Goal: Task Accomplishment & Management: Manage account settings

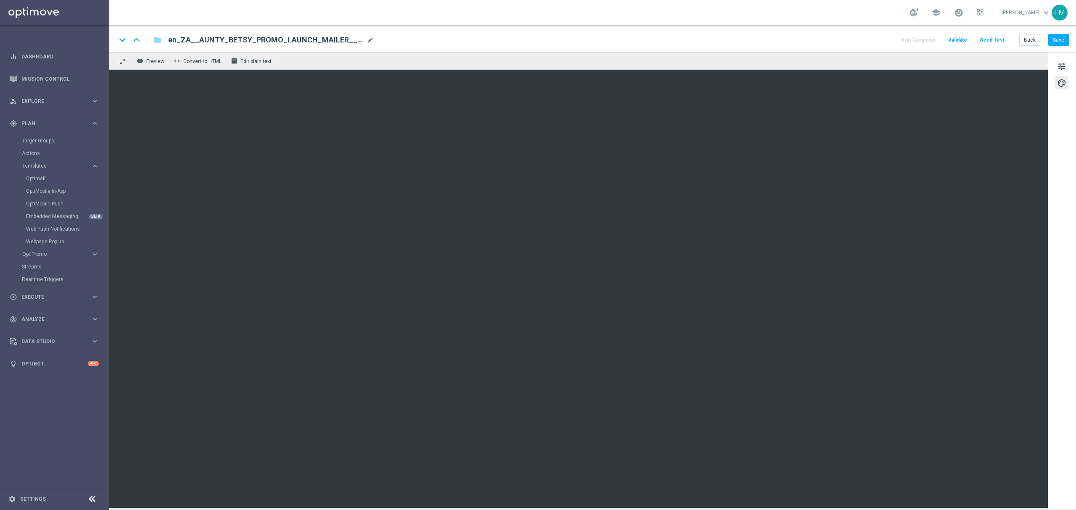
click at [1047, 39] on div "Back Save" at bounding box center [1044, 40] width 50 height 12
click at [1052, 40] on button "Save" at bounding box center [1058, 40] width 21 height 12
click at [52, 100] on span "Explore" at bounding box center [55, 101] width 69 height 5
click at [72, 225] on span "Plan" at bounding box center [55, 224] width 69 height 5
click at [46, 343] on span "Data Studio" at bounding box center [55, 341] width 69 height 5
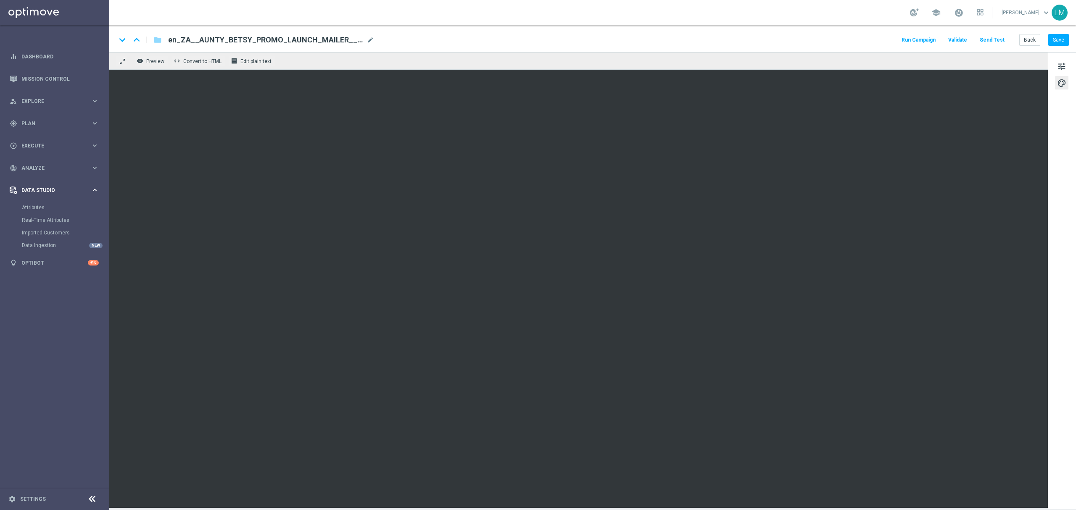
click at [51, 188] on span "Data Studio" at bounding box center [55, 190] width 69 height 5
click at [1055, 44] on button "Save" at bounding box center [1058, 40] width 21 height 12
click at [1058, 62] on span "tune" at bounding box center [1061, 66] width 9 height 11
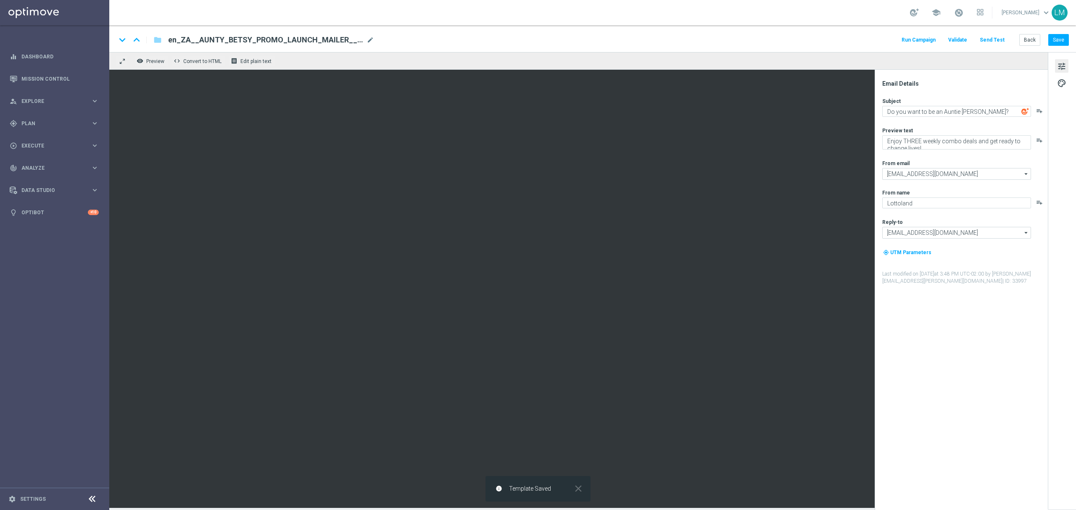
click at [993, 41] on button "Send Test" at bounding box center [991, 39] width 27 height 11
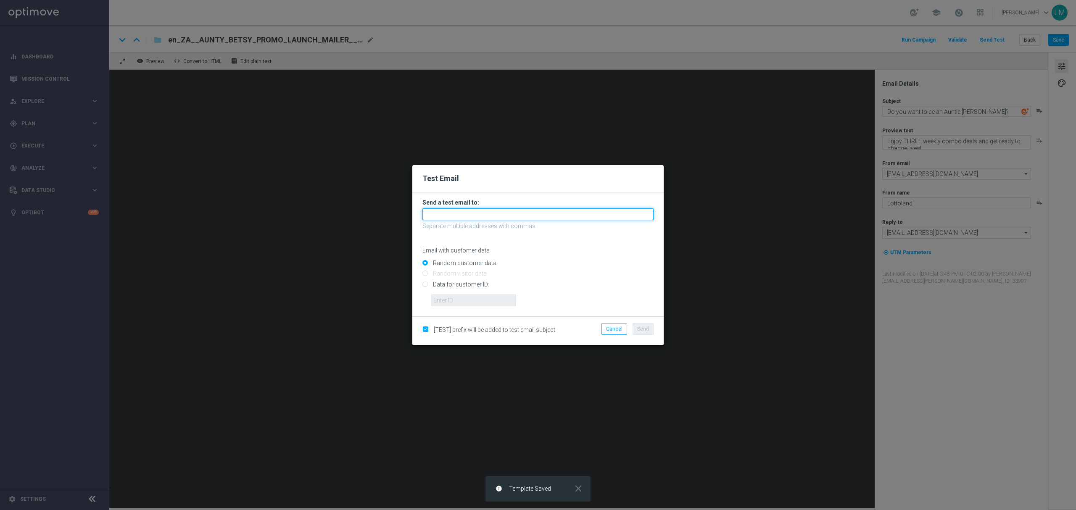
click at [459, 214] on input "text" at bounding box center [537, 214] width 231 height 12
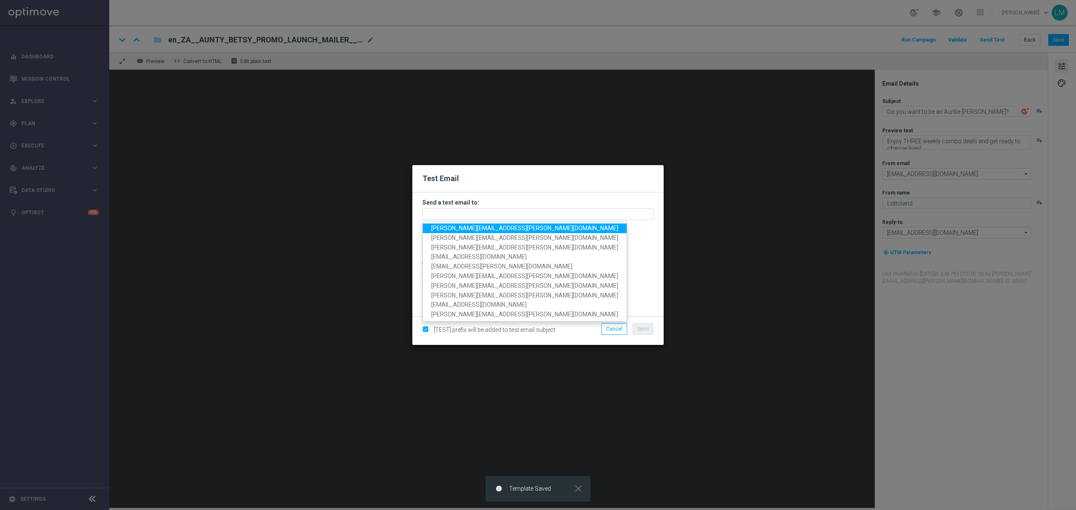
click at [465, 225] on span "leslie.martinez@lottoland.com" at bounding box center [524, 228] width 187 height 7
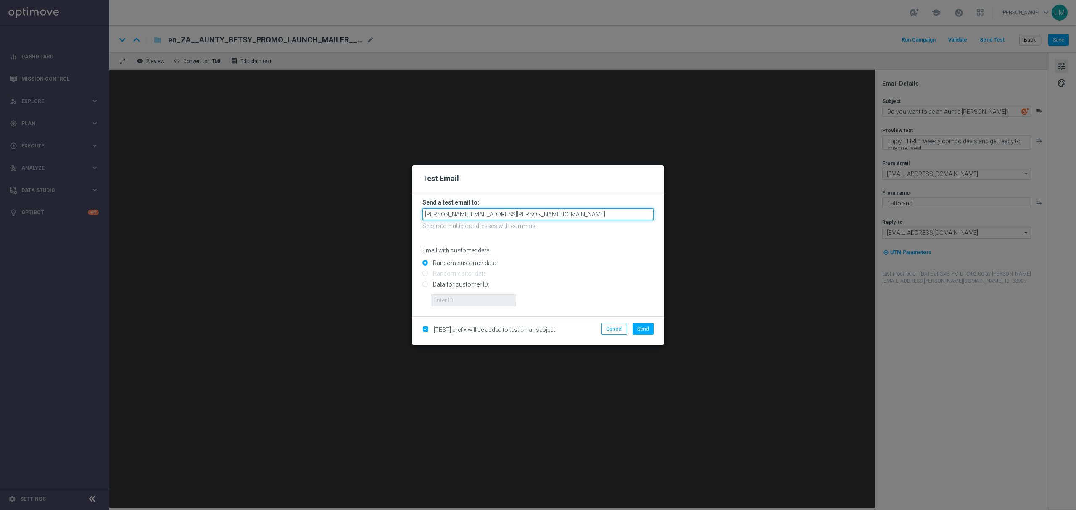
click at [516, 219] on input "leslie.martinez@lottoland.com" at bounding box center [537, 214] width 231 height 12
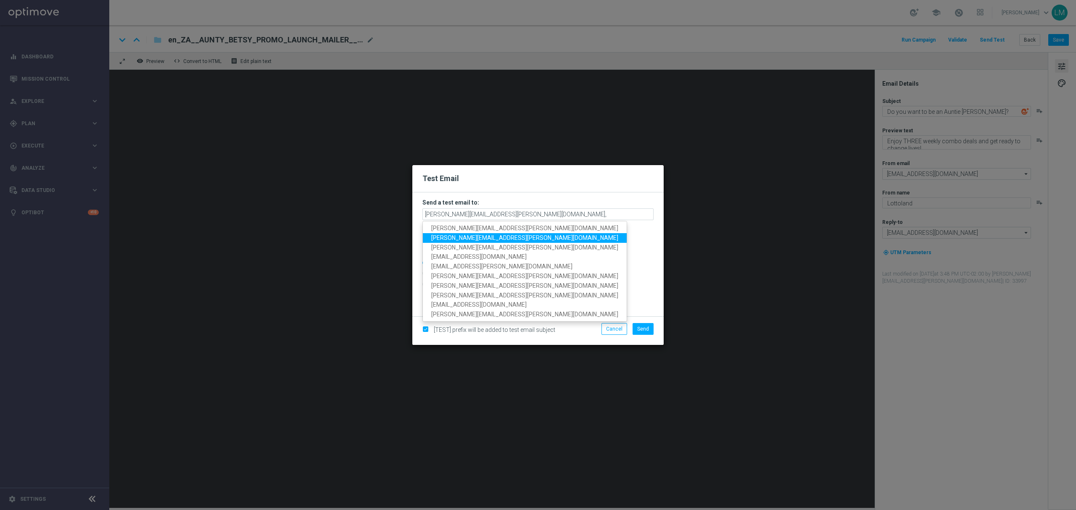
click at [477, 235] on span "ricky.hubbard@lottoland.com" at bounding box center [524, 237] width 187 height 7
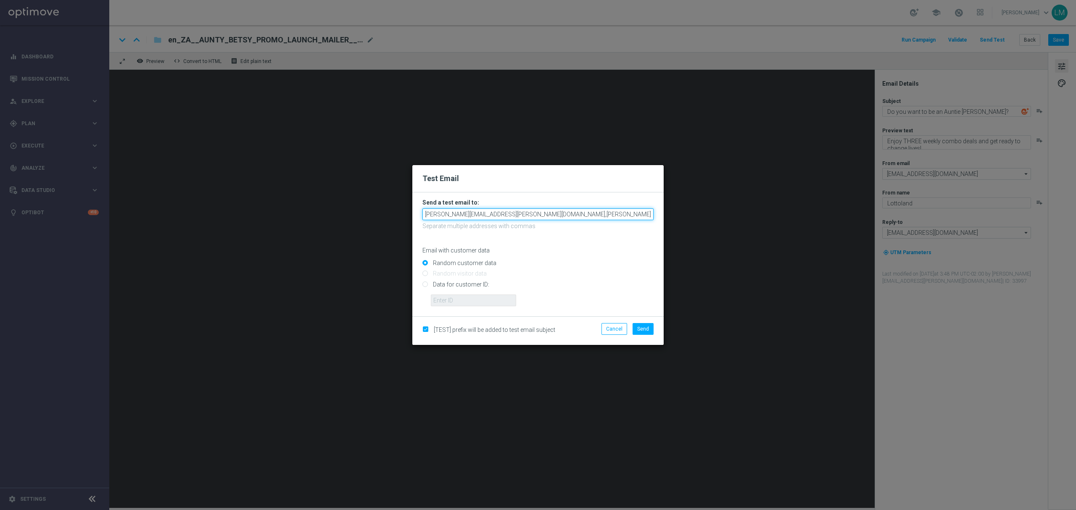
click at [597, 216] on input "leslie.martinez@lottoland.com,ricky.hubbard@lottoland.com" at bounding box center [537, 214] width 231 height 12
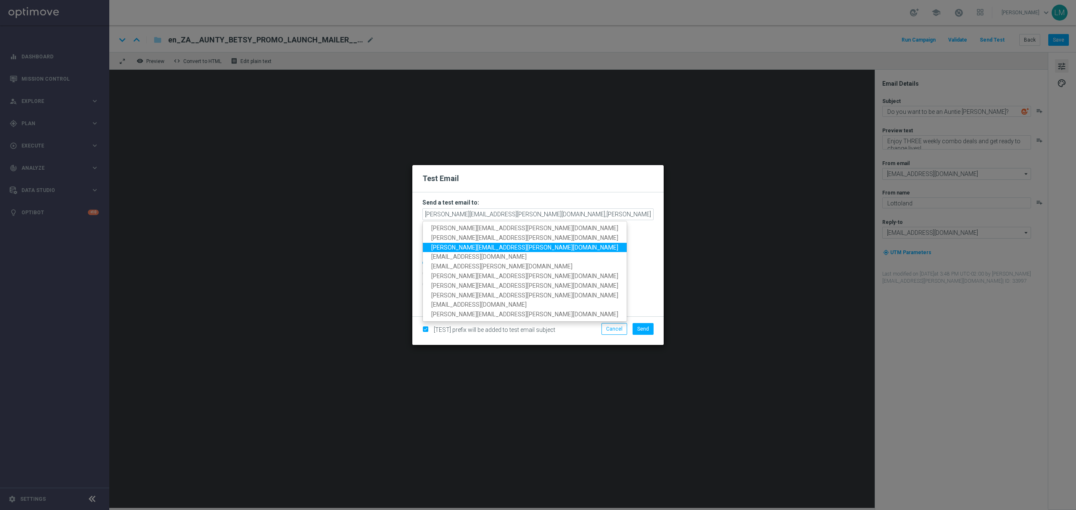
click at [471, 249] on span "millie.purcell@lottoland.com" at bounding box center [524, 247] width 187 height 7
type input "leslie.martinez@lottoland.com,ricky.hubbard@lottoland.com,millie.purcell@lottol…"
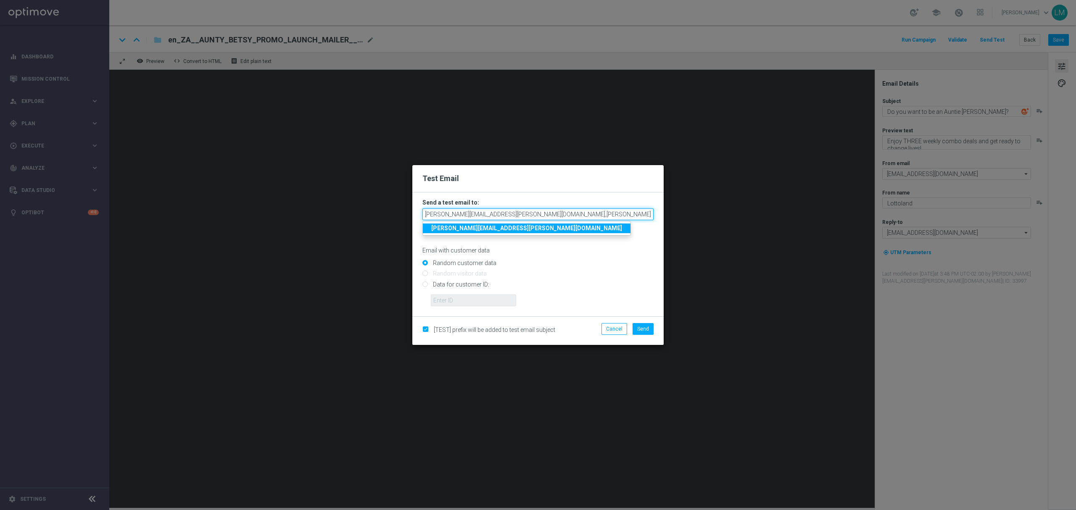
scroll to position [0, 3]
drag, startPoint x: 635, startPoint y: 214, endPoint x: 657, endPoint y: 214, distance: 22.3
click at [657, 214] on form "Send a test email to: leslie.martinez@lottoland.com,ricky.hubbard@lottoland.com…" at bounding box center [537, 254] width 251 height 124
click at [651, 214] on input "leslie.martinez@lottoland.com,ricky.hubbard@lottoland.com,millie.purcell@lottol…" at bounding box center [537, 214] width 231 height 12
click at [649, 214] on input "leslie.martinez@lottoland.com,ricky.hubbard@lottoland.com,millie.purcell@lottol…" at bounding box center [537, 214] width 231 height 12
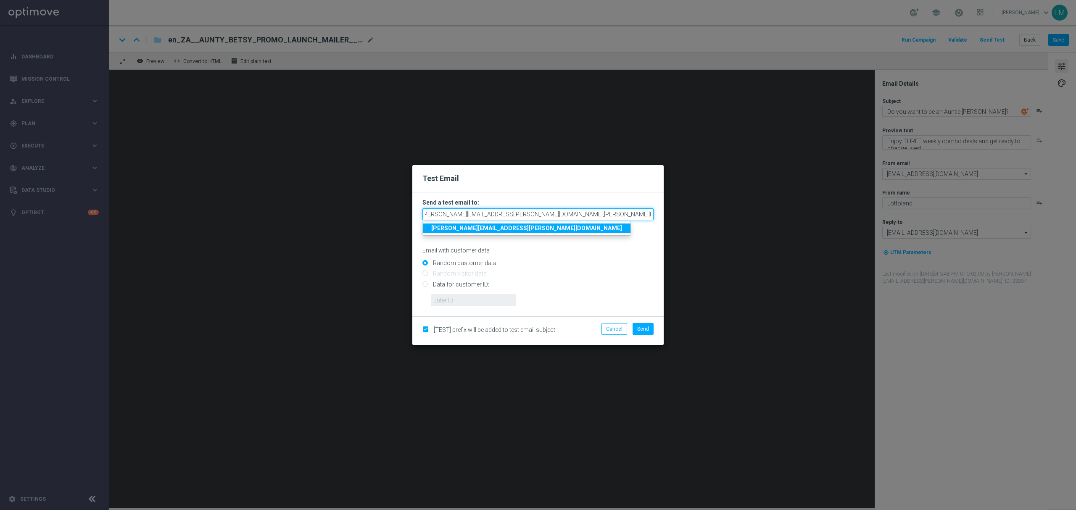
click at [647, 214] on input "leslie.martinez@lottoland.com,ricky.hubbard@lottoland.com,millie.purcell@lottol…" at bounding box center [537, 214] width 231 height 12
drag, startPoint x: 647, startPoint y: 214, endPoint x: 653, endPoint y: 214, distance: 5.5
click at [653, 214] on form "Send a test email to: leslie.martinez@lottoland.com,ricky.hubbard@lottoland.com…" at bounding box center [537, 254] width 251 height 124
click at [649, 215] on input "leslie.martinez@lottoland.com,ricky.hubbard@lottoland.com,millie.purcell@lottol…" at bounding box center [537, 214] width 231 height 12
click at [633, 252] on p "Email with customer data" at bounding box center [537, 251] width 231 height 8
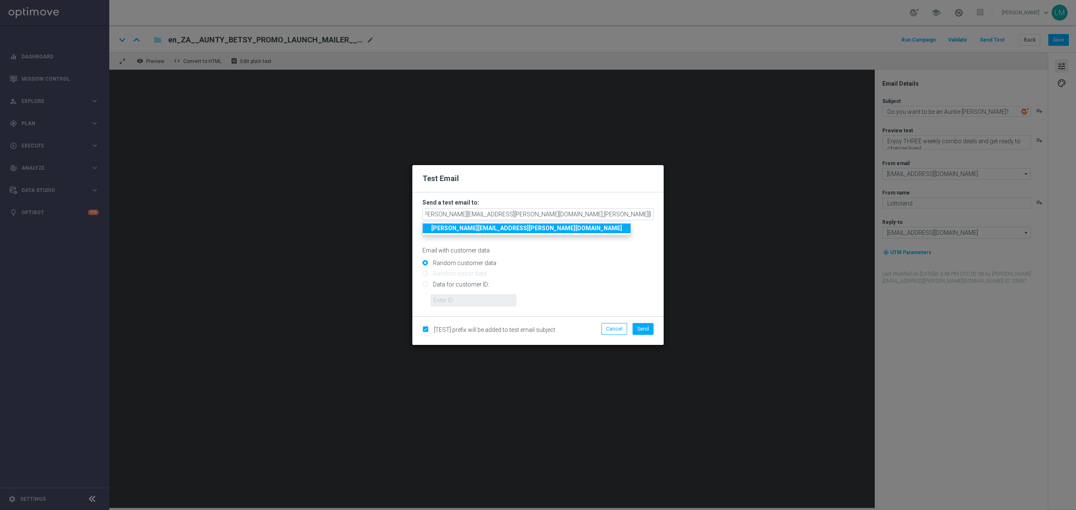
scroll to position [0, 0]
click at [644, 330] on span "Send" at bounding box center [643, 329] width 12 height 6
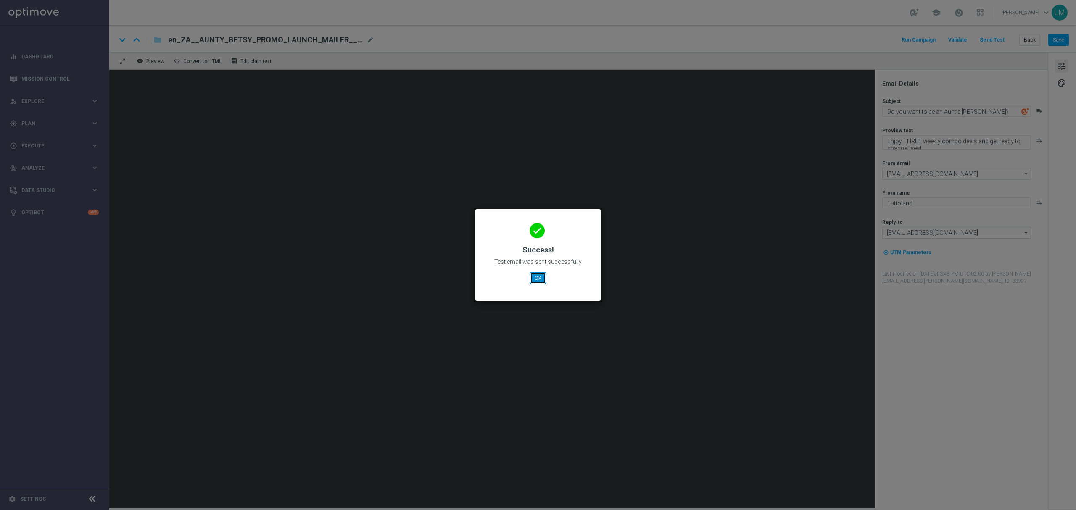
click at [538, 279] on button "OK" at bounding box center [538, 278] width 16 height 12
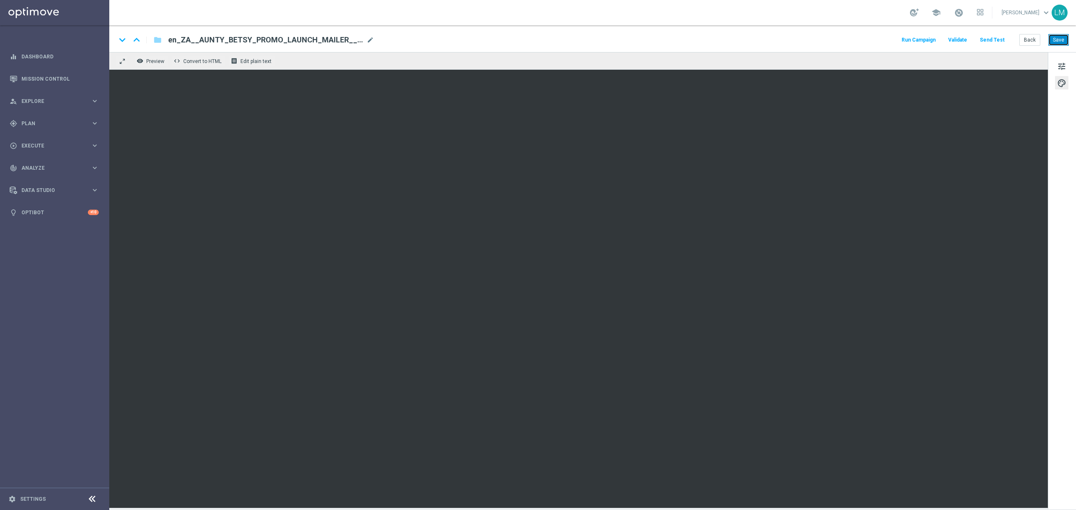
click at [1054, 41] on button "Save" at bounding box center [1058, 40] width 21 height 12
click at [1061, 45] on button "Save" at bounding box center [1058, 40] width 21 height 12
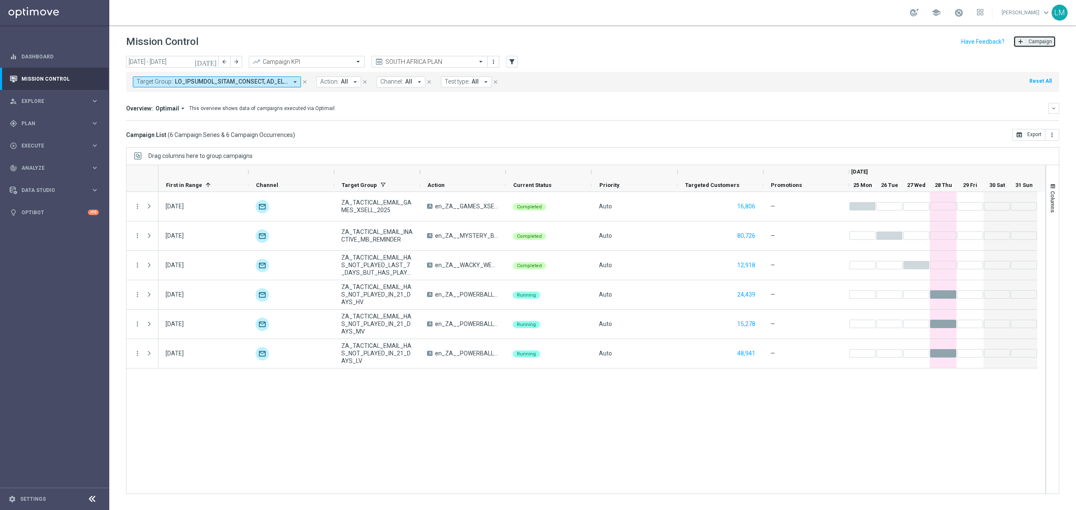
click at [1039, 39] on span "Campaign" at bounding box center [1040, 42] width 24 height 6
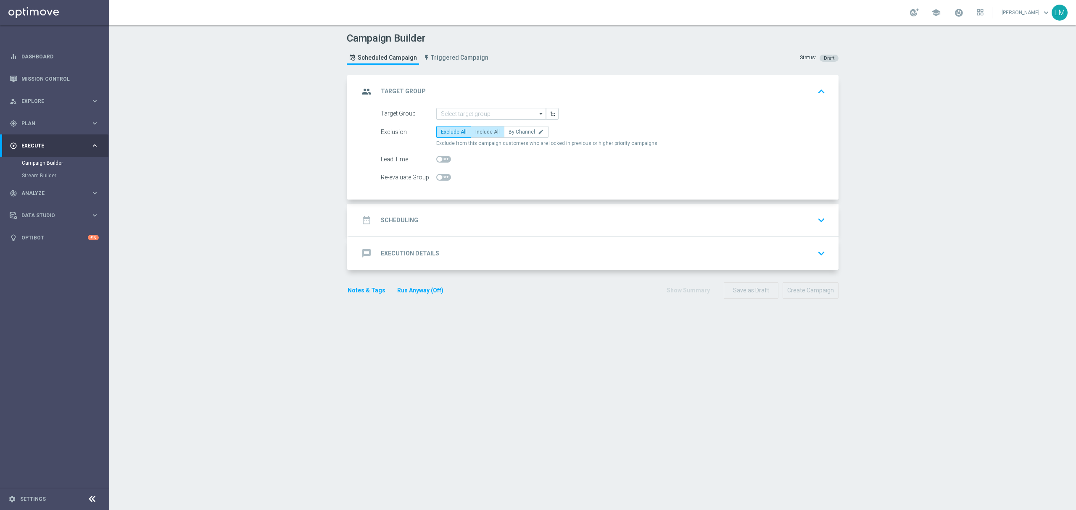
click at [491, 130] on span "Include All" at bounding box center [487, 132] width 24 height 6
click at [481, 131] on input "Include All" at bounding box center [477, 133] width 5 height 5
radio input "true"
click at [83, 89] on link "Mission Control" at bounding box center [59, 79] width 77 height 22
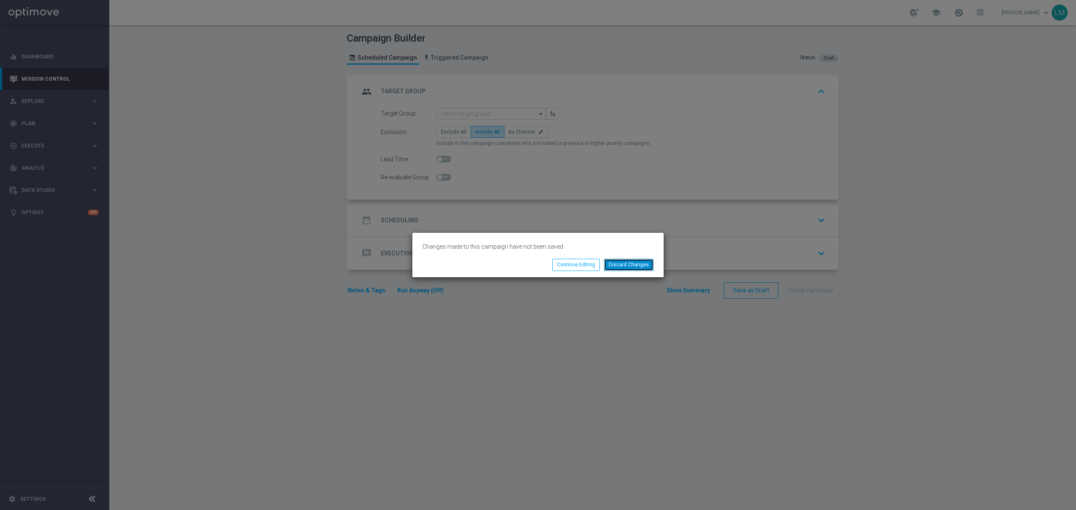
click at [628, 266] on button "Discard Changes" at bounding box center [629, 265] width 50 height 12
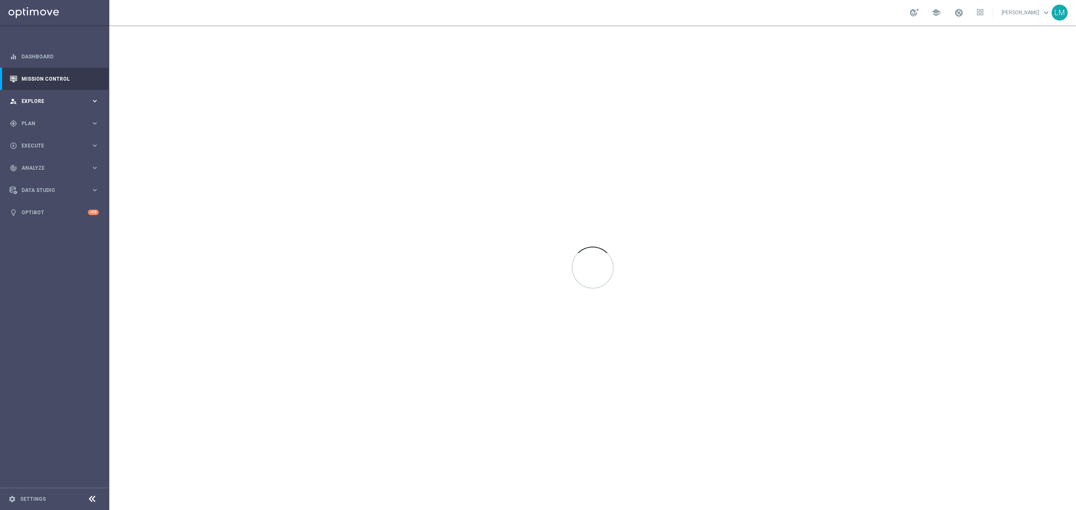
click at [39, 96] on div "person_search Explore keyboard_arrow_right" at bounding box center [54, 101] width 108 height 22
click at [63, 111] on div "person_search Explore keyboard_arrow_right" at bounding box center [54, 101] width 108 height 22
click at [60, 114] on div "gps_fixed Plan keyboard_arrow_right" at bounding box center [54, 123] width 108 height 22
click at [60, 99] on span "Explore" at bounding box center [55, 101] width 69 height 5
click at [47, 115] on link "Customer Explorer" at bounding box center [55, 118] width 66 height 7
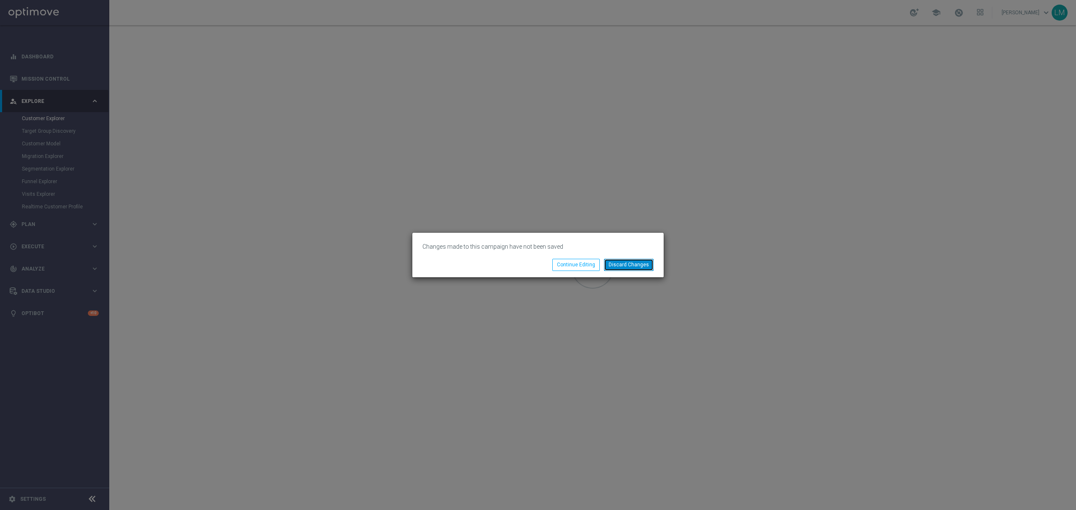
click at [626, 263] on button "Discard Changes" at bounding box center [629, 265] width 50 height 12
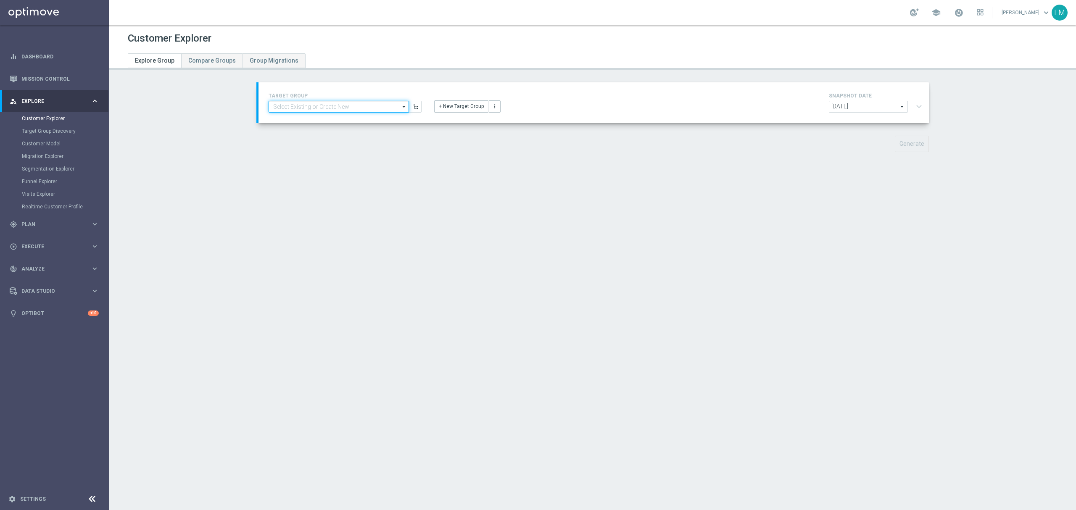
click at [288, 109] on input at bounding box center [338, 107] width 140 height 12
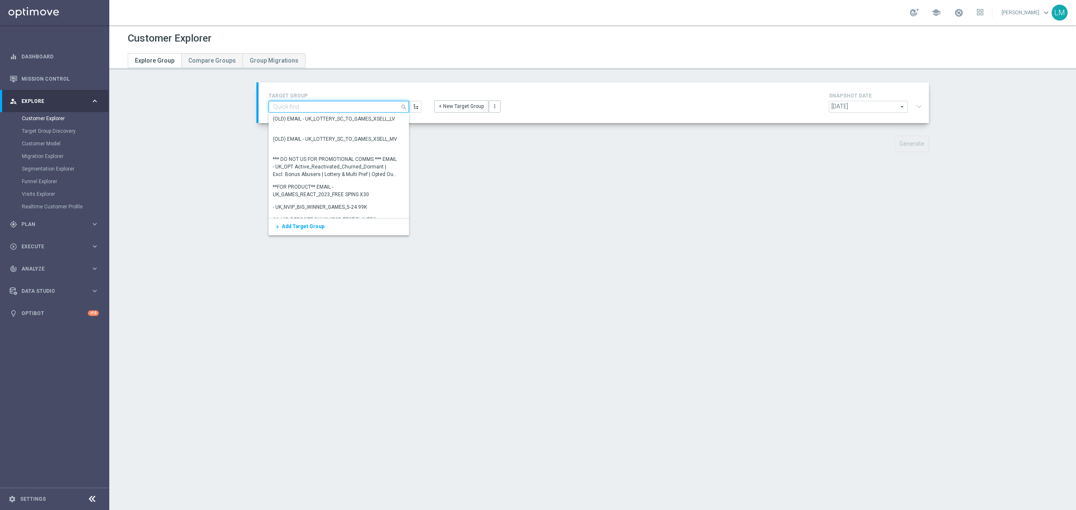
paste input "ZA_TACTICAL_EMAIL_ALL_WITH_TG_EXCLUSIONS"
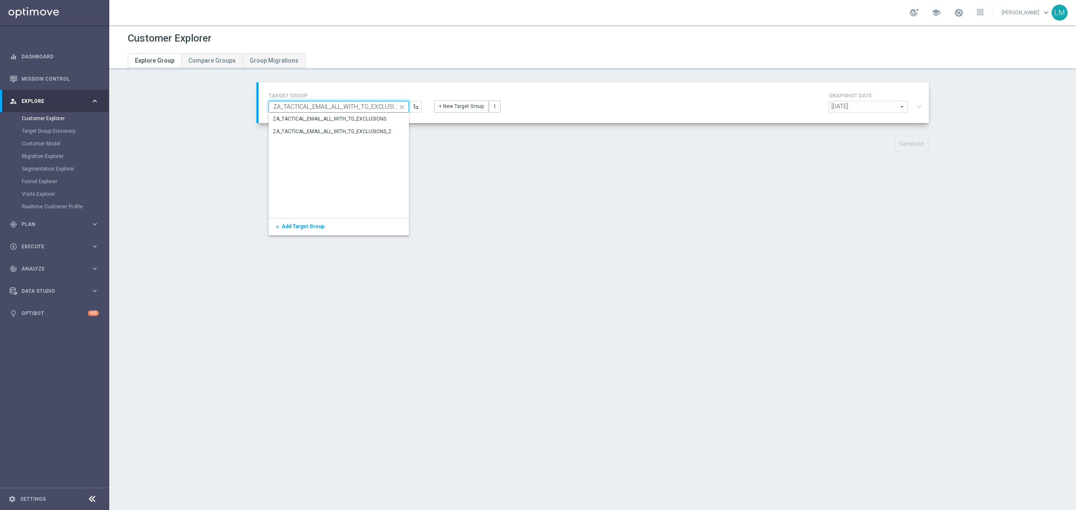
scroll to position [0, 4]
type input "ZA_TACTICAL_EMAIL_ALL_WITH_TG_EXCLUSIONS"
click at [296, 122] on div "ZA_TACTICAL_EMAIL_ALL_WITH_TG_EXCLUSIONS" at bounding box center [329, 120] width 113 height 8
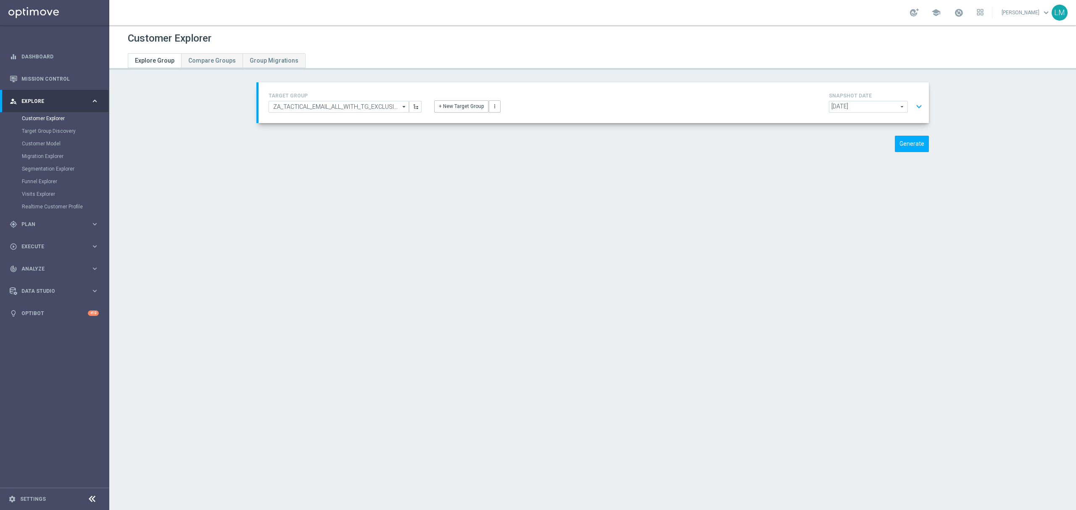
click at [914, 105] on button "expand_more" at bounding box center [919, 107] width 12 height 16
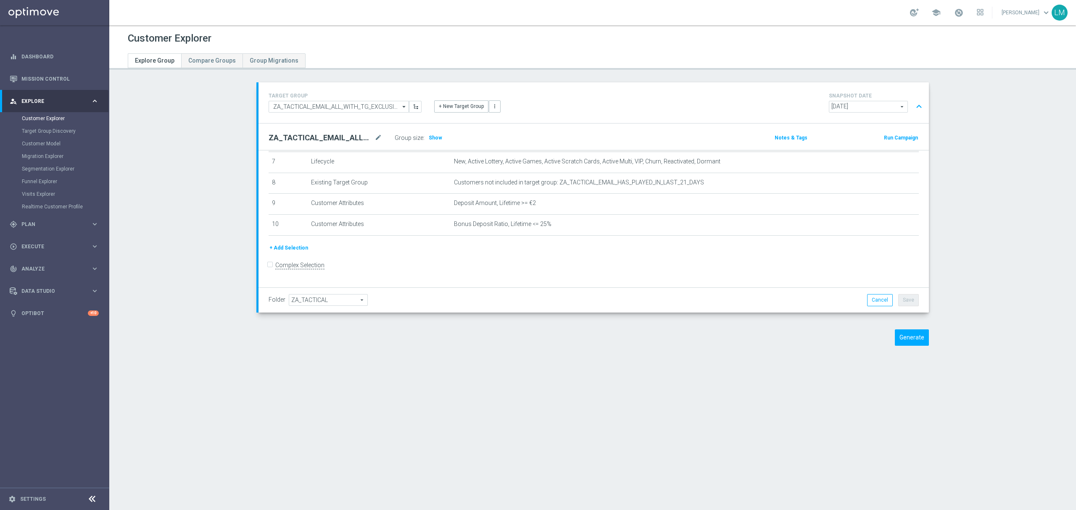
scroll to position [97, 0]
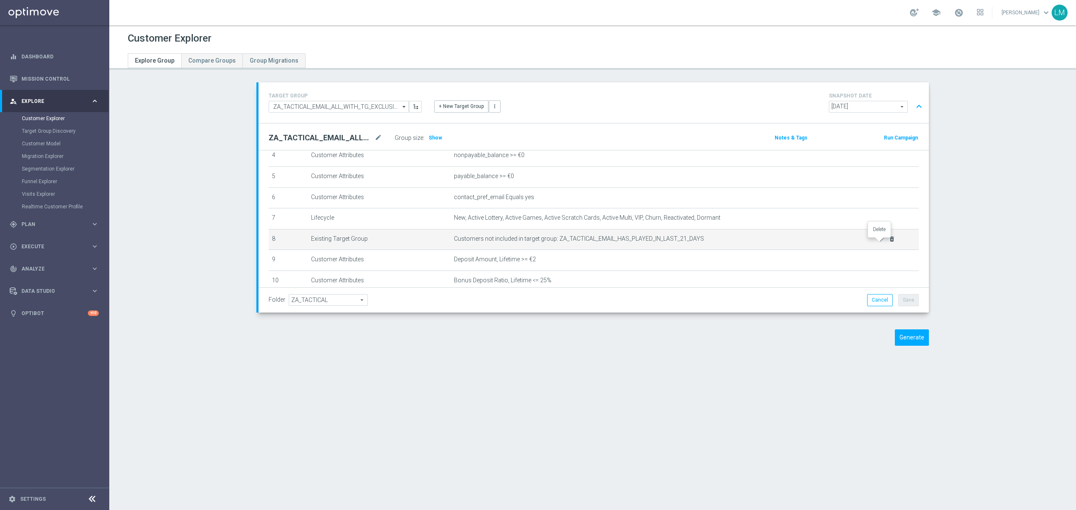
click at [888, 242] on icon "delete_forever" at bounding box center [891, 239] width 7 height 7
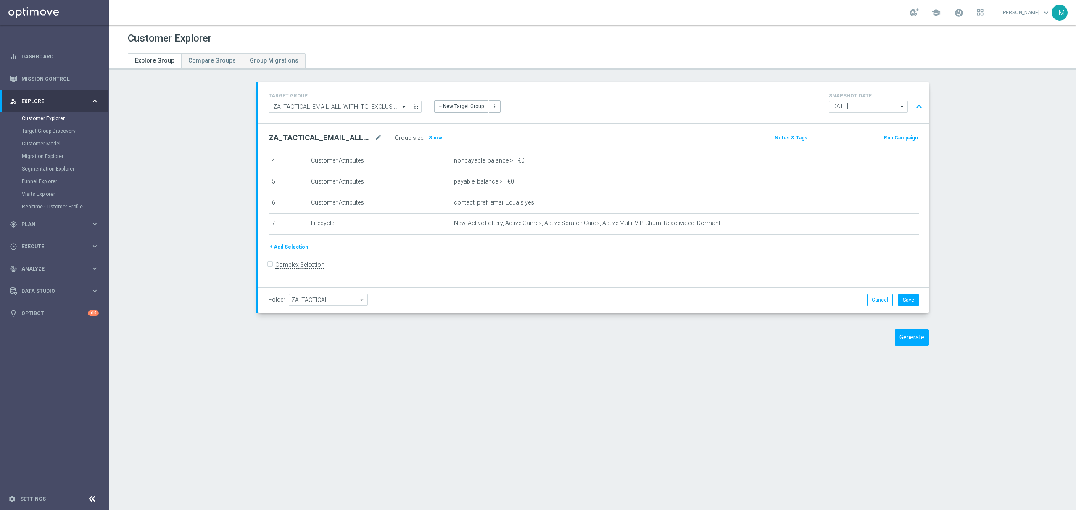
scroll to position [88, 0]
click at [287, 255] on button "+ Add Selection" at bounding box center [288, 249] width 40 height 9
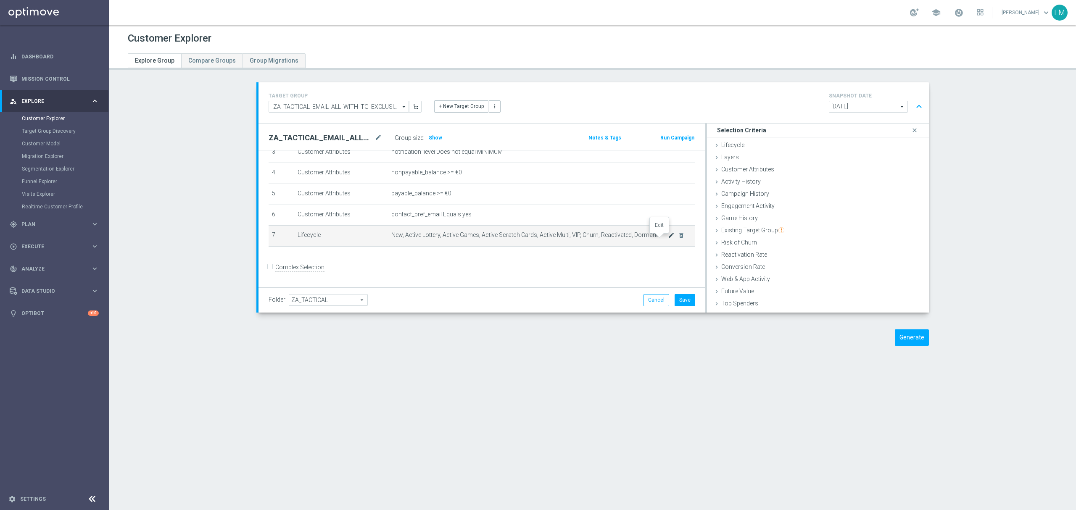
click at [668, 239] on icon "mode_edit" at bounding box center [671, 235] width 7 height 7
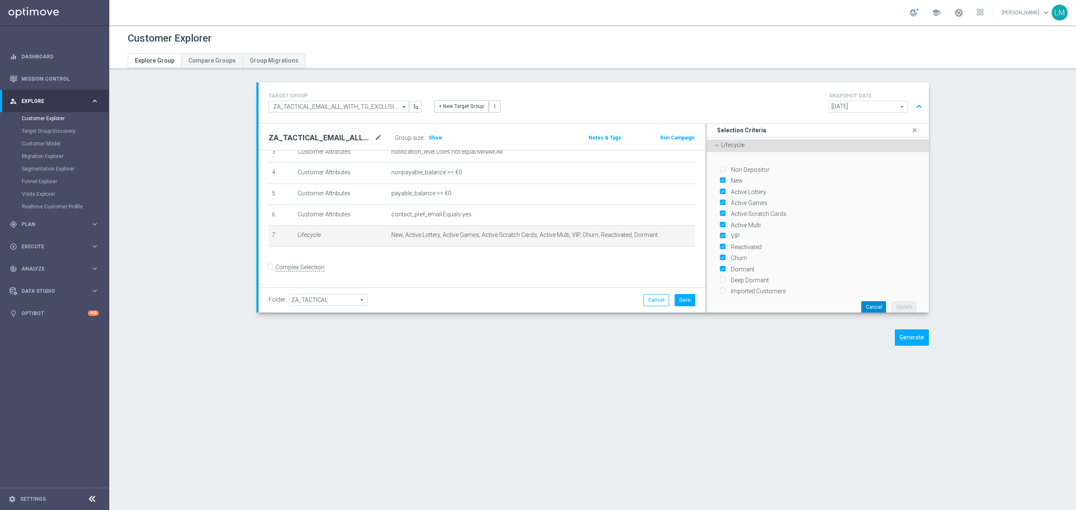
click at [861, 301] on button "Cancel" at bounding box center [873, 307] width 25 height 12
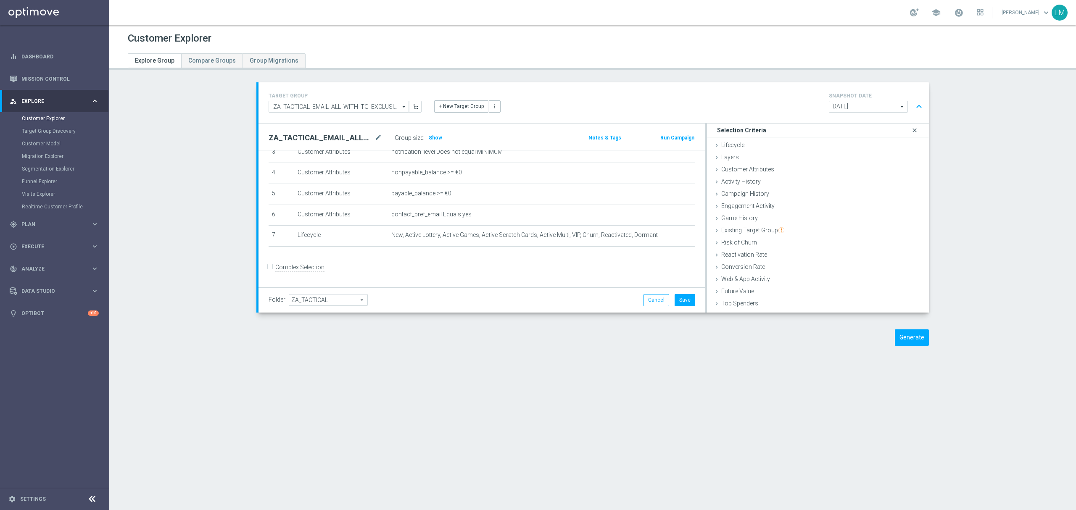
click at [910, 134] on icon "close" at bounding box center [914, 130] width 8 height 11
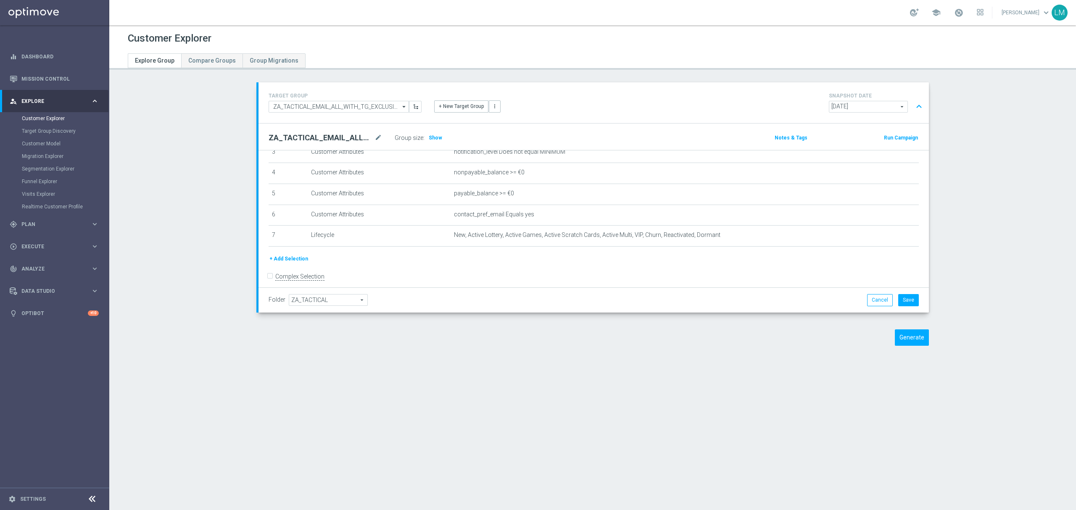
click at [294, 258] on button "+ Add Selection" at bounding box center [288, 258] width 40 height 9
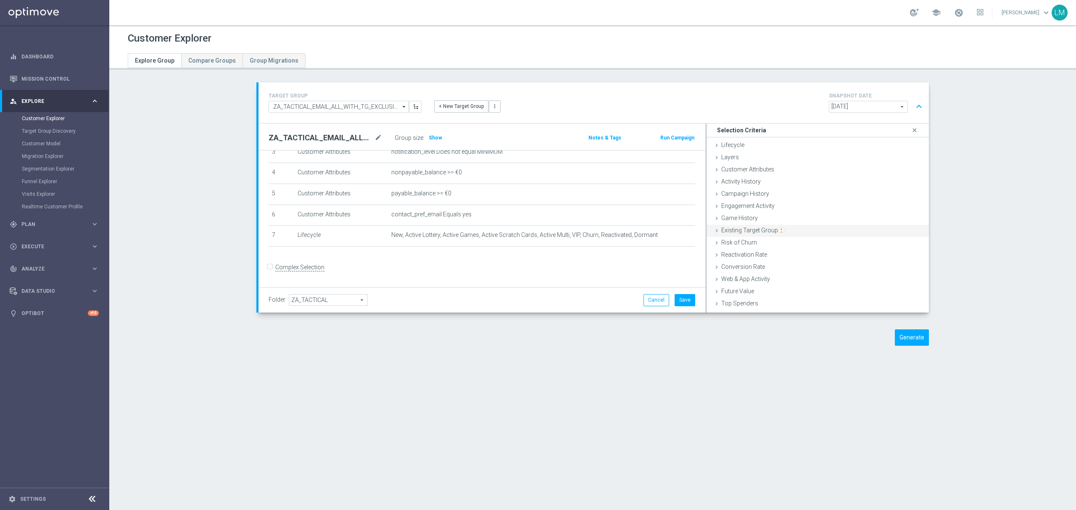
click at [748, 228] on span "Existing Target Group" at bounding box center [752, 230] width 63 height 7
click at [800, 268] on label "not included in" at bounding box center [817, 264] width 40 height 8
click at [794, 267] on input "not included in" at bounding box center [791, 264] width 5 height 5
radio input "true"
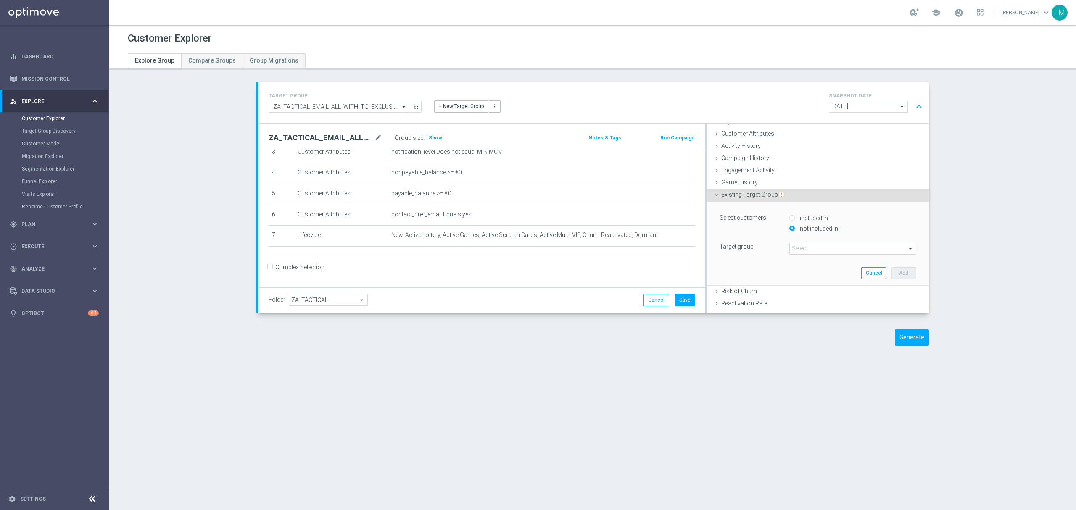
scroll to position [56, 0]
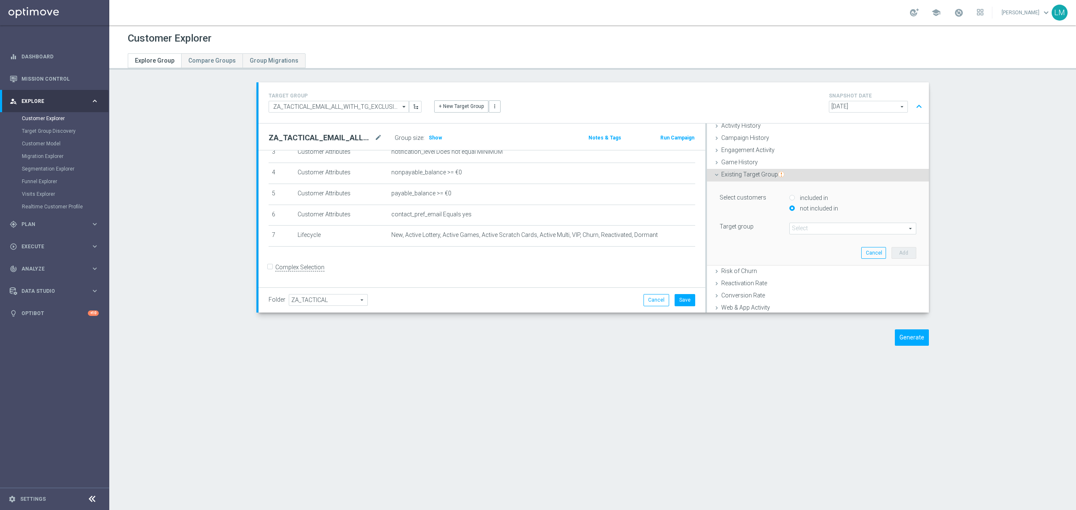
click at [796, 224] on span at bounding box center [852, 228] width 126 height 11
click at [812, 229] on input "search" at bounding box center [852, 229] width 127 height 12
paste input "ZA_TACTICAL_EMAIL_HAS_PLAYED_GAMES_LAST_30_DAYS"
type input "ZA_TACTICAL_EMAIL_HAS_PLAYED_GAMES_LAST_30_DAYS"
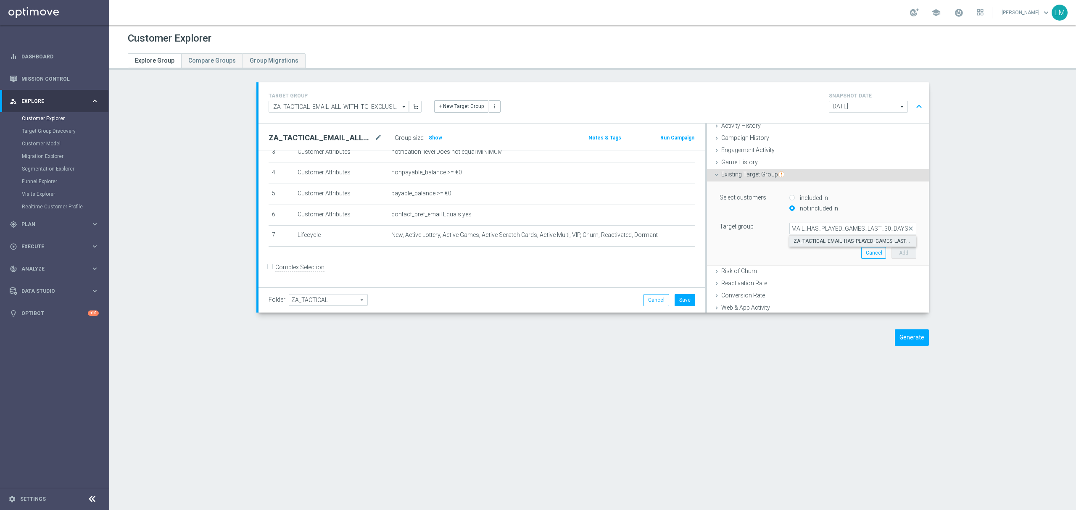
click at [821, 242] on span "ZA_TACTICAL_EMAIL_HAS_PLAYED_GAMES_LAST_30_DAYS" at bounding box center [852, 241] width 118 height 7
type input "ZA_TACTICAL_EMAIL_HAS_PLAYED_GAMES_LAST_30_DAYS"
click at [891, 253] on button "Add" at bounding box center [903, 253] width 25 height 12
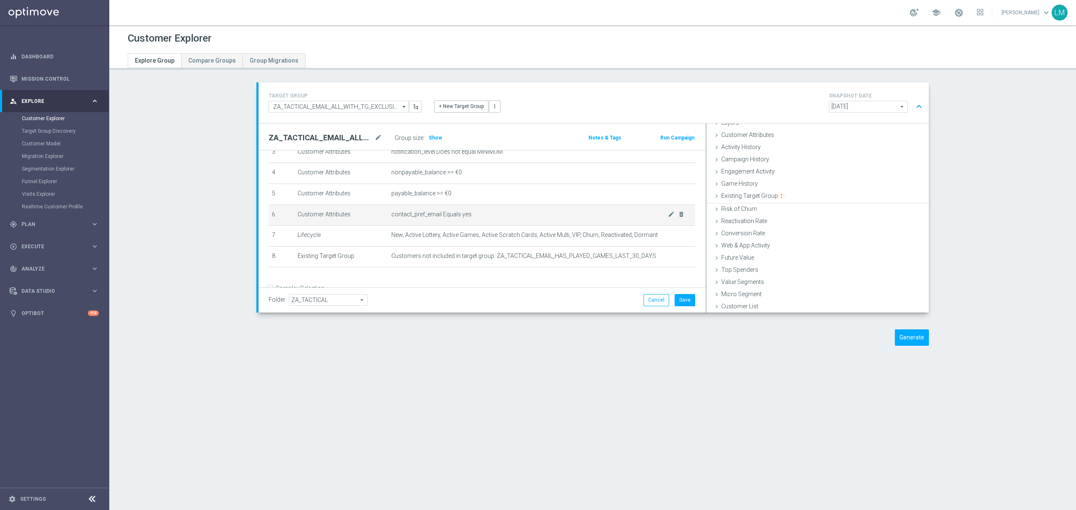
scroll to position [34, 0]
click at [434, 140] on span "Show" at bounding box center [435, 138] width 13 height 6
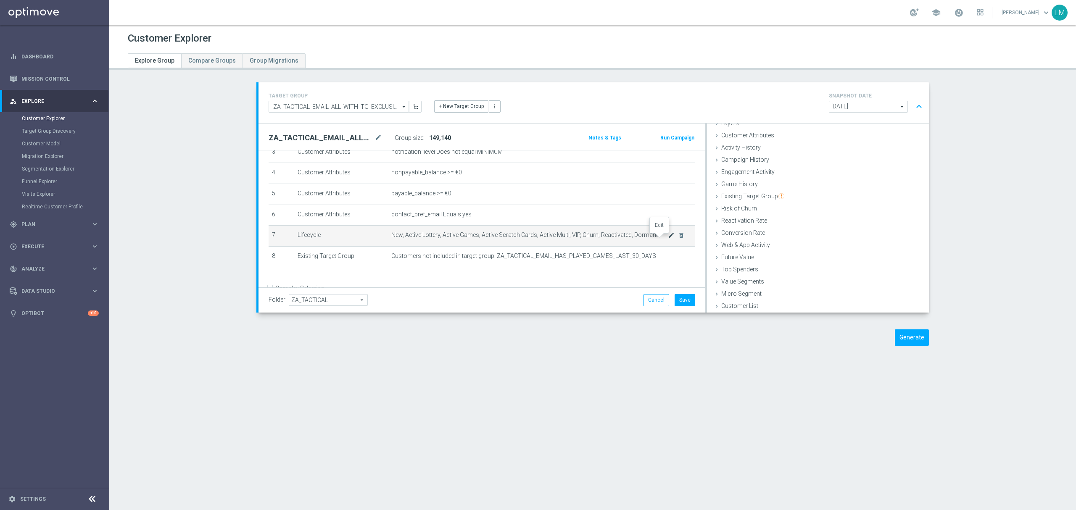
click at [668, 239] on icon "mode_edit" at bounding box center [671, 235] width 7 height 7
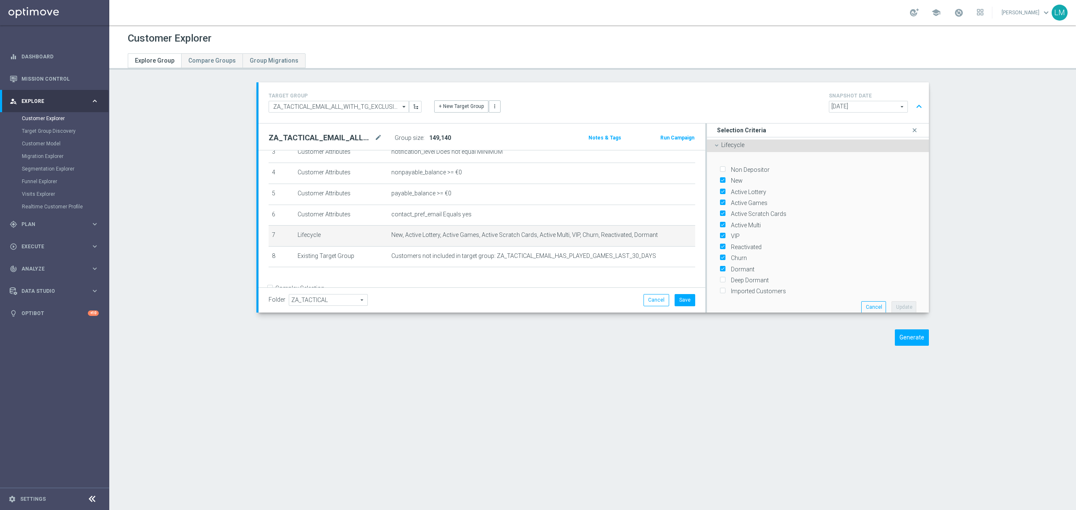
click at [746, 266] on label "Dormant" at bounding box center [741, 270] width 26 height 8
click at [725, 266] on input "Dormant" at bounding box center [721, 268] width 5 height 5
checkbox input "false"
click at [891, 303] on button "Update" at bounding box center [903, 307] width 25 height 12
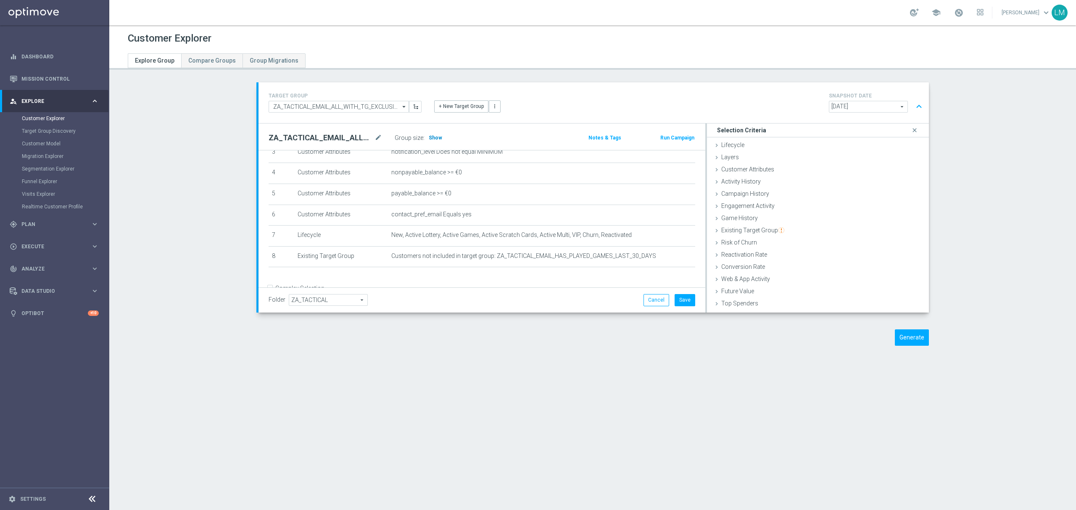
click at [429, 136] on span "Show" at bounding box center [435, 138] width 13 height 6
click at [676, 301] on button "Save" at bounding box center [684, 300] width 21 height 12
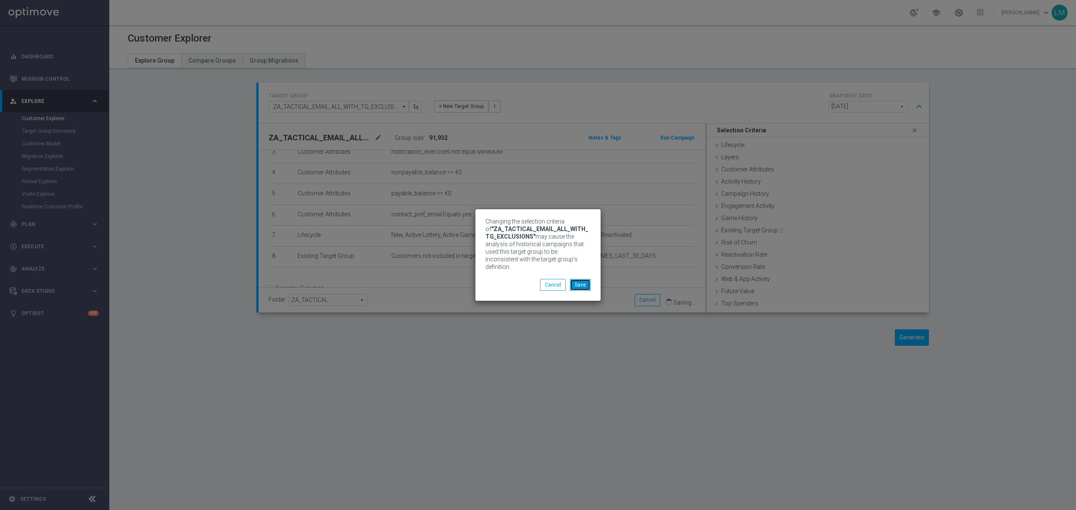
click at [587, 279] on button "Save" at bounding box center [580, 285] width 21 height 12
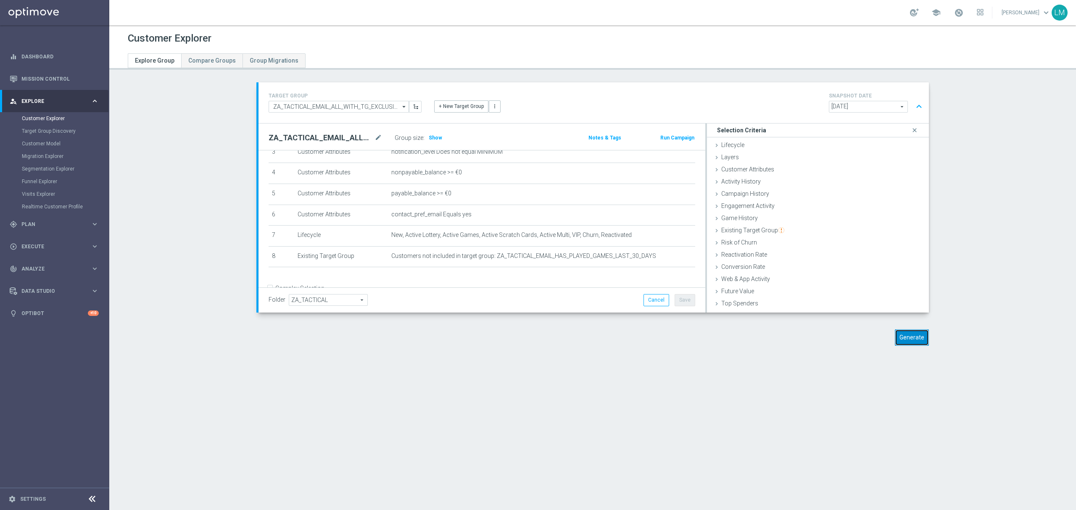
click at [922, 343] on button "Generate" at bounding box center [911, 337] width 34 height 16
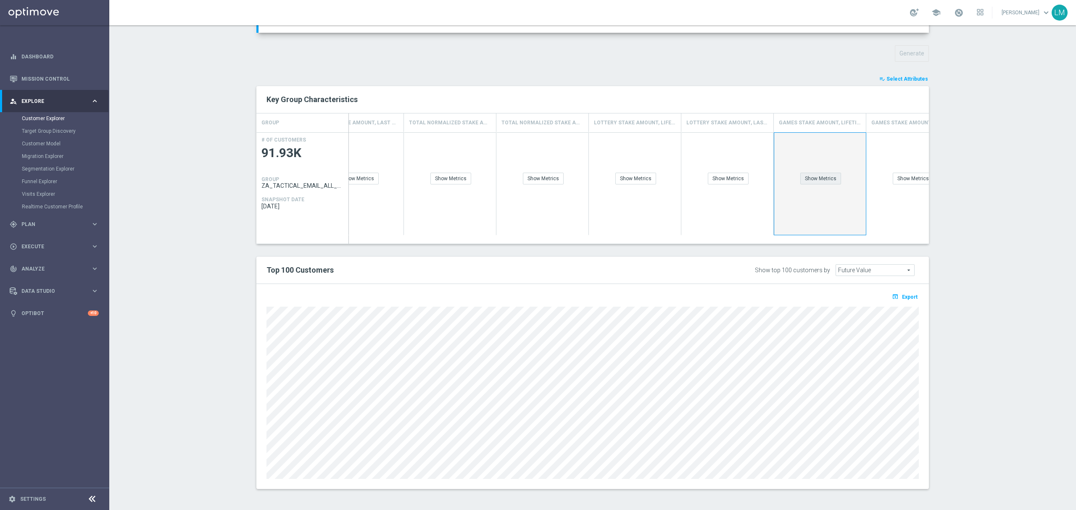
click at [800, 175] on div "Show Metrics" at bounding box center [820, 179] width 41 height 12
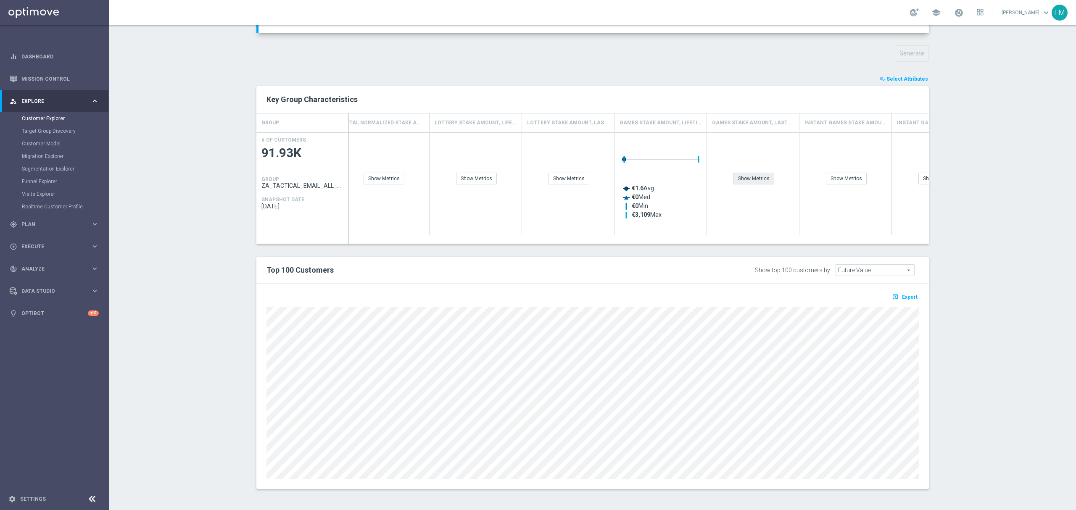
click at [757, 177] on div "Show Metrics" at bounding box center [753, 179] width 41 height 12
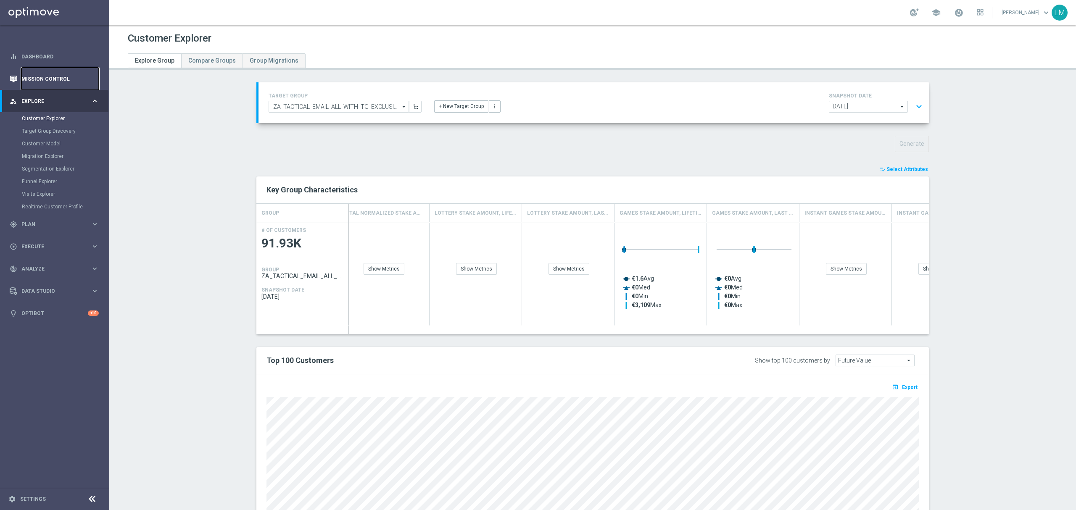
click at [88, 85] on link "Mission Control" at bounding box center [59, 79] width 77 height 22
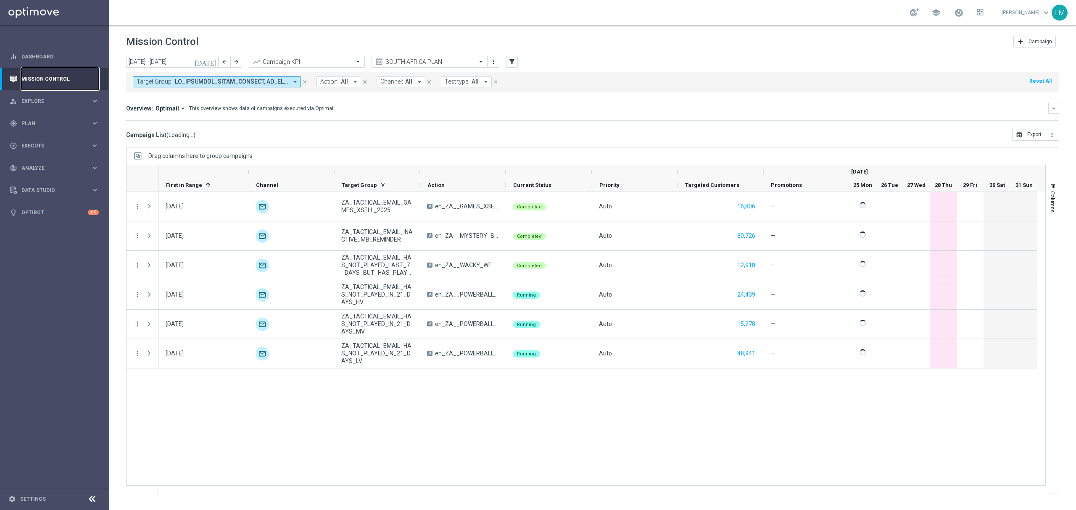
click at [74, 85] on link "Mission Control" at bounding box center [59, 79] width 77 height 22
click at [65, 112] on div "gps_fixed Plan keyboard_arrow_right" at bounding box center [54, 123] width 108 height 22
click at [69, 103] on span "Explore" at bounding box center [55, 101] width 69 height 5
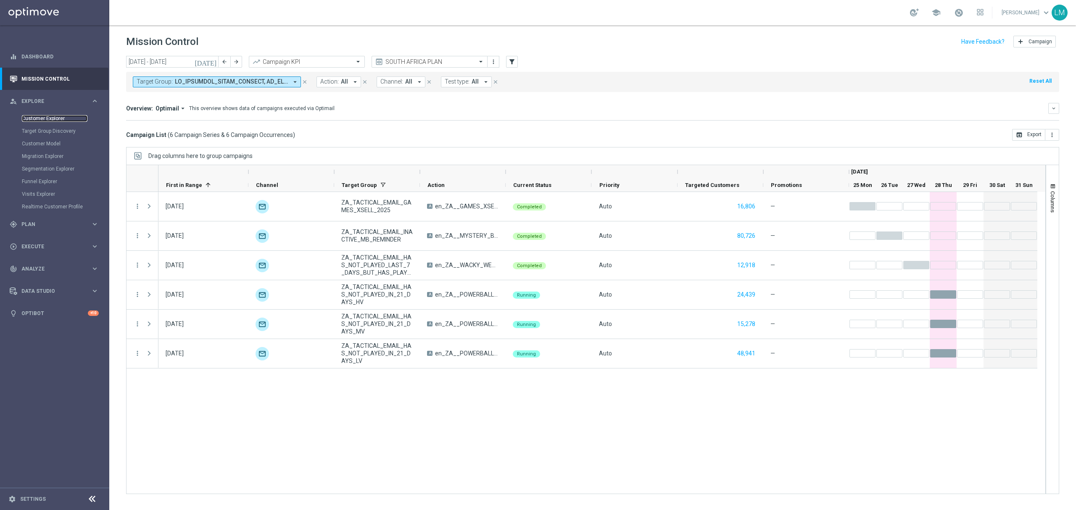
click at [69, 116] on link "Customer Explorer" at bounding box center [55, 118] width 66 height 7
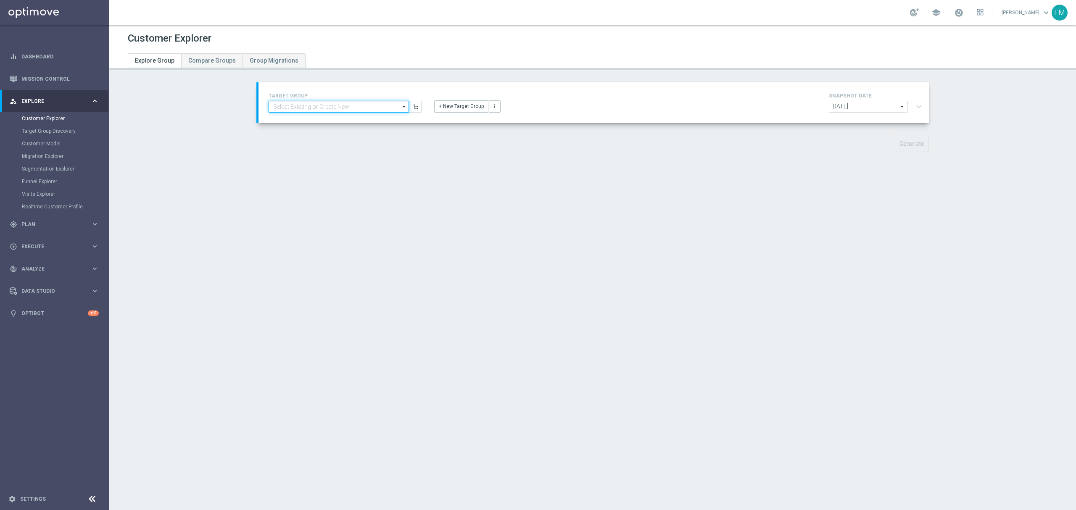
click at [371, 104] on input at bounding box center [338, 107] width 140 height 12
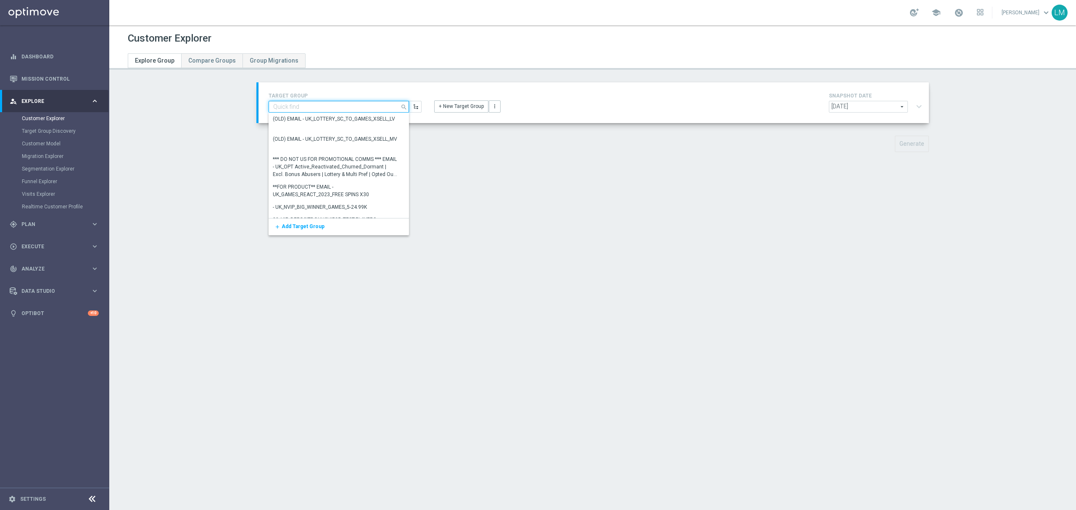
click at [355, 106] on input at bounding box center [338, 107] width 140 height 12
paste input "ZA_TACTICAL_EMAIL_GAMES_XSELL_2025"
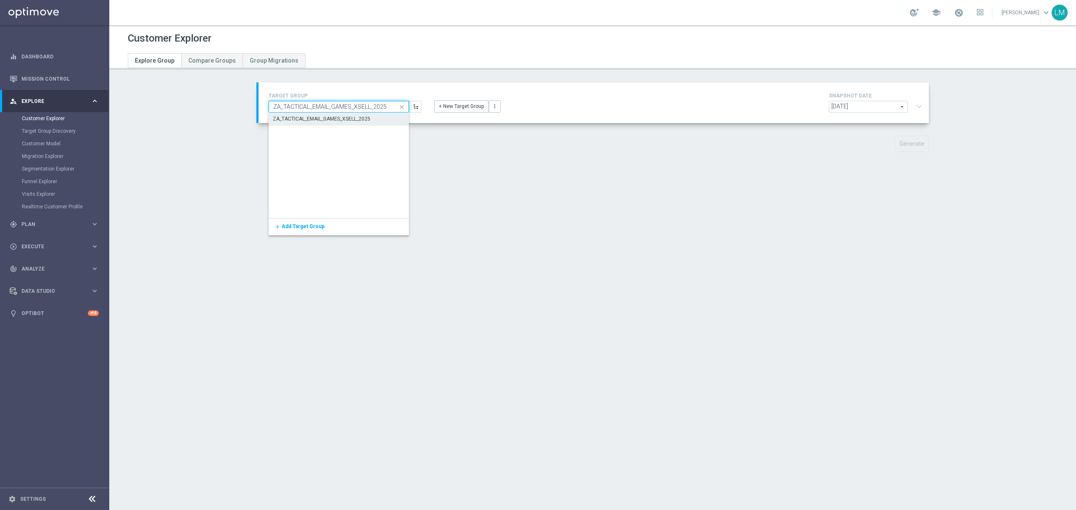
type input "ZA_TACTICAL_EMAIL_GAMES_XSELL_2025"
click at [351, 115] on div "ZA_TACTICAL_EMAIL_GAMES_XSELL_2025" at bounding box center [321, 119] width 97 height 8
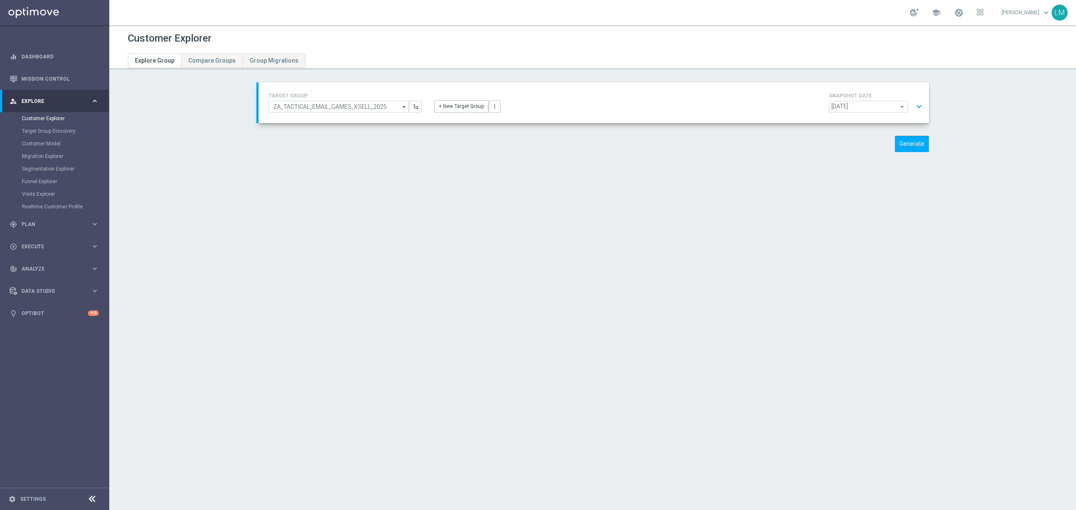
click at [913, 108] on button "expand_more" at bounding box center [919, 107] width 12 height 16
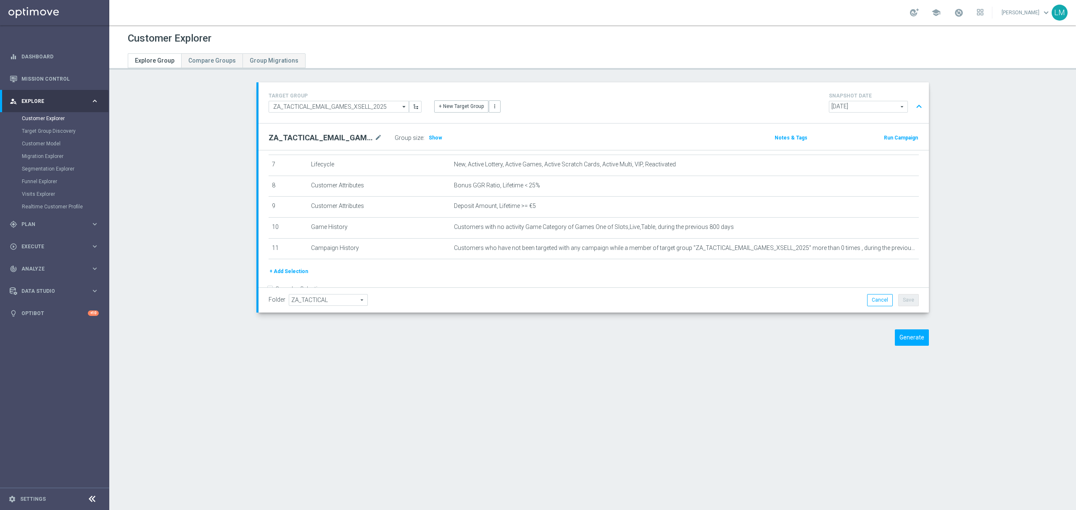
scroll to position [168, 0]
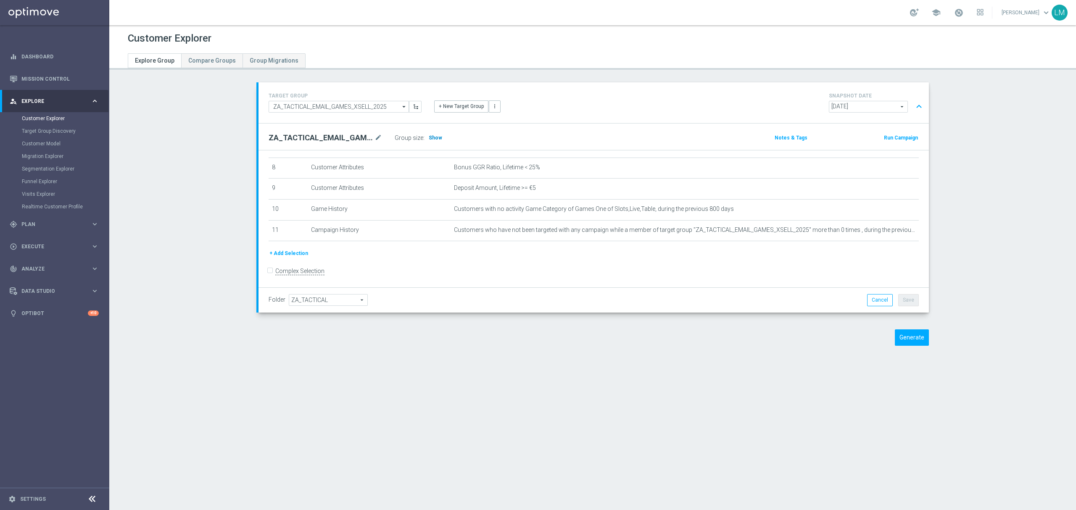
click at [428, 141] on h3 "Show" at bounding box center [435, 137] width 15 height 9
click at [912, 342] on button "Generate" at bounding box center [911, 337] width 34 height 16
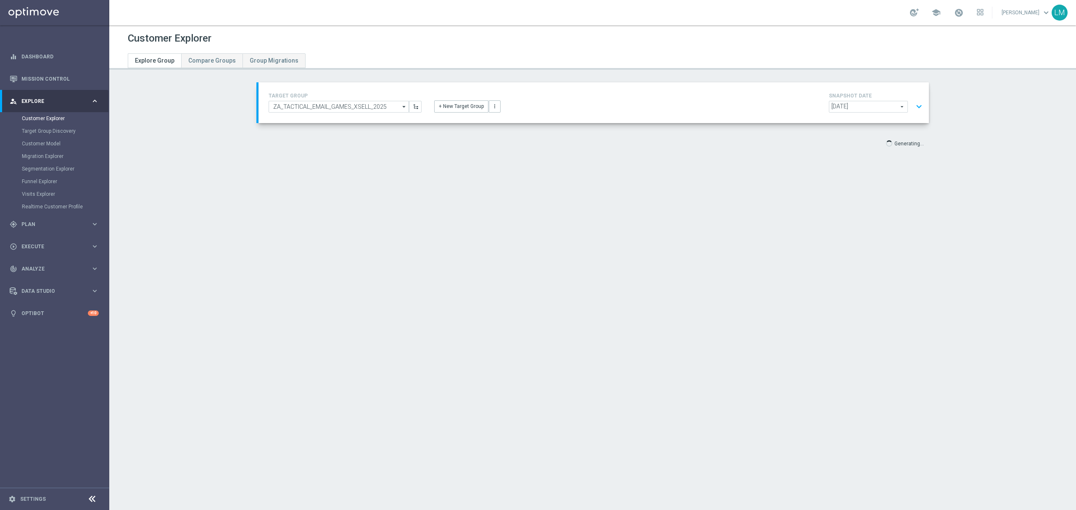
click at [918, 108] on button "expand_more" at bounding box center [919, 107] width 12 height 16
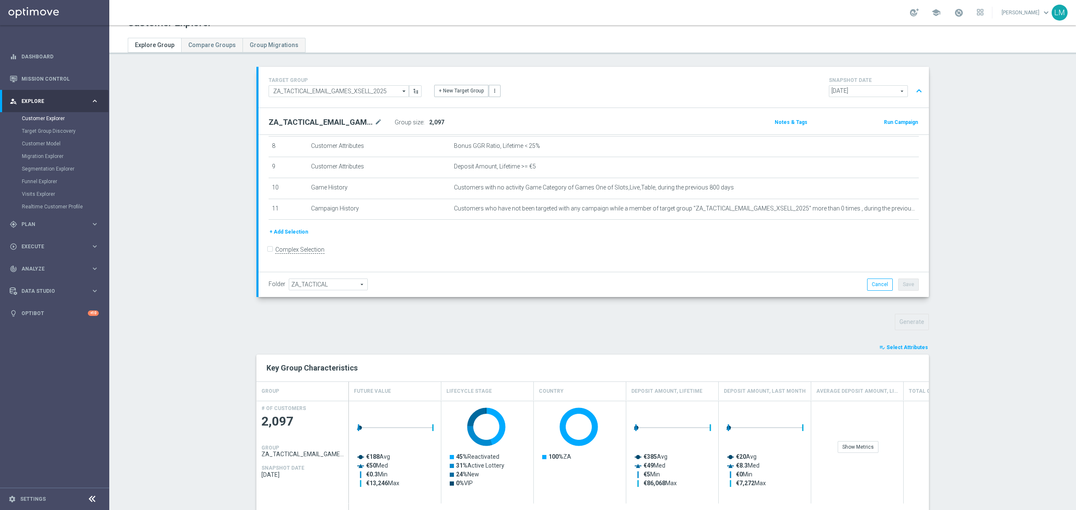
scroll to position [0, 0]
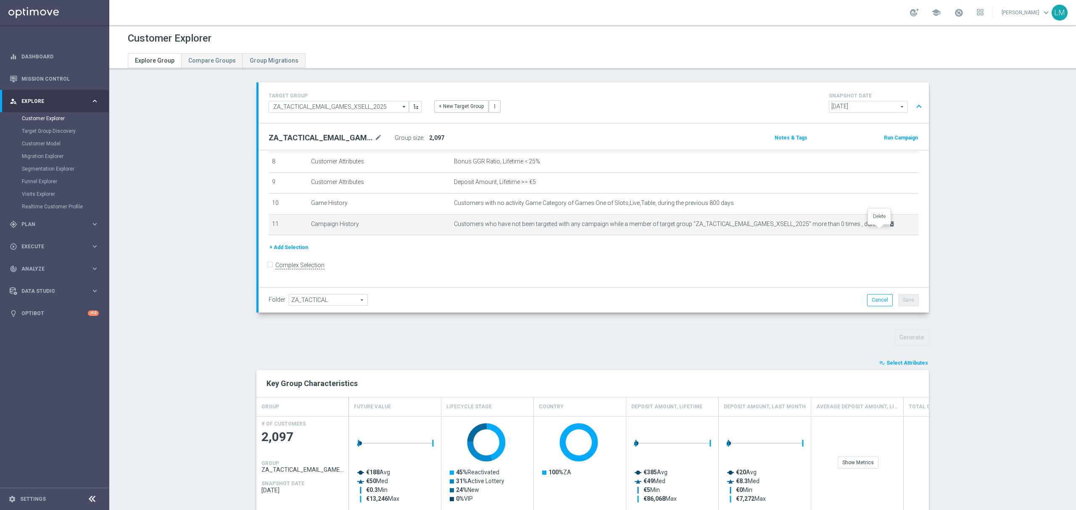
click at [888, 227] on icon "delete_forever" at bounding box center [891, 224] width 7 height 7
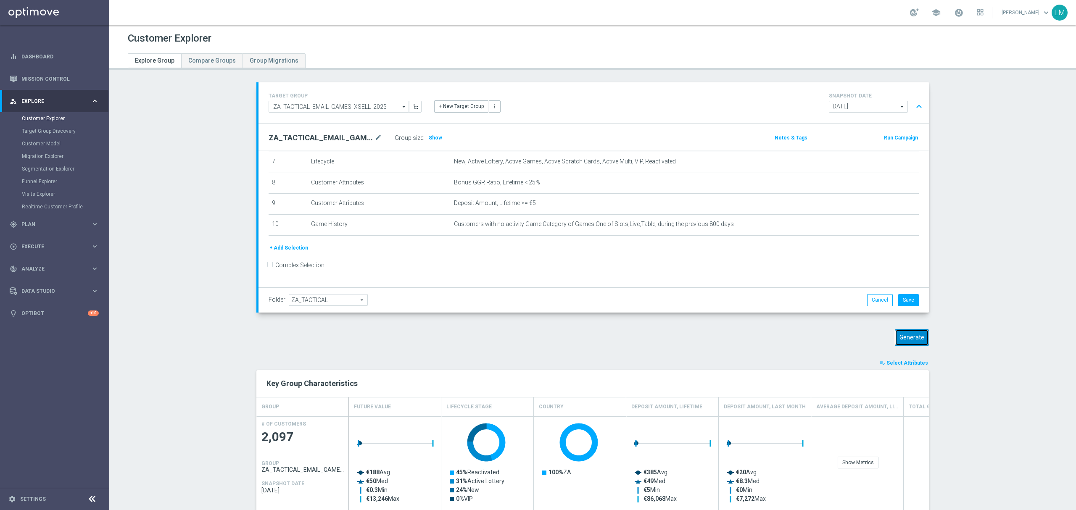
click at [914, 340] on button "Generate" at bounding box center [911, 337] width 34 height 16
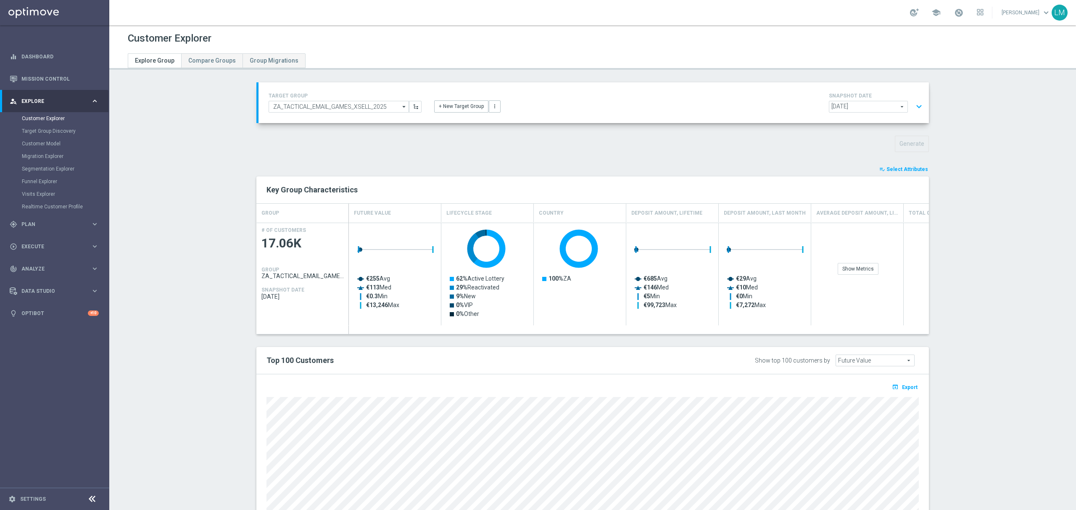
click at [915, 106] on button "expand_more" at bounding box center [919, 107] width 12 height 16
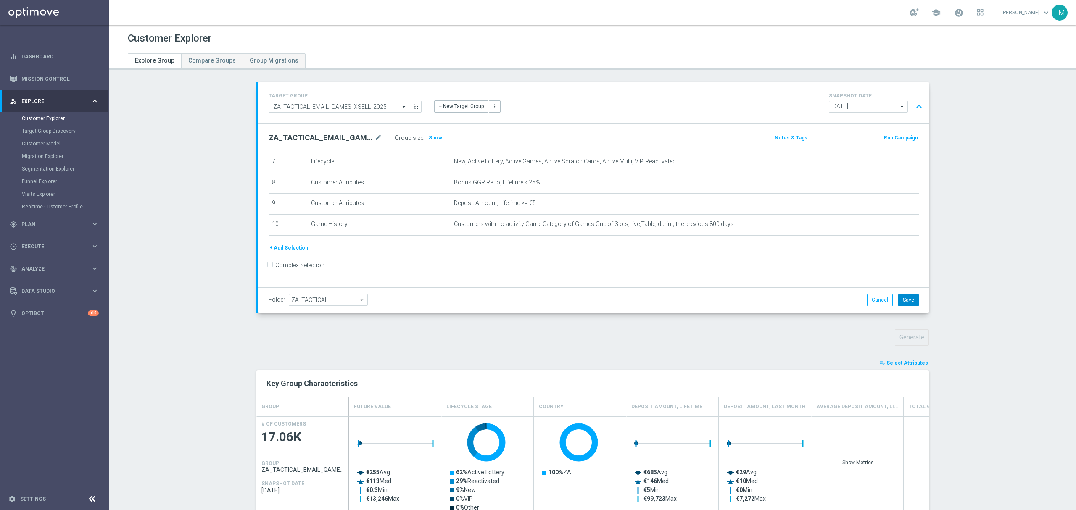
click at [898, 300] on button "Save" at bounding box center [908, 300] width 21 height 12
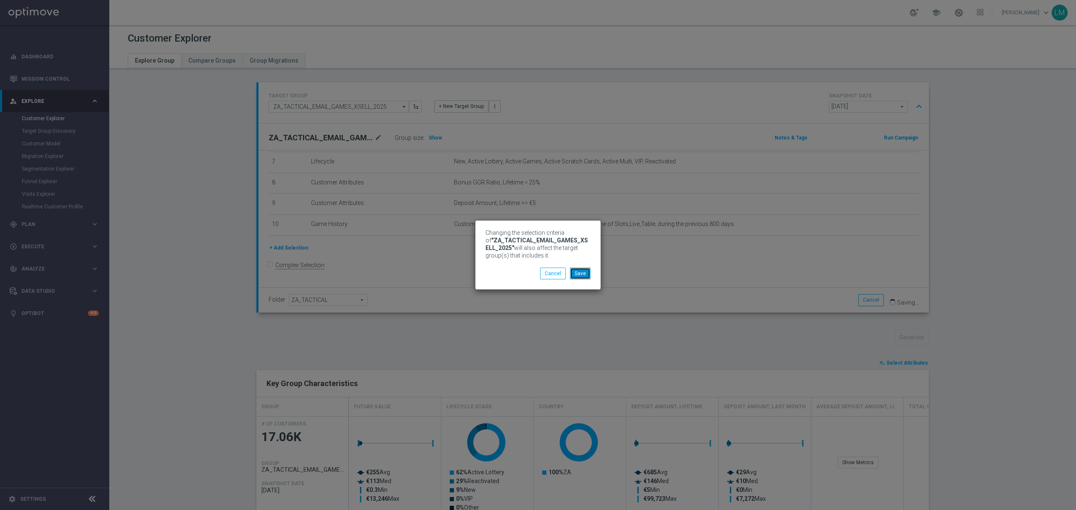
click at [577, 268] on button "Save" at bounding box center [580, 274] width 21 height 12
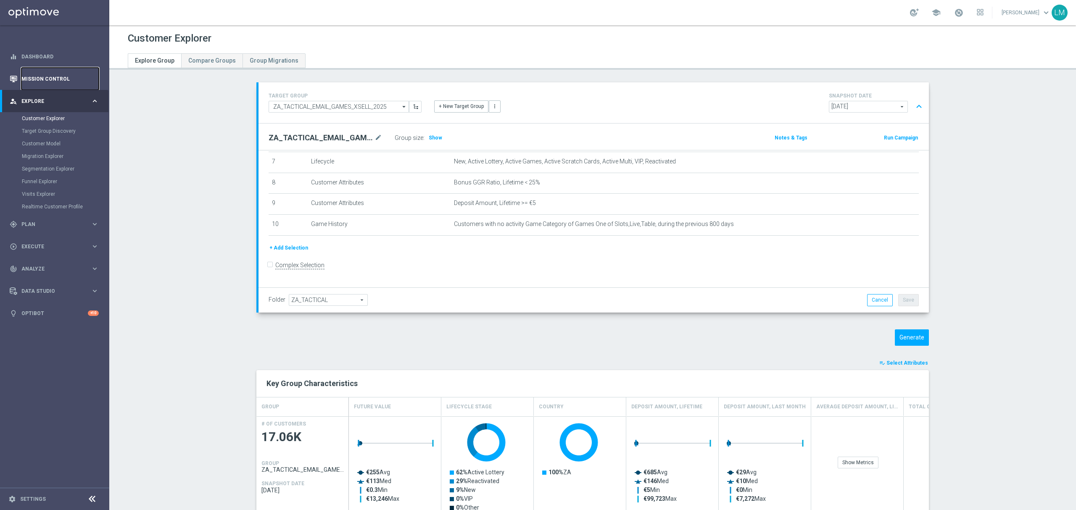
click at [56, 81] on link "Mission Control" at bounding box center [59, 79] width 77 height 22
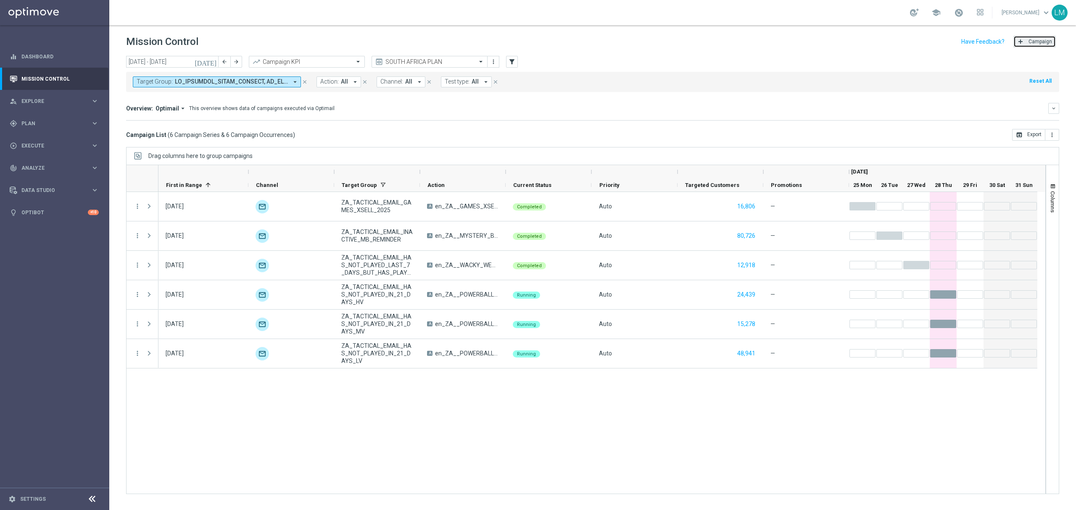
click at [1051, 43] on span "Campaign" at bounding box center [1040, 42] width 24 height 6
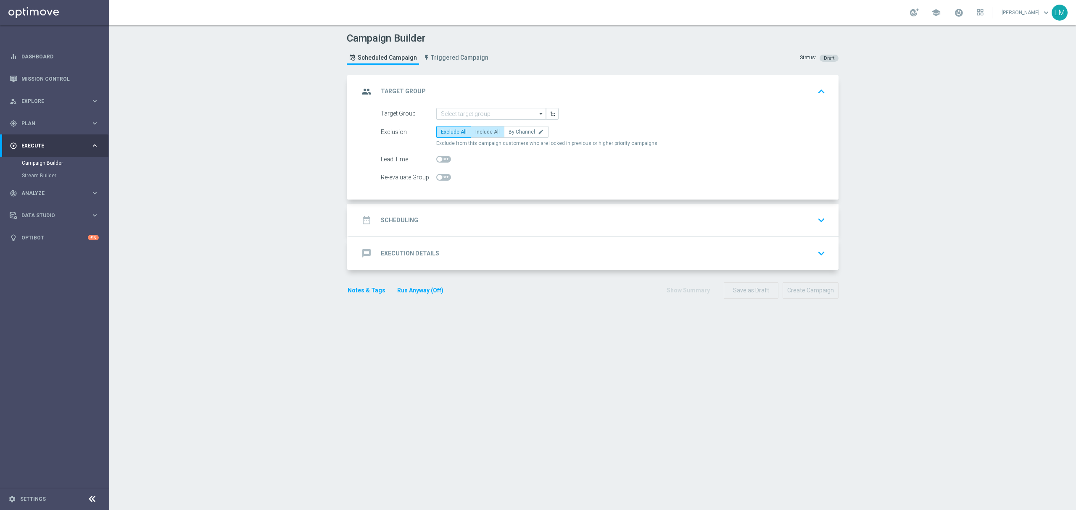
click at [491, 129] on span "Include All" at bounding box center [487, 132] width 24 height 6
click at [481, 131] on input "Include All" at bounding box center [477, 133] width 5 height 5
radio input "true"
click at [482, 112] on input at bounding box center [491, 114] width 110 height 12
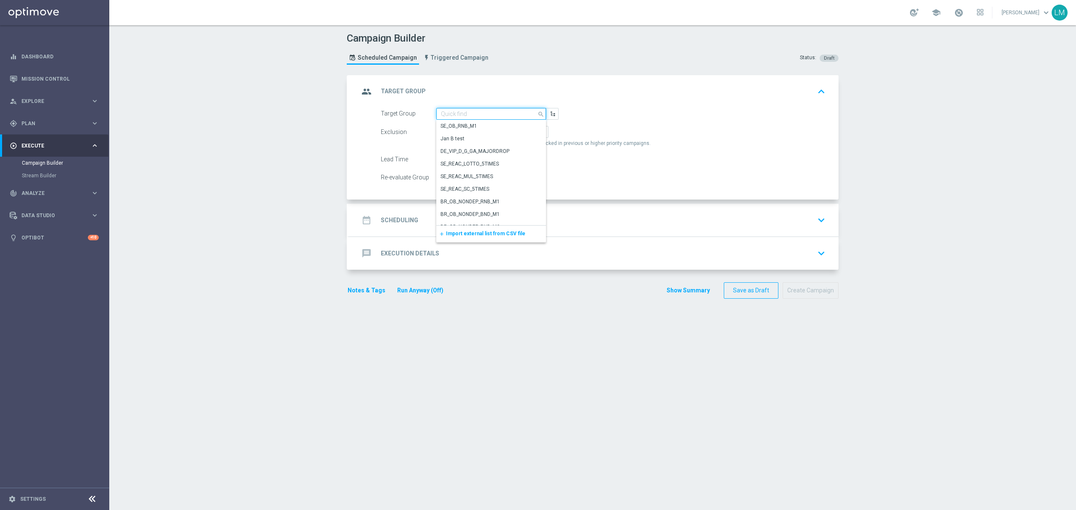
paste input "ZA_TACTICAL_EMAIL_ALL_WITH_TG_EXCLUSIONS"
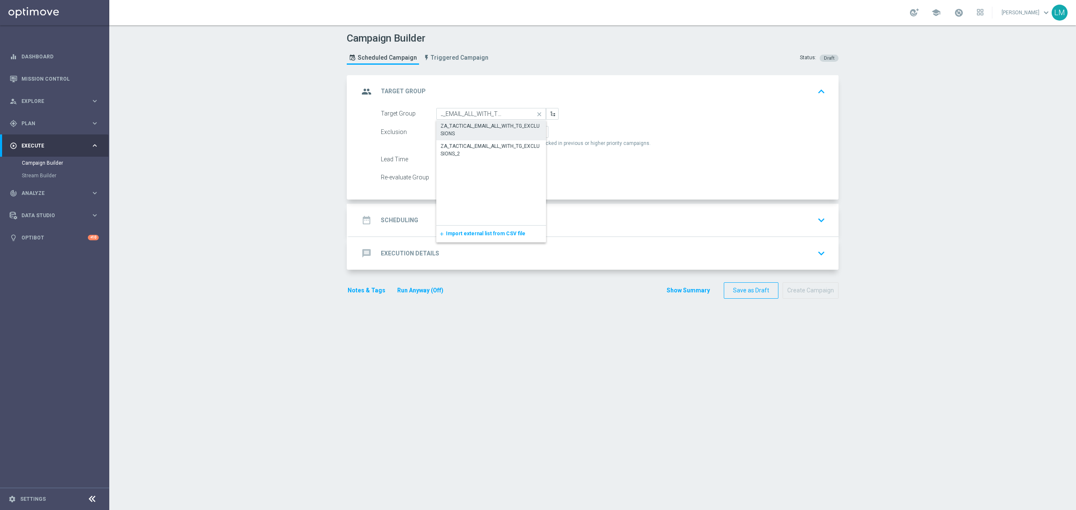
click at [476, 129] on div "ZA_TACTICAL_EMAIL_ALL_WITH_TG_EXCLUSIONS" at bounding box center [491, 129] width 102 height 15
type input "ZA_TACTICAL_EMAIL_ALL_WITH_TG_EXCLUSIONS"
click at [508, 224] on div "date_range Scheduling keyboard_arrow_down" at bounding box center [593, 220] width 469 height 16
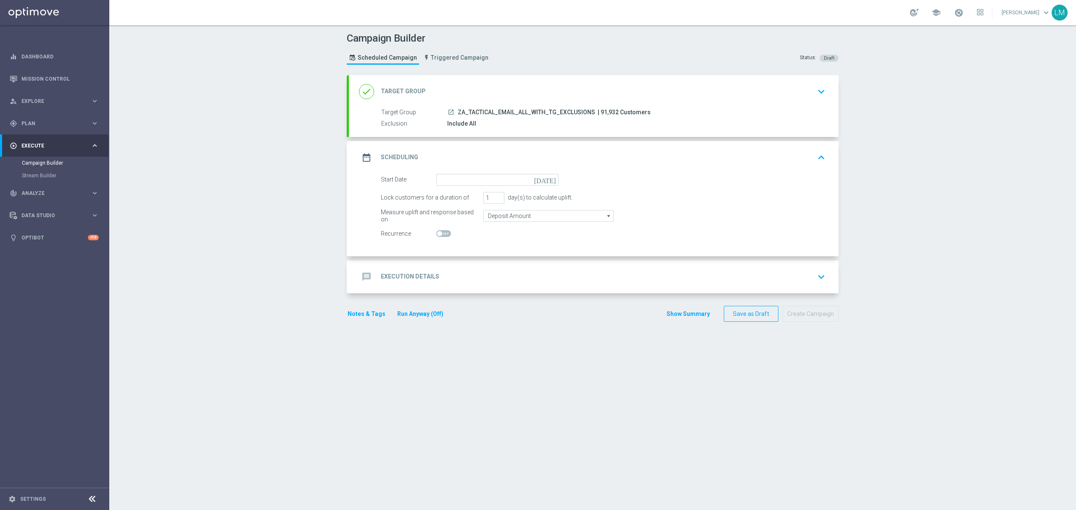
click at [549, 175] on icon "today" at bounding box center [546, 178] width 25 height 9
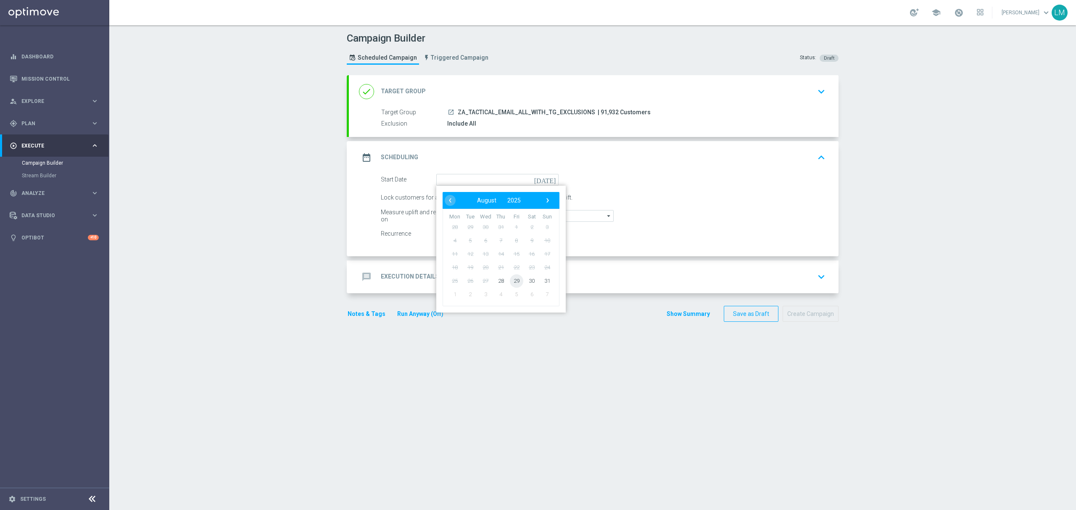
click at [511, 281] on span "29" at bounding box center [516, 280] width 13 height 13
type input "29 Aug 2025"
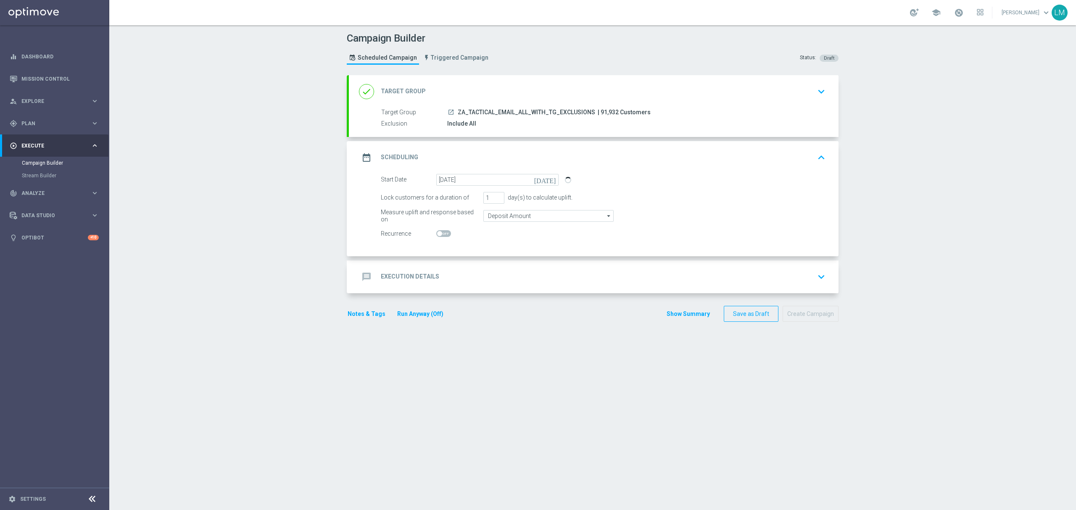
click at [511, 281] on div "message Execution Details keyboard_arrow_down" at bounding box center [593, 277] width 469 height 16
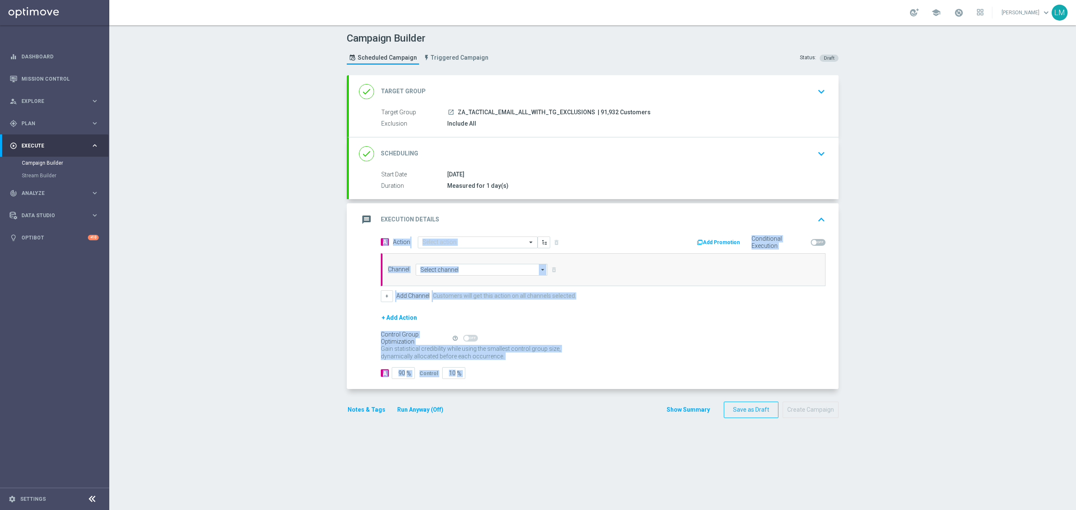
click at [586, 331] on div "+ Add Action" at bounding box center [603, 323] width 444 height 21
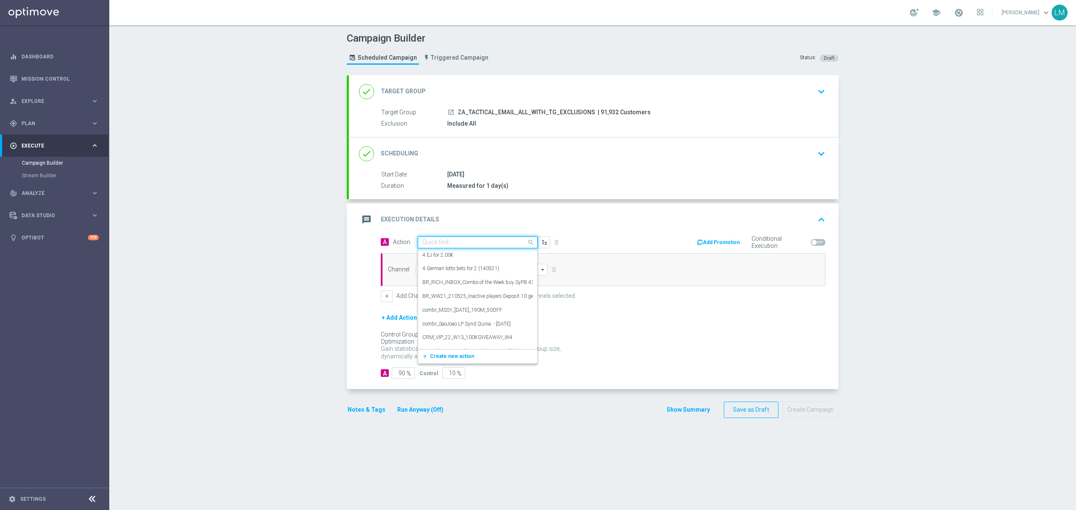
click at [443, 246] on input "text" at bounding box center [469, 242] width 94 height 7
paste input "en_ZA__MYSTERY_BOX_REBRAND__EMT_ALL_EM_TAC_LT"
type input "en_ZA__MYSTERY_BOX_REBRAND__EMT_ALL_EM_TAC_LT"
click at [448, 253] on label "en_ZA__MYSTERY_BOX_REBRAND__EMT_ALL_EM_TAC_LT" at bounding box center [488, 256] width 132 height 7
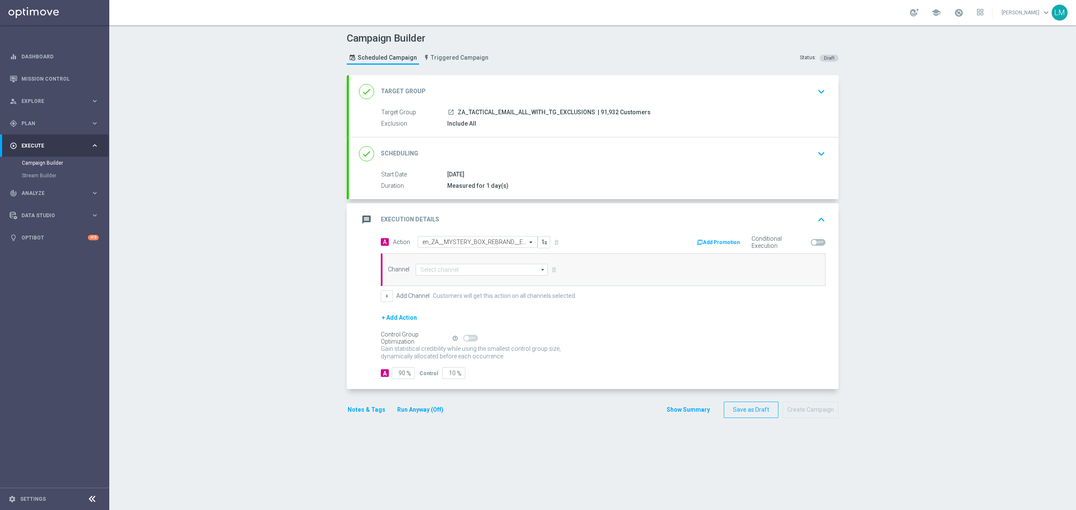
scroll to position [0, 0]
click at [453, 270] on input at bounding box center [482, 270] width 132 height 12
click at [439, 313] on div "Optimail" at bounding box center [478, 307] width 125 height 12
type input "Optimail"
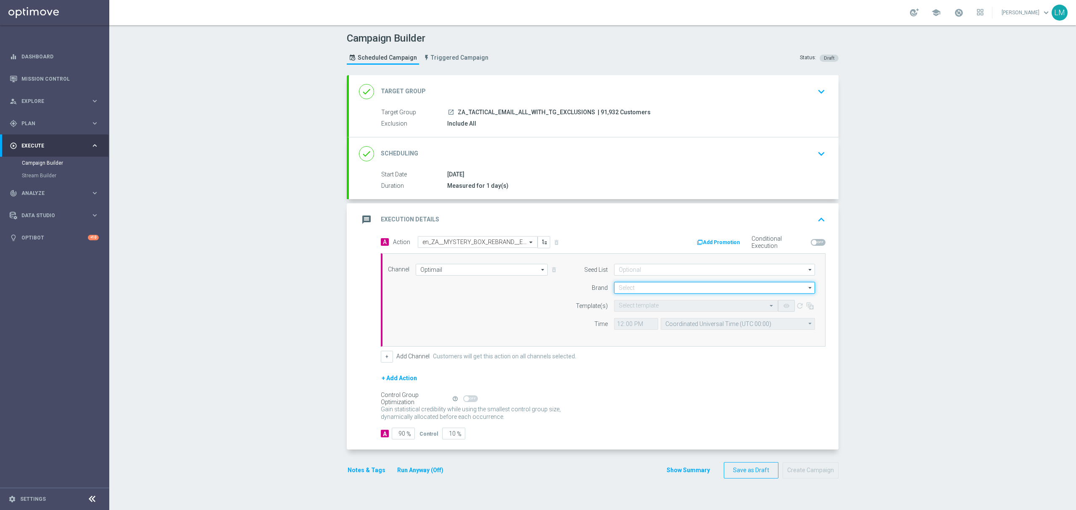
click at [617, 283] on input at bounding box center [714, 288] width 201 height 12
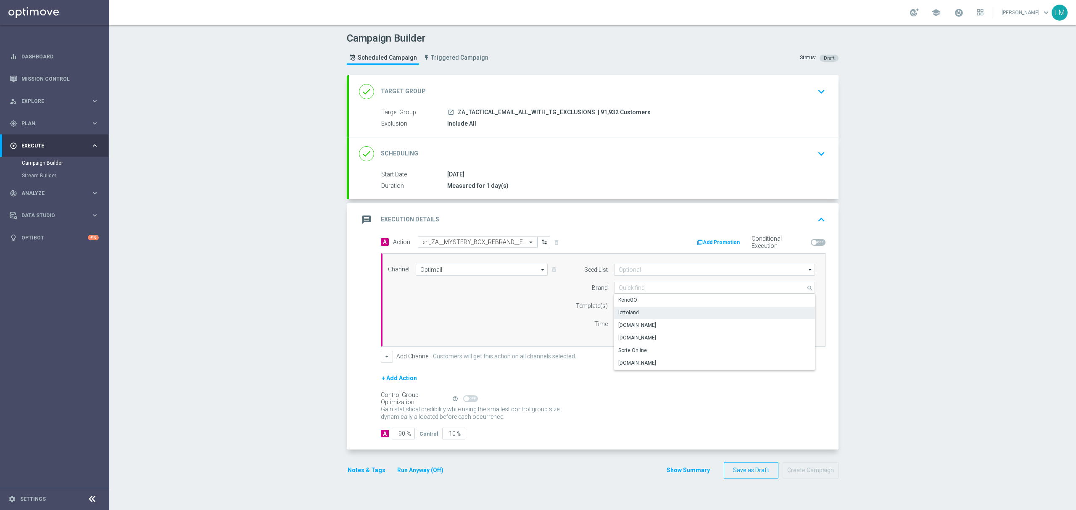
click at [633, 312] on div "lottoland" at bounding box center [628, 313] width 21 height 8
type input "lottoland"
click at [685, 321] on input "Coordinated Universal Time (UTC 00:00)" at bounding box center [737, 324] width 154 height 12
click at [693, 332] on div "Central European Time (Berlin) (UTC +02:00)" at bounding box center [737, 336] width 155 height 12
type input "Central European Time (Berlin) (UTC +02:00)"
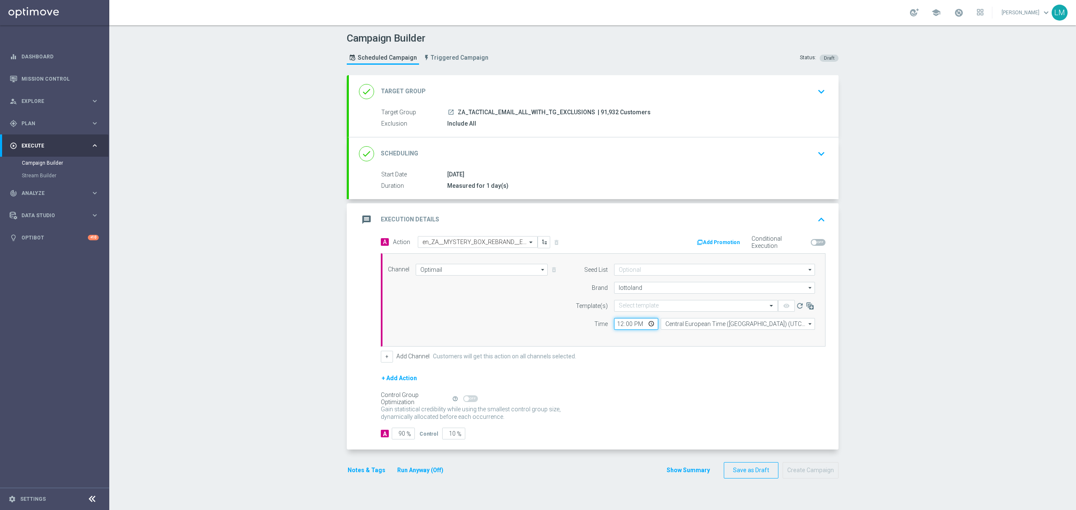
click at [646, 324] on input "12:00" at bounding box center [636, 324] width 44 height 12
click at [568, 325] on div "Time" at bounding box center [586, 324] width 43 height 12
click at [446, 434] on input "10" at bounding box center [453, 434] width 23 height 12
type input "5"
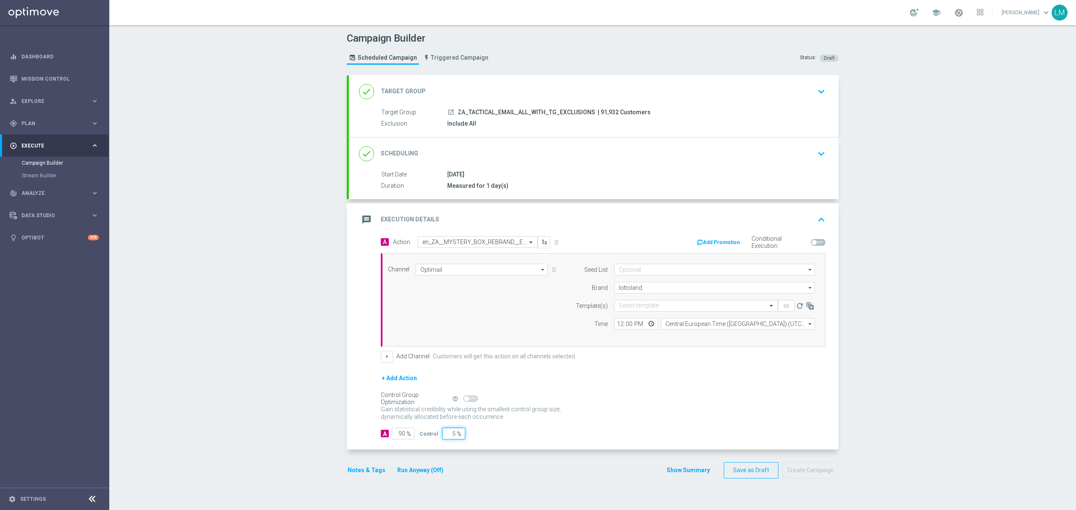
type input "95"
type input "5"
click at [647, 407] on div "Gain statistical credibility while using the smallest control group size, dynam…" at bounding box center [603, 413] width 444 height 20
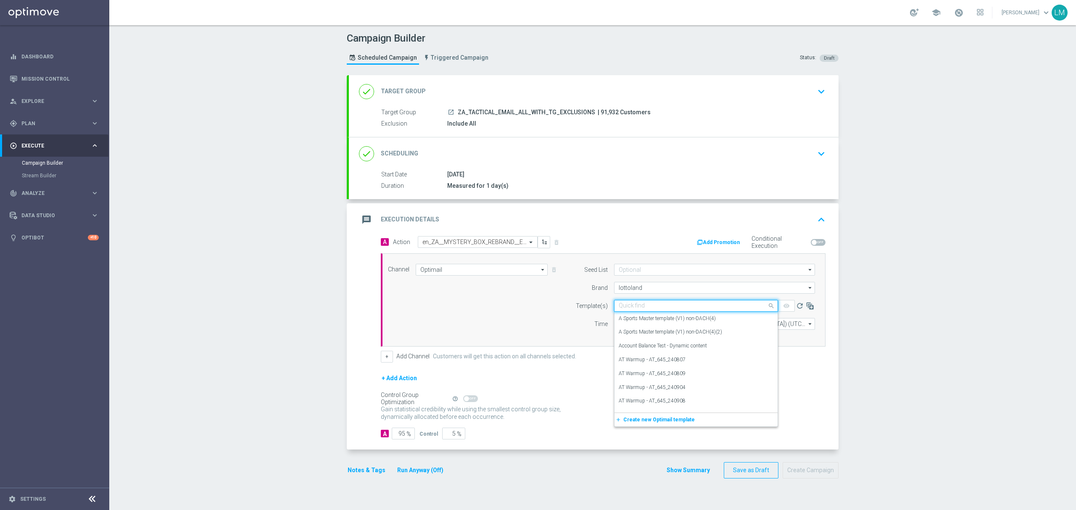
click at [642, 303] on input "text" at bounding box center [687, 305] width 138 height 7
paste input "en_ZA__MYSTERY_BOX_REBRAND__EMT_ALL_EM_TAC_LT"
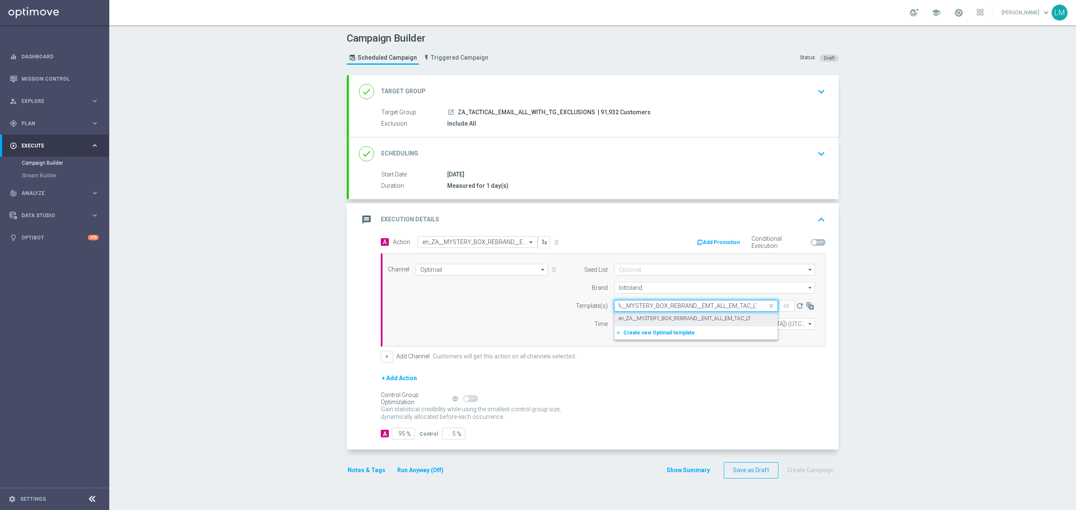
click at [647, 320] on label "en_ZA__MYSTERY_BOX_REBRAND__EMT_ALL_EM_TAC_LT" at bounding box center [684, 318] width 132 height 7
type input "en_ZA__MYSTERY_BOX_REBRAND__EMT_ALL_EM_TAC_LT"
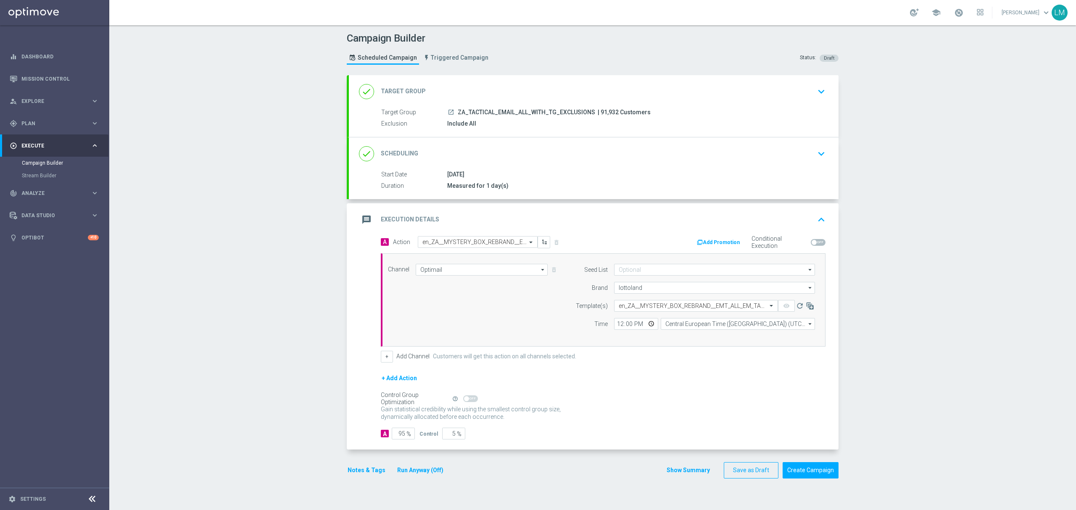
scroll to position [0, 0]
click at [529, 316] on div "Channel Optimail Optimail arrow_drop_down Drag here to set row groups Drag here…" at bounding box center [600, 300] width 439 height 72
click at [229, 314] on div "Campaign Builder Scheduled Campaign Triggered Campaign Status: Draft done Targe…" at bounding box center [592, 267] width 966 height 485
click at [802, 476] on button "Create Campaign" at bounding box center [810, 470] width 56 height 16
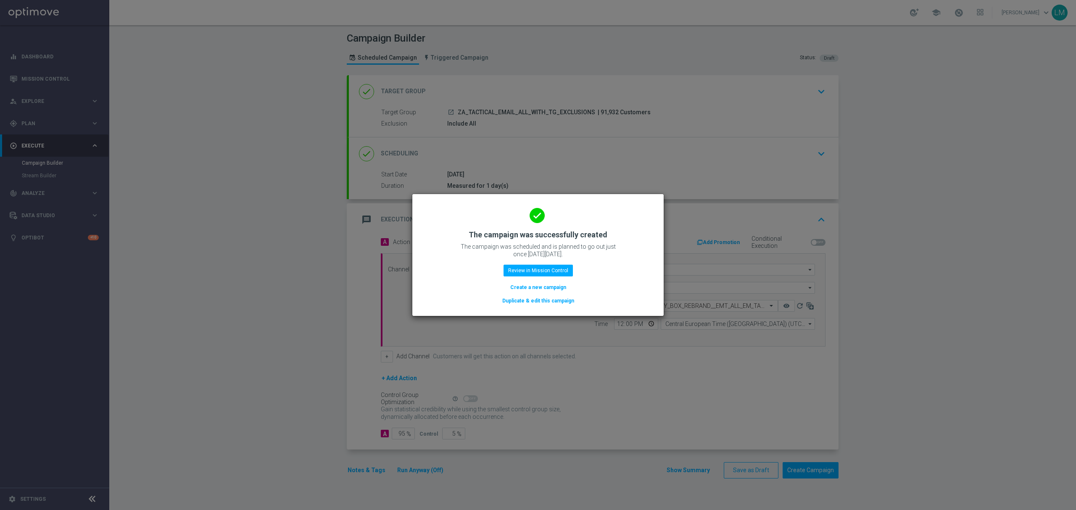
click at [545, 283] on button "Create a new campaign" at bounding box center [538, 287] width 58 height 9
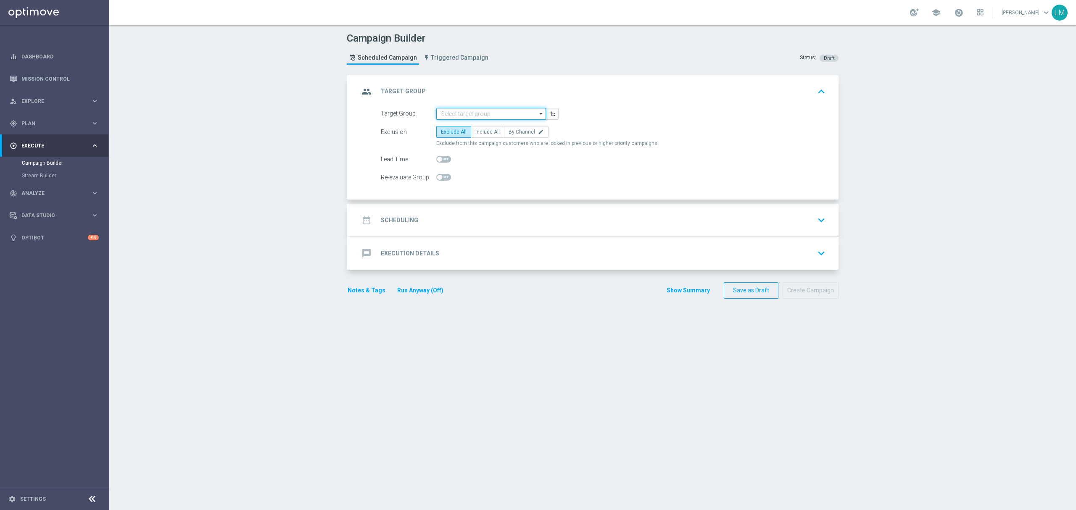
click at [458, 113] on input at bounding box center [491, 114] width 110 height 12
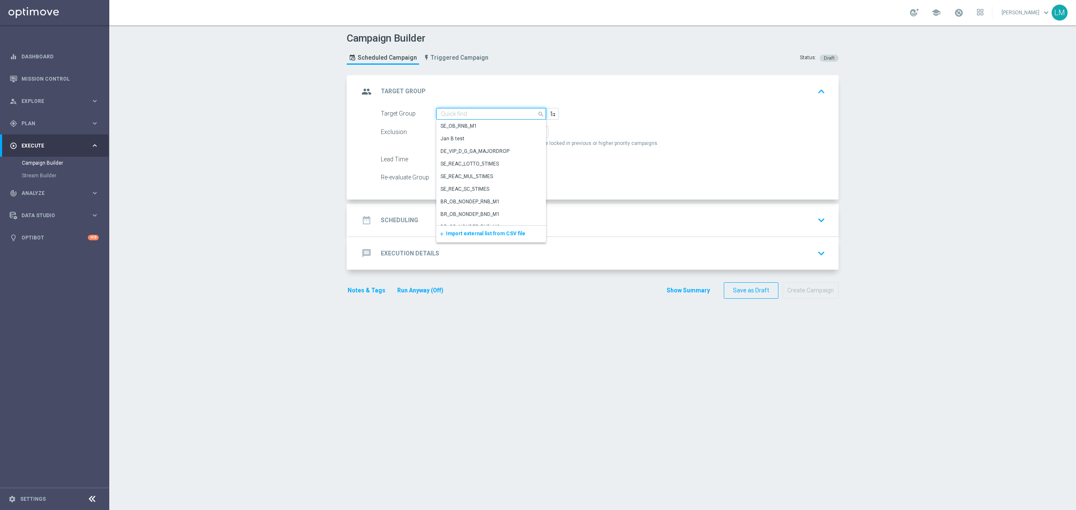
paste input "ZA_TACTICAL_EMAIL_GAMES_XSELL_2025"
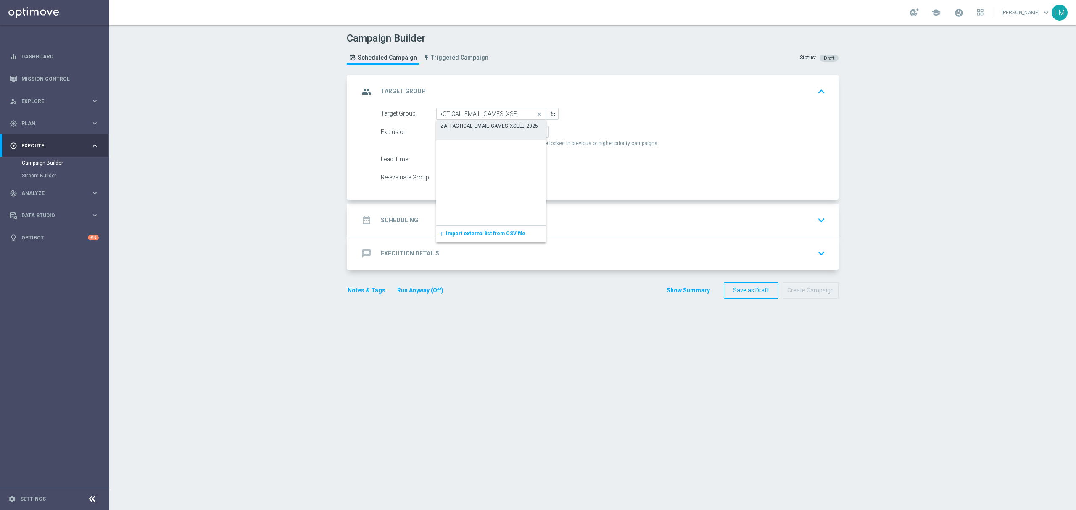
click at [464, 122] on div "ZA_TACTICAL_EMAIL_GAMES_XSELL_2025" at bounding box center [488, 126] width 97 height 8
type input "ZA_TACTICAL_EMAIL_GAMES_XSELL_2025"
click at [443, 161] on span at bounding box center [443, 159] width 15 height 7
click at [443, 161] on input "checkbox" at bounding box center [443, 159] width 15 height 7
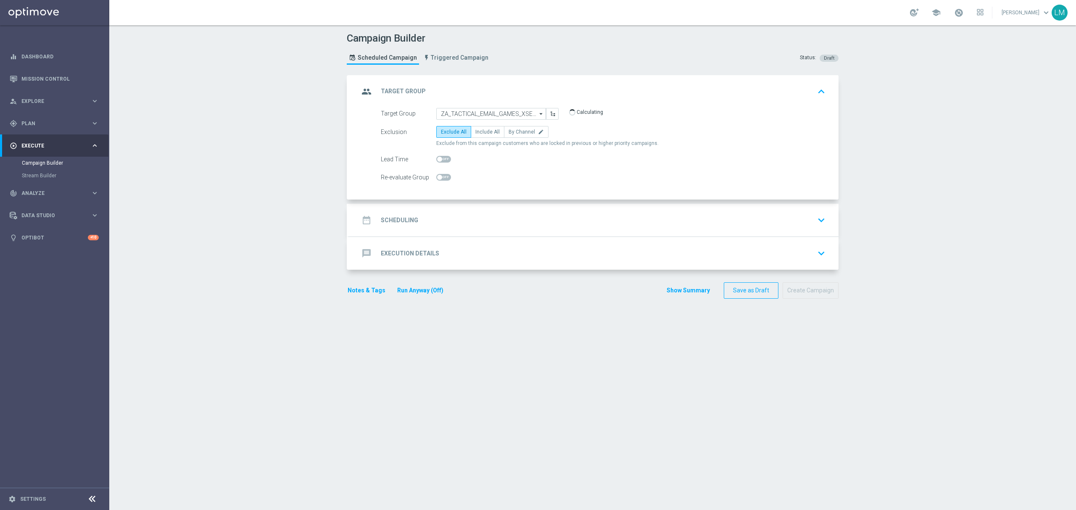
checkbox input "true"
click at [486, 135] on label "Include All" at bounding box center [488, 132] width 34 height 12
click at [481, 135] on input "Include All" at bounding box center [477, 133] width 5 height 5
radio input "true"
click at [491, 220] on div "date_range Scheduling keyboard_arrow_down" at bounding box center [593, 220] width 469 height 16
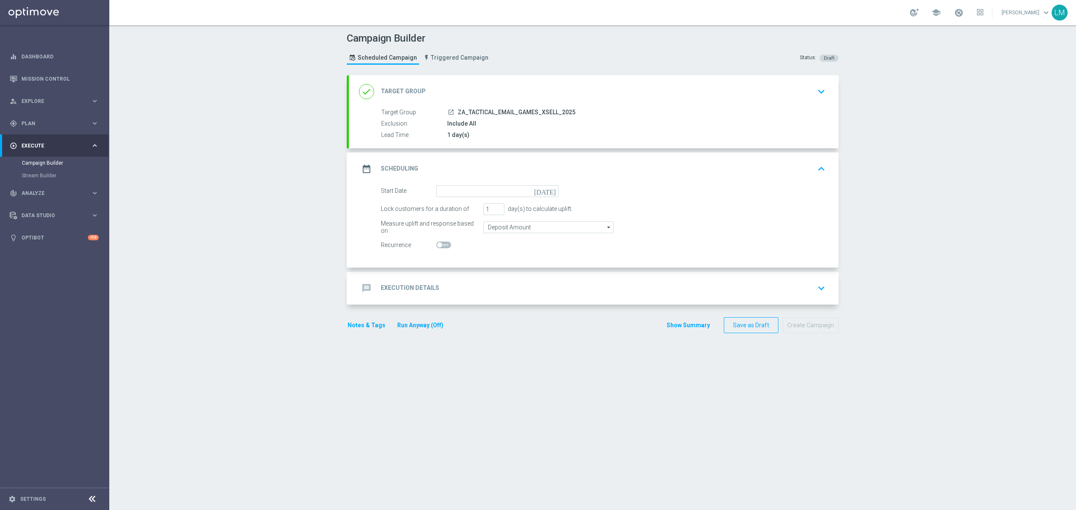
click at [550, 189] on icon "today" at bounding box center [546, 189] width 25 height 9
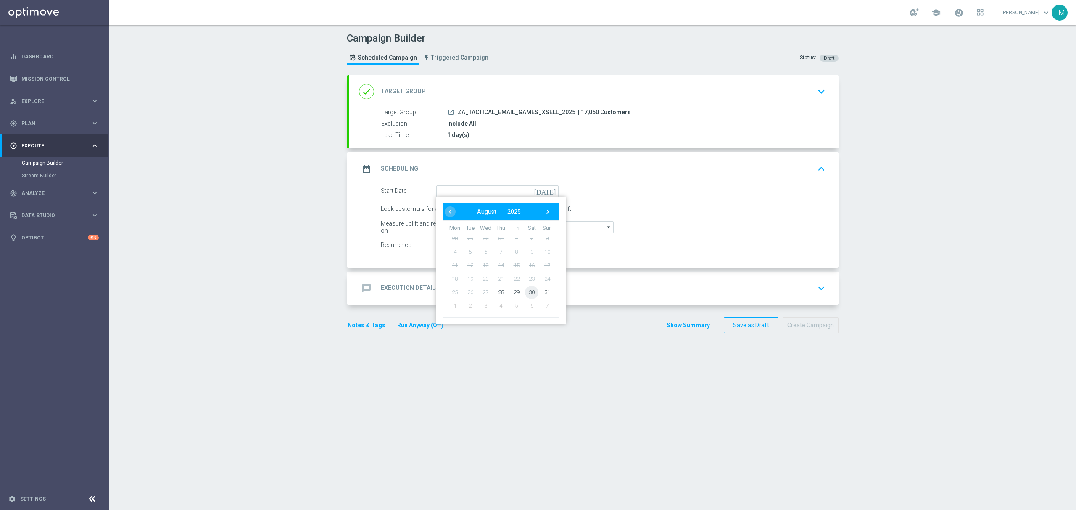
click at [528, 296] on span "30" at bounding box center [531, 291] width 13 height 13
type input "30 Aug 2025"
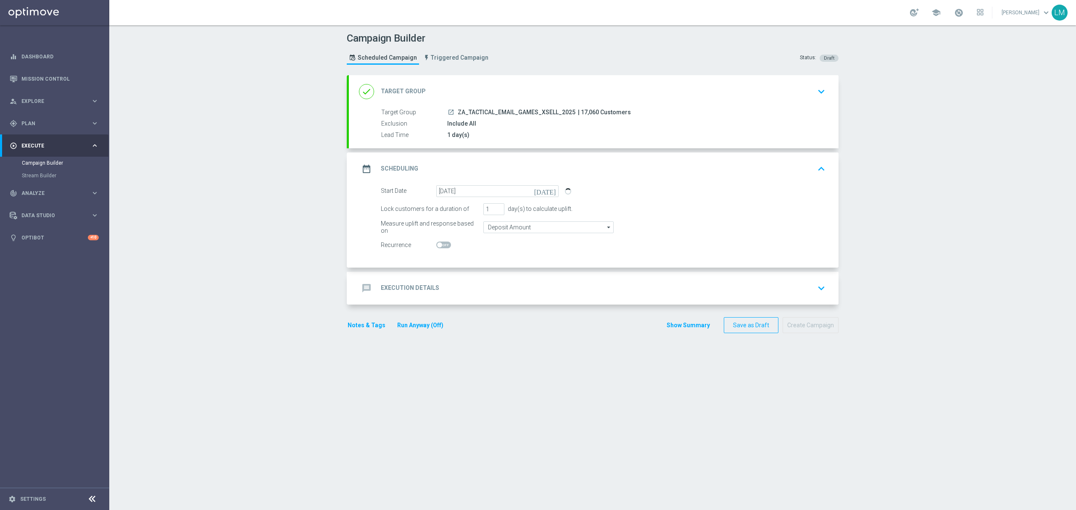
click at [527, 285] on div "message Execution Details keyboard_arrow_down" at bounding box center [593, 288] width 469 height 16
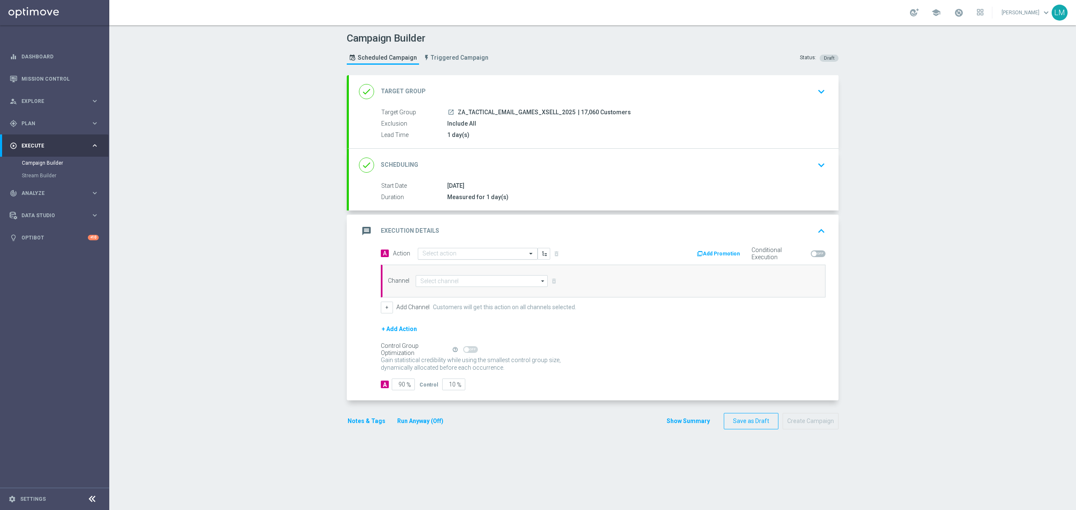
click at [461, 251] on input "text" at bounding box center [469, 253] width 94 height 7
paste input "en_ZA__GAMES_XSELL_FREE_SPINS_DROP_HONEY_HONEY_HONEY_LAST_CHANCE_REMINDER__EMT_…"
type input "en_ZA__GAMES_XSELL_FREE_SPINS_DROP_HONEY_HONEY_HONEY_LAST_CHANCE_REMINDER__EMT_…"
click at [449, 279] on span "Create new action" at bounding box center [452, 280] width 44 height 6
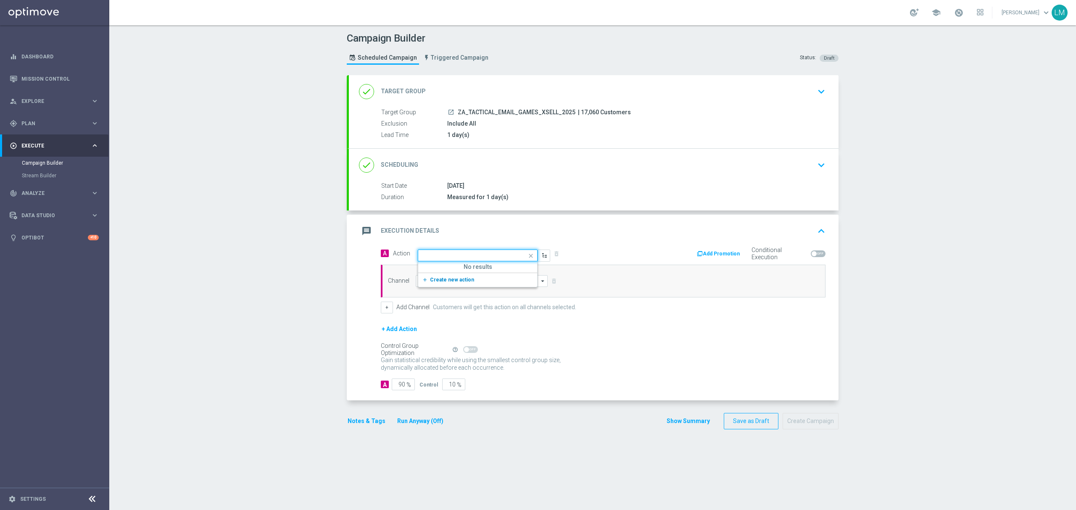
scroll to position [0, 0]
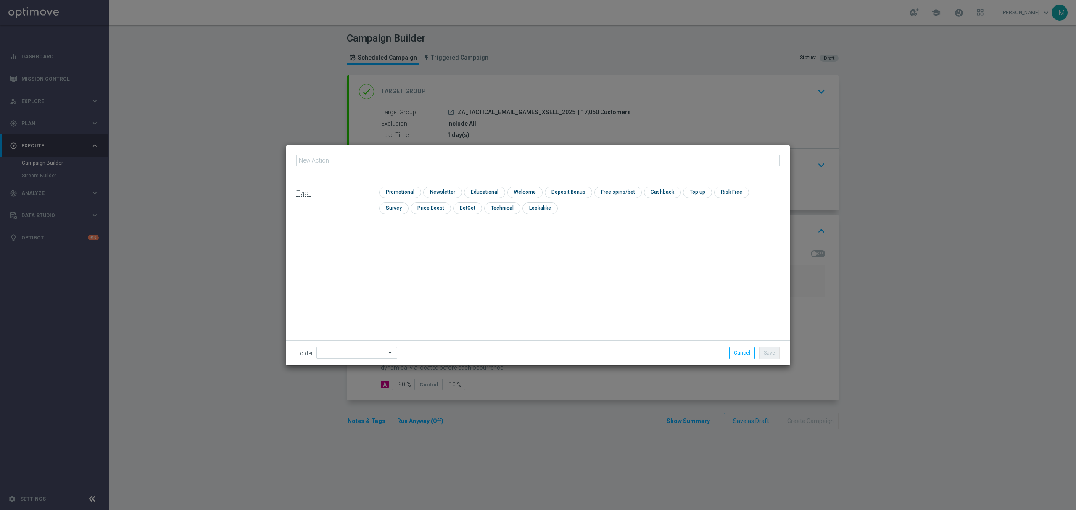
type input "en_ZA__GAMES_XSELL_FREE_SPINS_DROP_HONEY_HONEY_HONEY_LAST_CHANCE_REMINDER__EMT_…"
click at [397, 195] on input "checkbox" at bounding box center [399, 192] width 40 height 11
checkbox input "true"
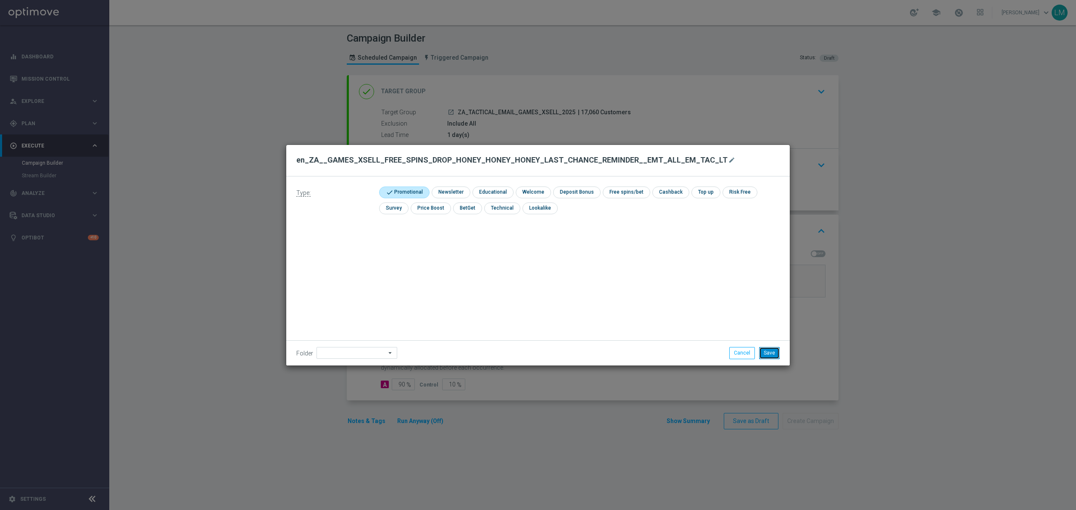
click at [760, 350] on button "Save" at bounding box center [769, 353] width 21 height 12
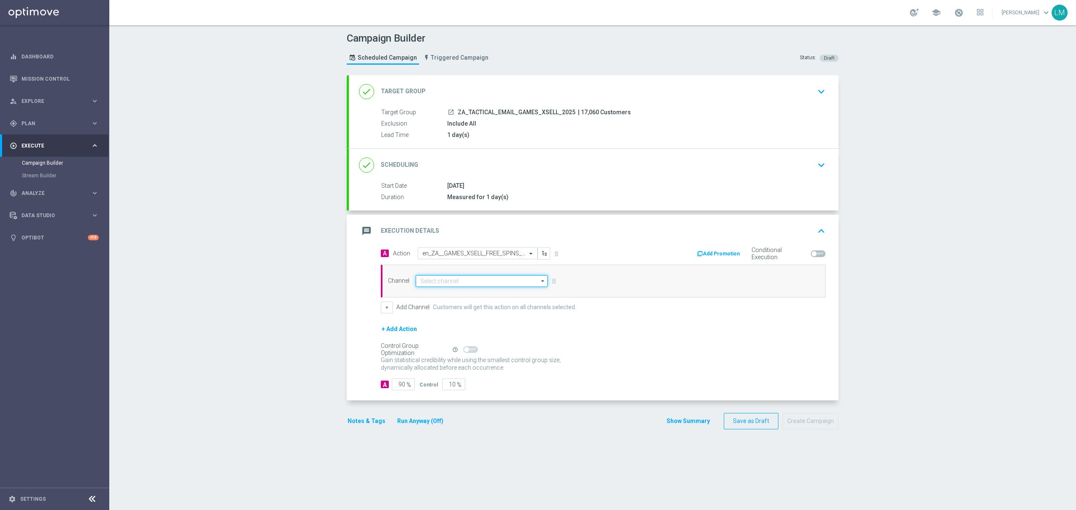
click at [439, 283] on input at bounding box center [482, 281] width 132 height 12
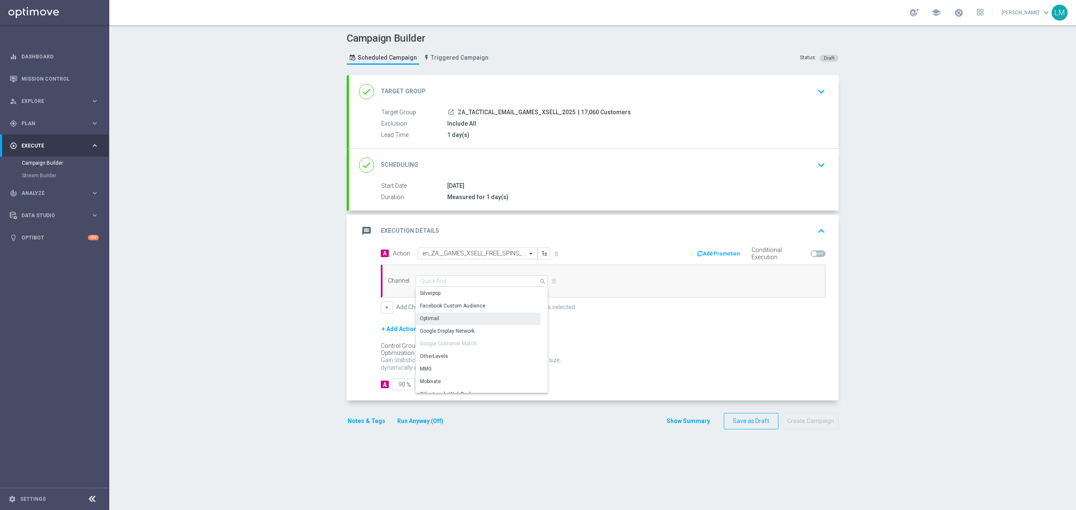
click at [436, 314] on div "Optimail" at bounding box center [478, 319] width 125 height 12
type input "Optimail"
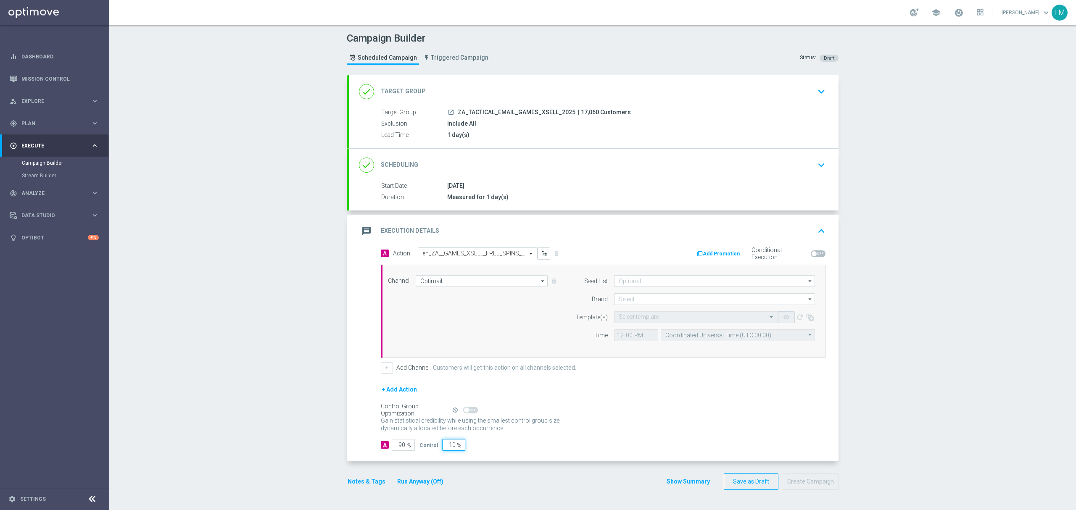
click at [444, 449] on input "10" at bounding box center [453, 445] width 23 height 12
type input "5"
type input "95"
type input "5"
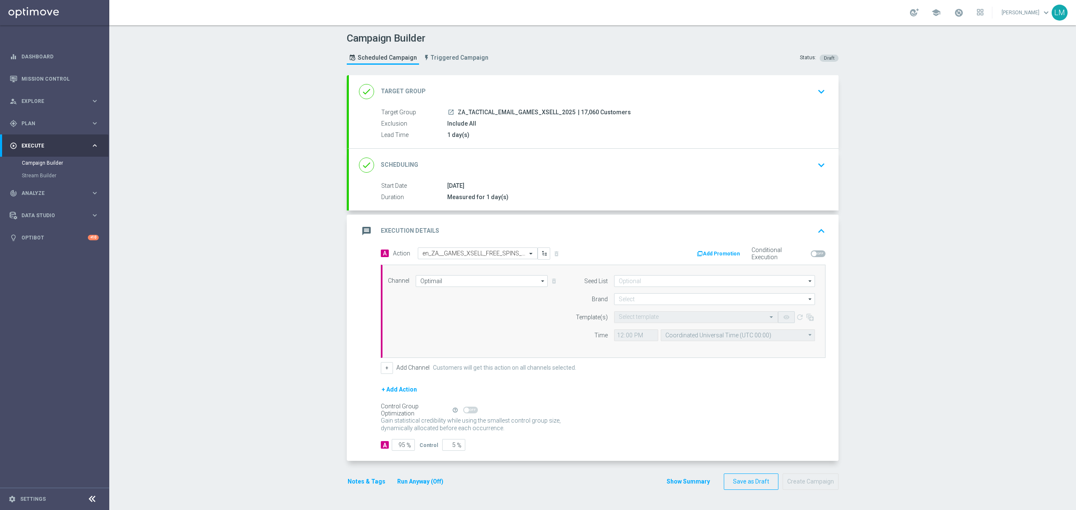
click at [629, 395] on div "+ Add Action" at bounding box center [603, 394] width 444 height 21
click at [639, 300] on input at bounding box center [714, 299] width 201 height 12
click at [632, 320] on div "lottoland" at bounding box center [714, 324] width 201 height 12
type input "lottoland"
click at [631, 320] on input "text" at bounding box center [687, 317] width 138 height 7
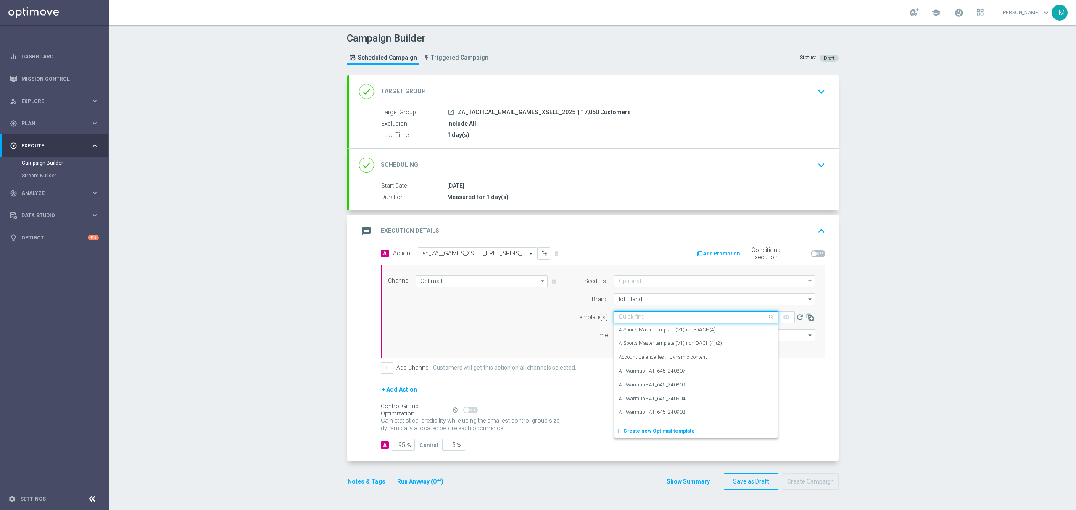
paste input "en_ZA__GAMES_XSELL_FREE_SPINS_DROP_HONEY_HONEY_HONEY_LAST_CHANCE_REMINDER__EMT_…"
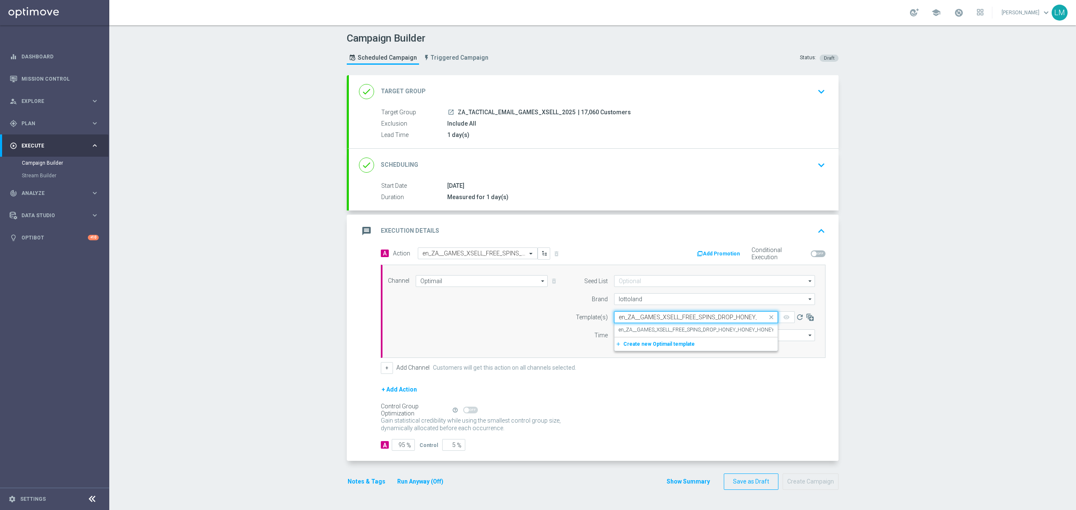
scroll to position [0, 176]
click at [619, 328] on label "en_ZA__GAMES_XSELL_FREE_SPINS_DROP_HONEY_HONEY_HONEY_LAST_CHANCE_REMINDER__EMT_…" at bounding box center [754, 329] width 273 height 7
type input "en_ZA__GAMES_XSELL_FREE_SPINS_DROP_HONEY_HONEY_HONEY_LAST_CHANCE_REMINDER__EMT_…"
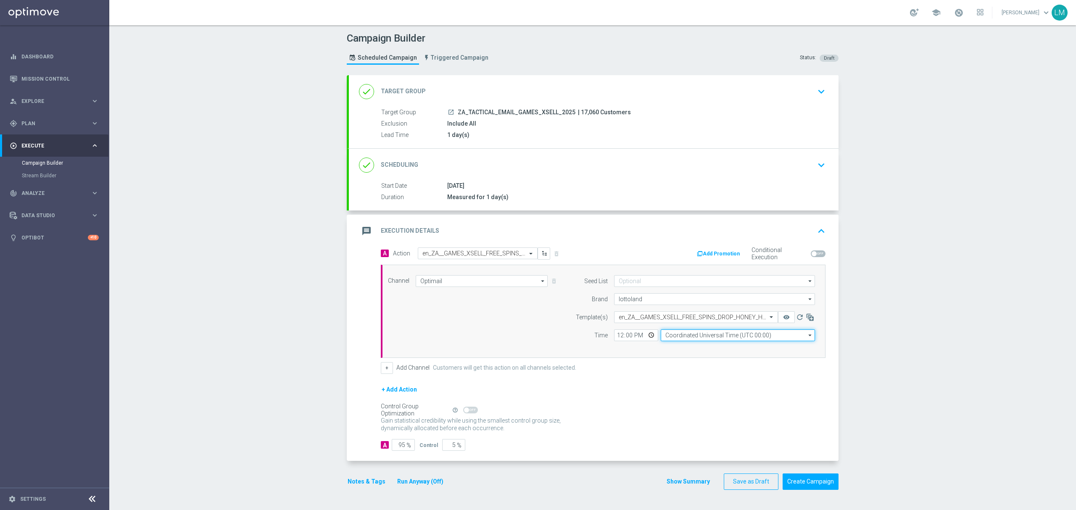
click at [687, 338] on input "Coordinated Universal Time (UTC 00:00)" at bounding box center [737, 335] width 154 height 12
click at [693, 348] on div "Central European Time (Berlin) (UTC +02:00)" at bounding box center [733, 348] width 137 height 8
type input "Central European Time (Berlin) (UTC +02:00)"
click at [275, 302] on div "Campaign Builder Scheduled Campaign Triggered Campaign Status: Draft done Targe…" at bounding box center [592, 267] width 966 height 485
click at [471, 168] on div "done Scheduling keyboard_arrow_down" at bounding box center [593, 165] width 469 height 16
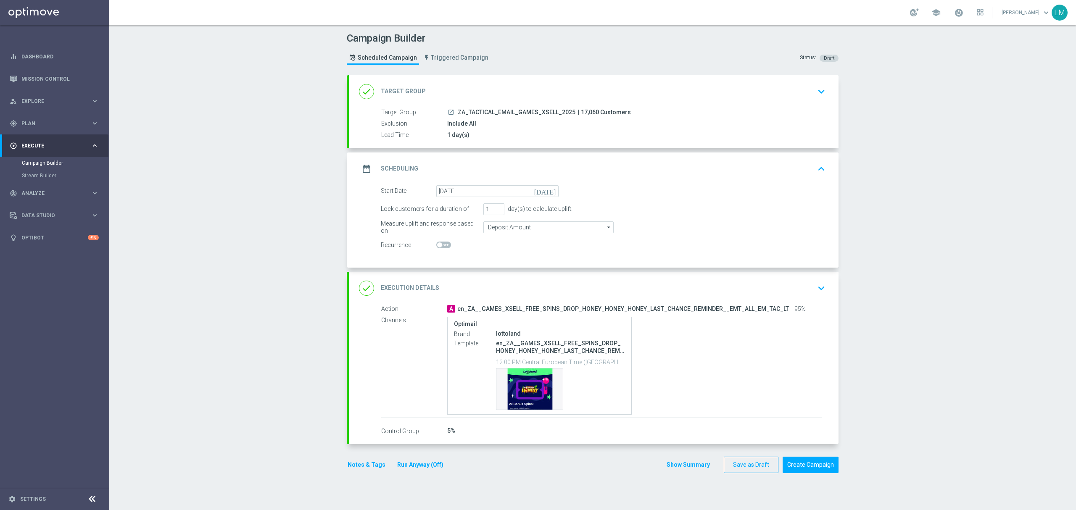
click at [554, 192] on icon "today" at bounding box center [546, 189] width 25 height 9
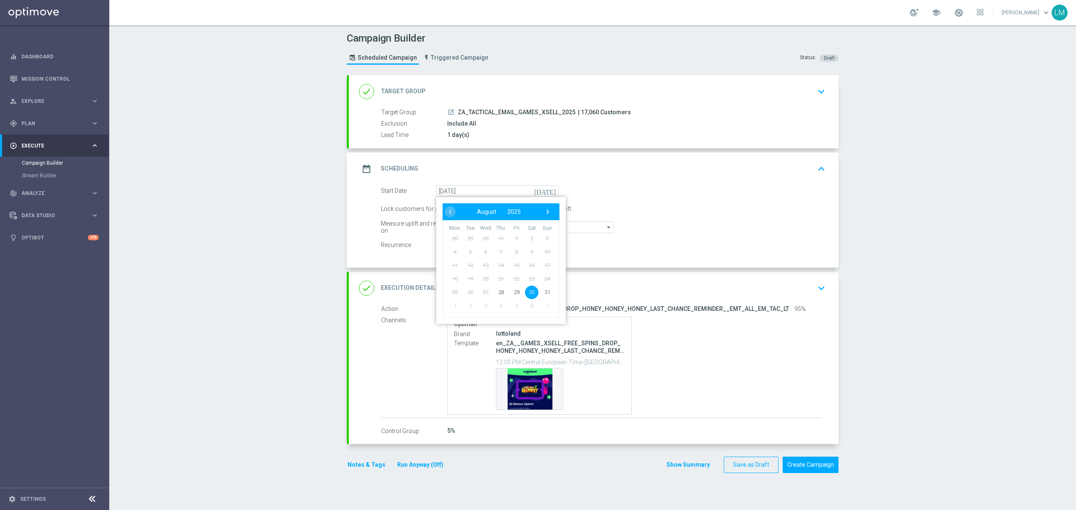
click at [287, 182] on div "Campaign Builder Scheduled Campaign Triggered Campaign Status: Draft done Targe…" at bounding box center [592, 267] width 966 height 485
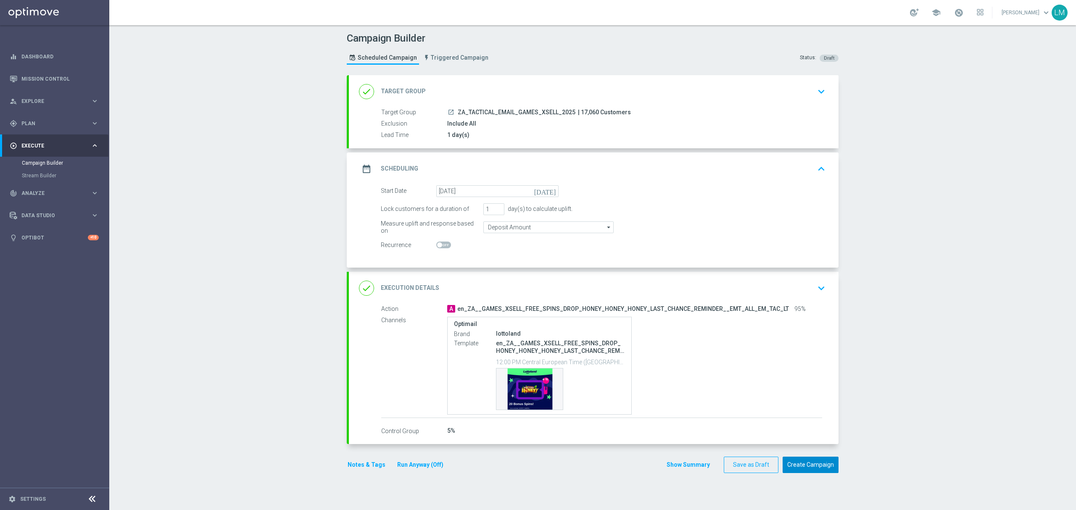
drag, startPoint x: 797, startPoint y: 461, endPoint x: 886, endPoint y: 447, distance: 89.7
click at [886, 447] on div "Campaign Builder Scheduled Campaign Triggered Campaign Status: Draft done Targe…" at bounding box center [592, 267] width 966 height 485
click at [828, 470] on button "Create Campaign" at bounding box center [810, 465] width 56 height 16
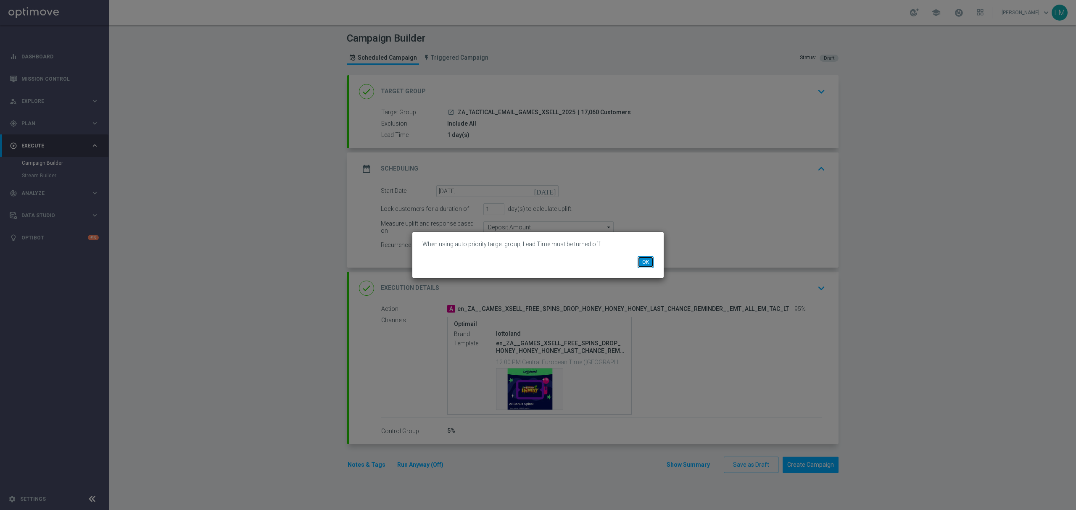
click at [651, 261] on button "OK" at bounding box center [645, 262] width 16 height 12
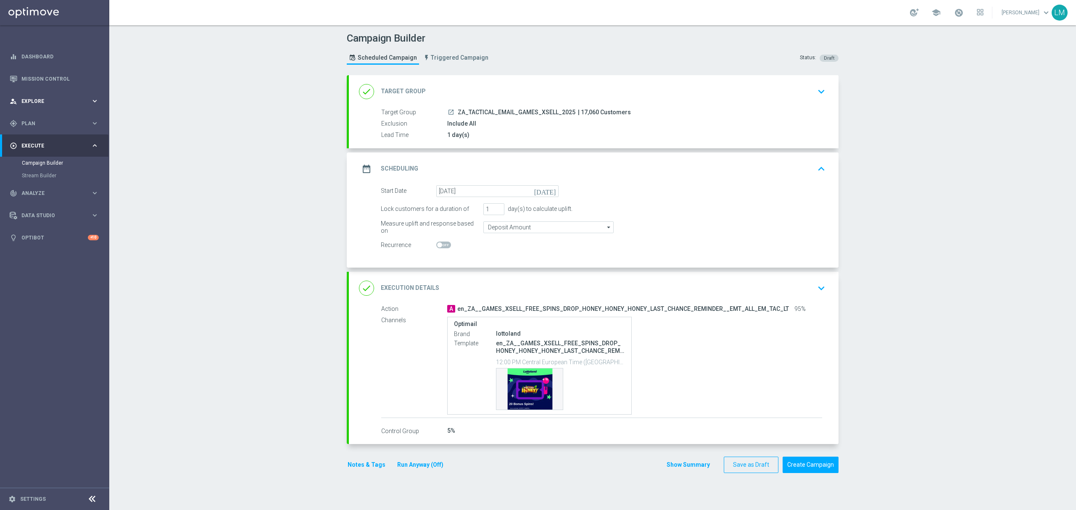
click at [71, 109] on div "person_search Explore keyboard_arrow_right" at bounding box center [54, 101] width 108 height 22
click at [50, 226] on span "Plan" at bounding box center [55, 224] width 69 height 5
click at [50, 137] on link "Target Groups" at bounding box center [55, 140] width 66 height 7
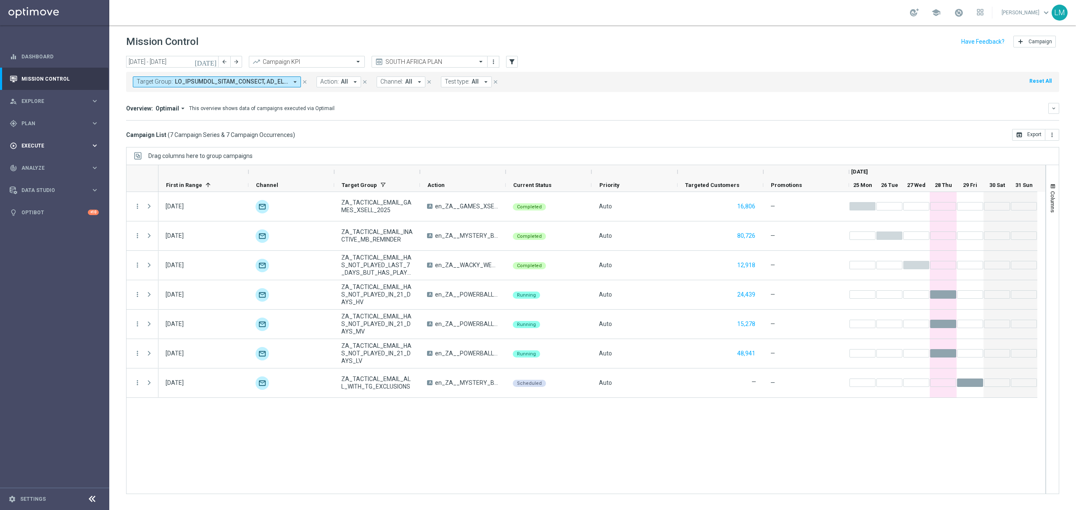
click at [84, 139] on div "play_circle_outline Execute keyboard_arrow_right" at bounding box center [54, 145] width 108 height 22
click at [54, 120] on div "gps_fixed Plan" at bounding box center [50, 124] width 81 height 8
click at [47, 142] on link "Target Groups" at bounding box center [55, 140] width 66 height 7
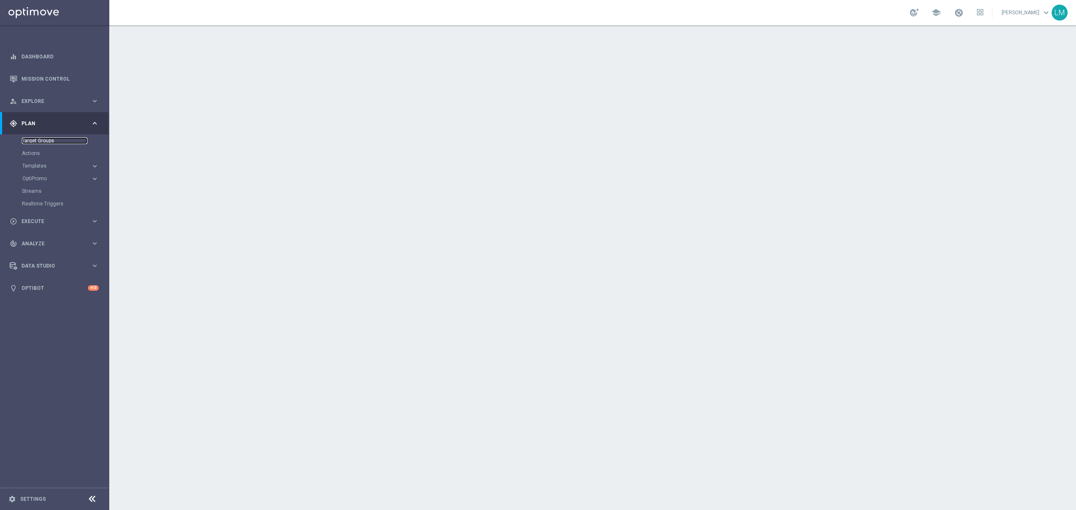
click at [51, 140] on link "Target Groups" at bounding box center [55, 140] width 66 height 7
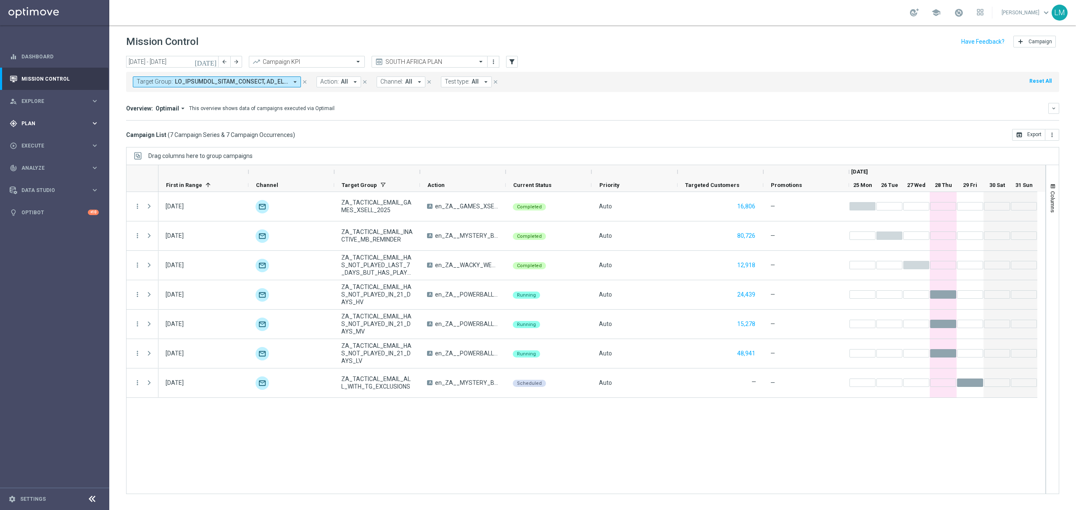
click at [55, 124] on span "Plan" at bounding box center [55, 123] width 69 height 5
click at [45, 137] on link "Target Groups" at bounding box center [55, 140] width 66 height 7
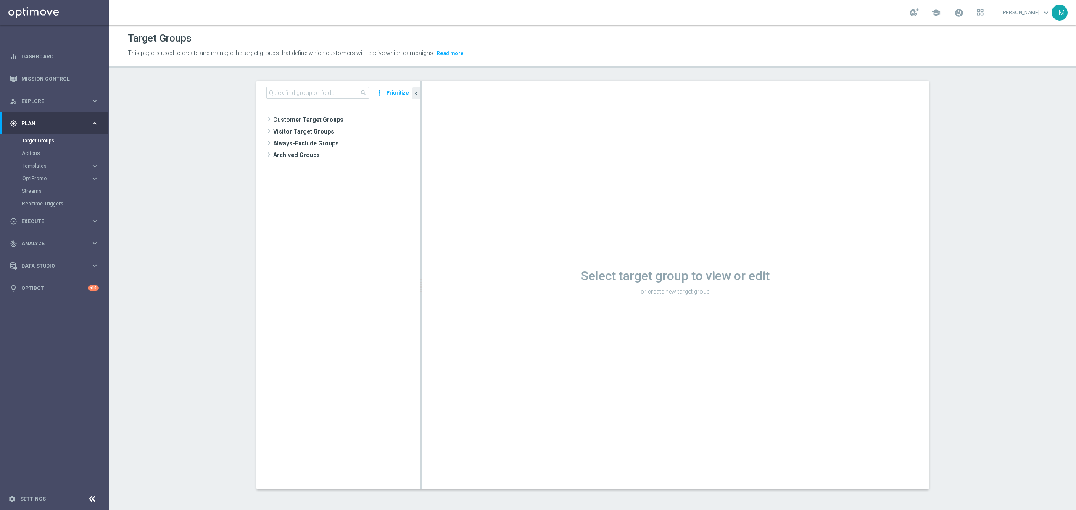
click at [292, 83] on div "search more_vert Prioritize" at bounding box center [338, 93] width 164 height 25
click at [289, 87] on input at bounding box center [317, 93] width 103 height 12
paste input "ZA_TACTICAL_EMAIL_GAMES_XSELL_2025"
type input "ZA_TACTICAL_EMAIL_GAMES_XSELL_2025"
click at [387, 95] on button "Prioritize" at bounding box center [397, 92] width 25 height 11
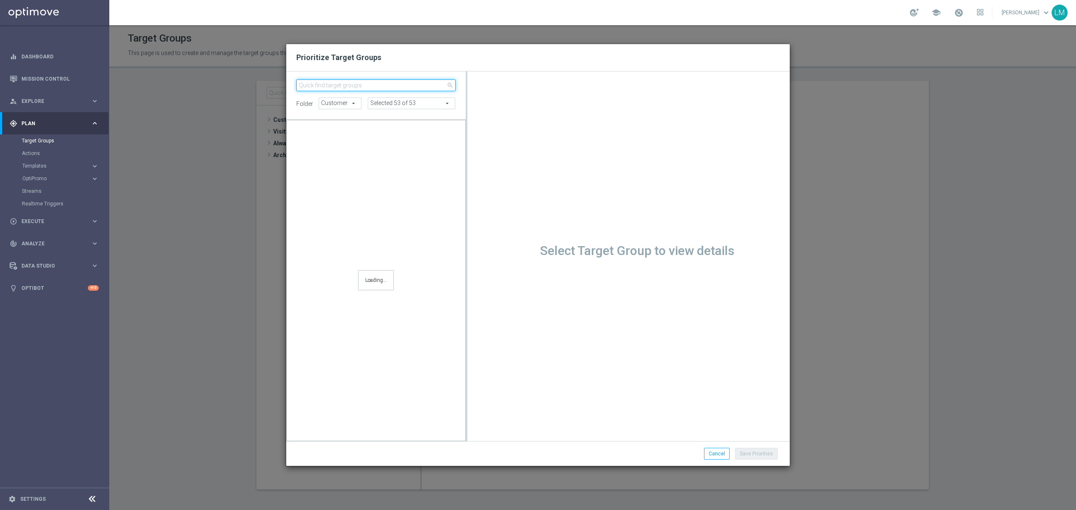
click at [389, 86] on input "search" at bounding box center [375, 85] width 159 height 12
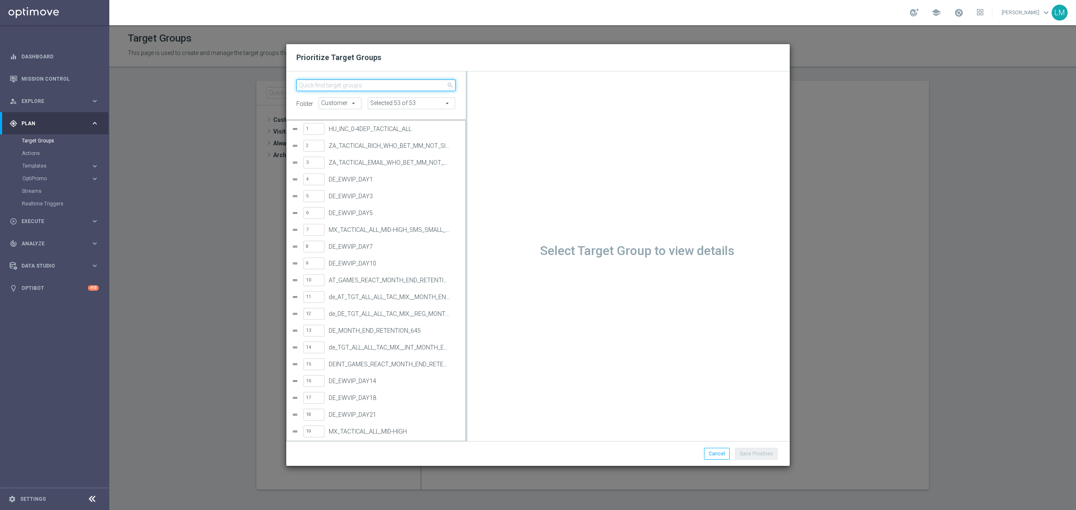
click at [358, 86] on input "search" at bounding box center [375, 85] width 159 height 12
paste input "ZA_TACTICAL_EMAIL_GAMES_XSELL_2025"
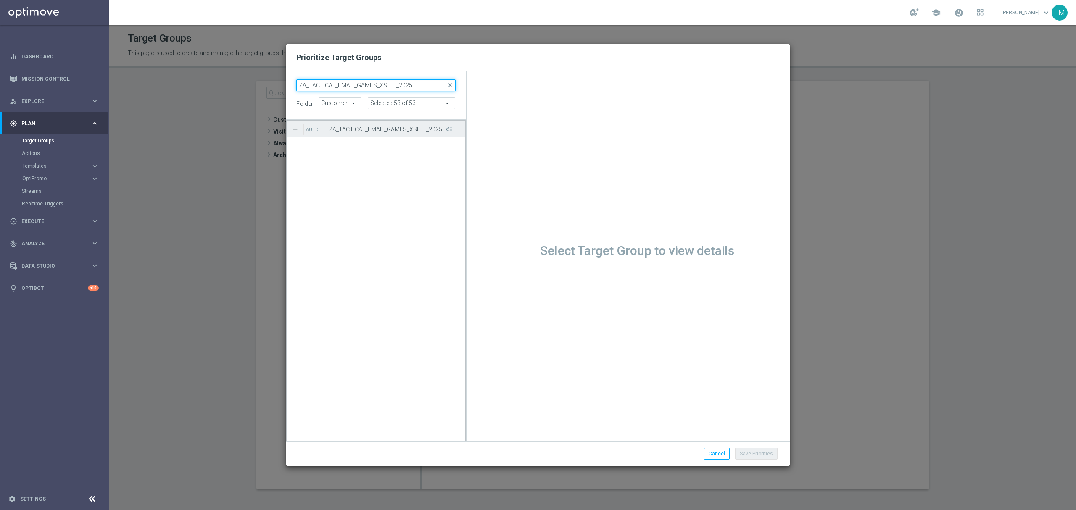
type input "ZA_TACTICAL_EMAIL_GAMES_XSELL_2025"
click at [332, 134] on div "AUTO ZA_TACTICAL_EMAIL_GAMES_XSELL_2025" at bounding box center [381, 129] width 156 height 17
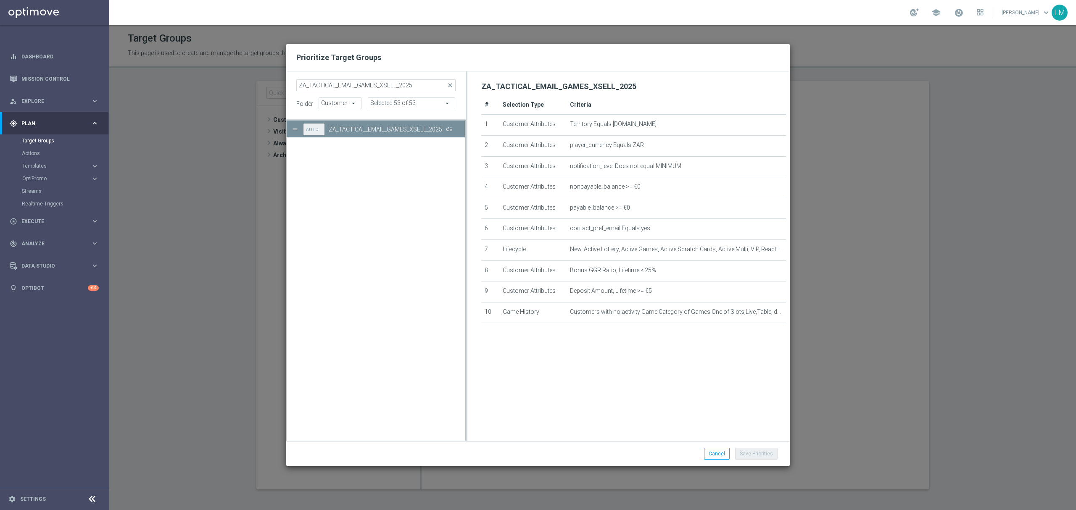
click at [449, 131] on button "Press SPACE to deselect this row." at bounding box center [448, 129] width 8 height 12
click at [744, 452] on button "Save Priorities" at bounding box center [756, 454] width 42 height 12
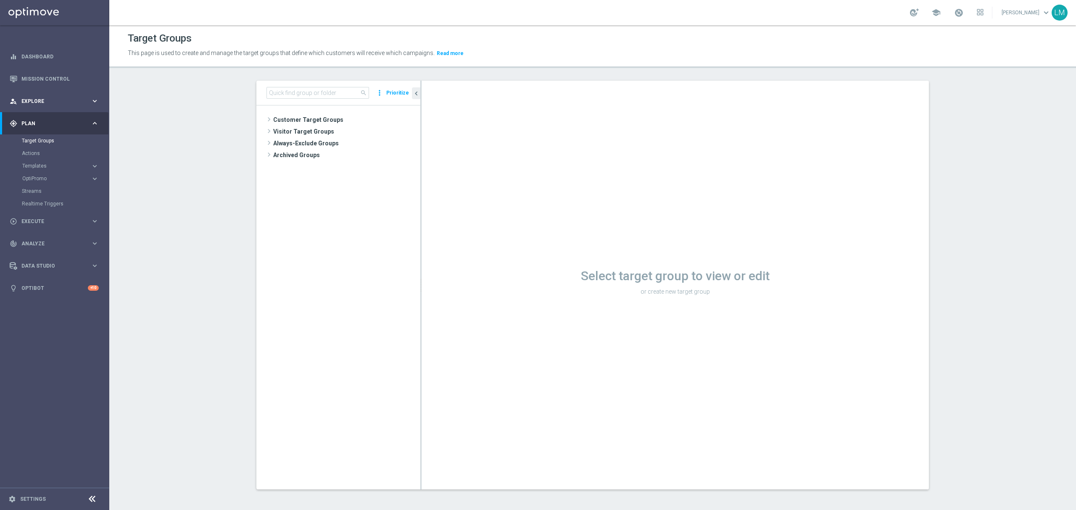
click at [44, 93] on div "person_search Explore keyboard_arrow_right" at bounding box center [54, 101] width 108 height 22
click at [49, 76] on link "Mission Control" at bounding box center [59, 79] width 77 height 22
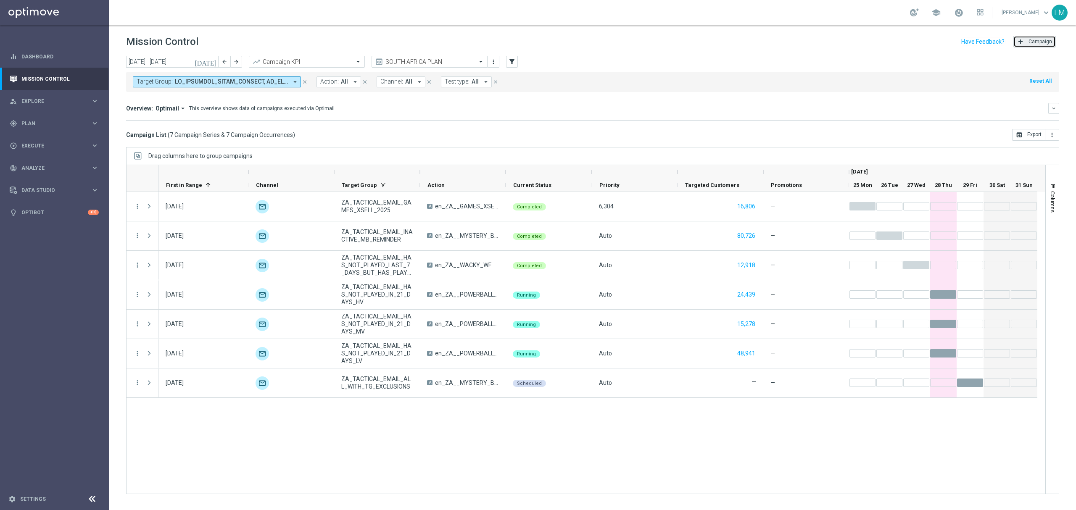
click at [1026, 39] on button "add Campaign" at bounding box center [1034, 42] width 42 height 12
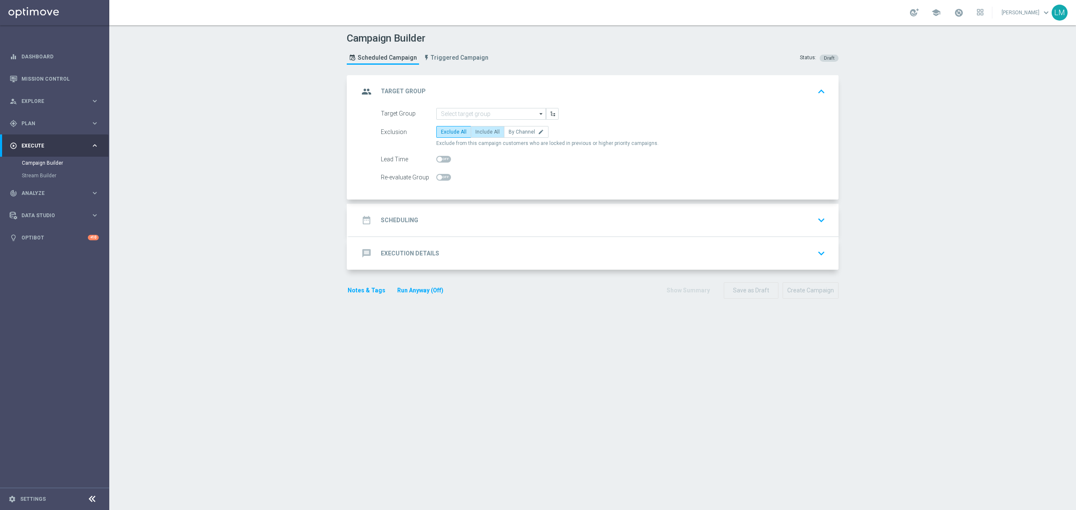
click at [476, 133] on span "Include All" at bounding box center [487, 132] width 24 height 6
click at [476, 133] on input "Include All" at bounding box center [477, 133] width 5 height 5
radio input "true"
click at [481, 114] on input at bounding box center [491, 114] width 110 height 12
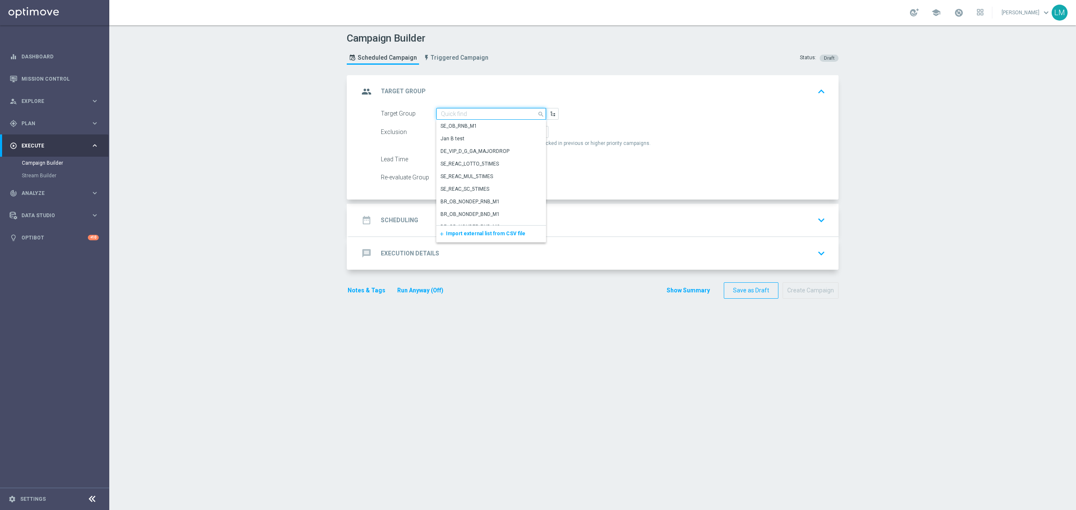
paste input "ZA_TACTICAL_EMAIL_GAMES_XSELL_2025"
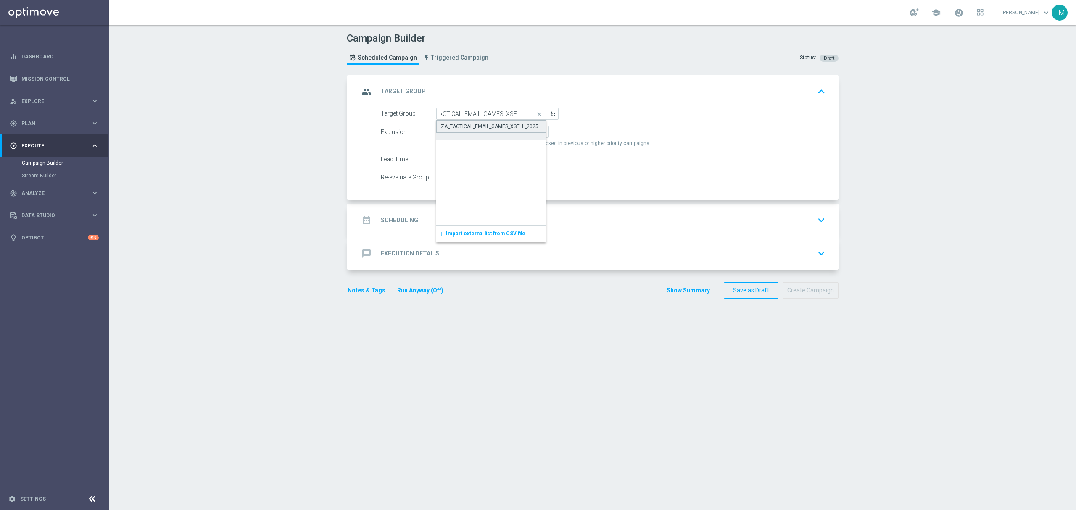
click at [483, 120] on div "ZA_TACTICAL_EMAIL_GAMES_XSELL_2025" at bounding box center [491, 126] width 110 height 13
type input "ZA_TACTICAL_EMAIL_GAMES_XSELL_2025"
click at [437, 162] on span at bounding box center [439, 159] width 5 height 5
click at [436, 162] on input "checkbox" at bounding box center [443, 159] width 15 height 7
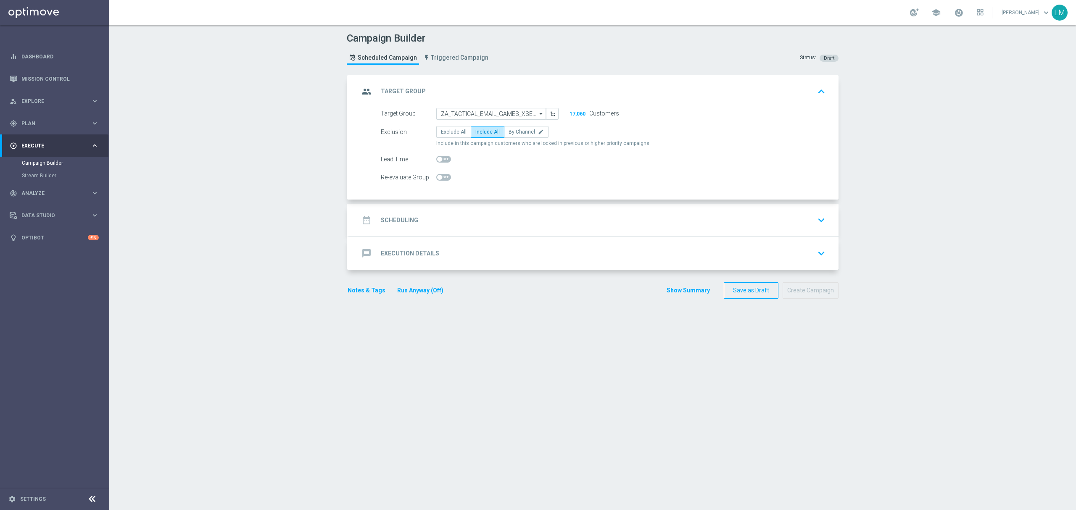
checkbox input "true"
click at [474, 217] on div "date_range Scheduling keyboard_arrow_down" at bounding box center [593, 220] width 469 height 16
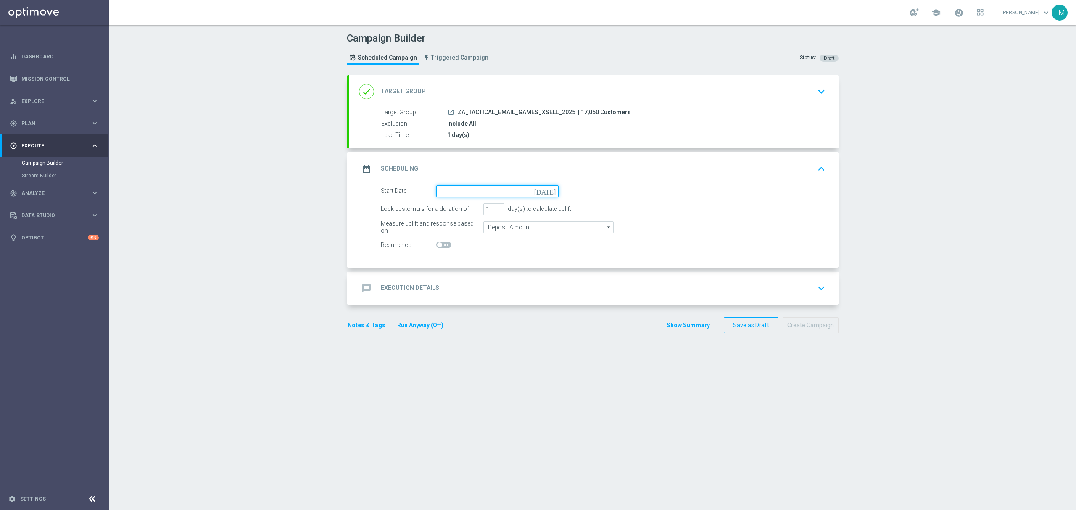
click at [543, 190] on input at bounding box center [497, 191] width 122 height 12
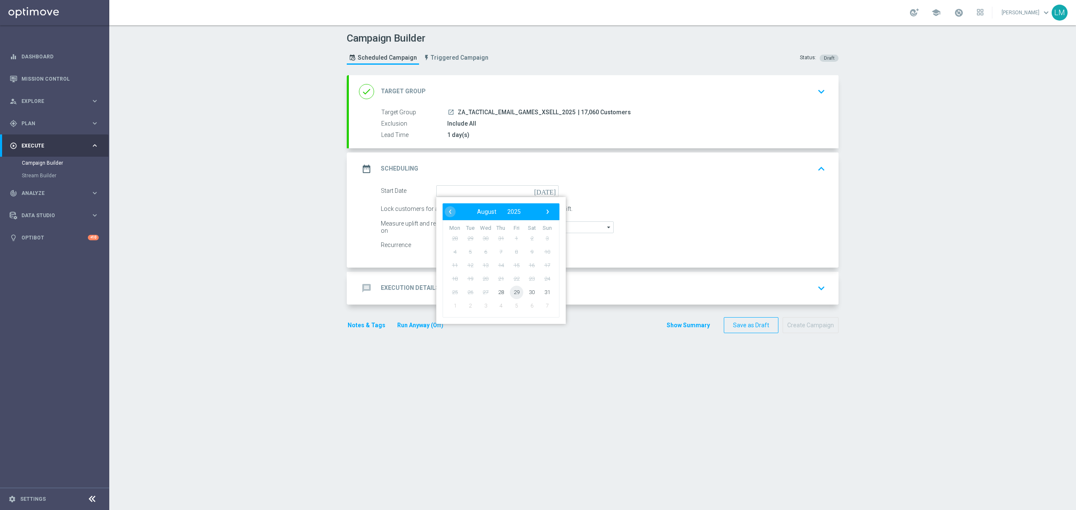
click at [513, 291] on span "29" at bounding box center [516, 291] width 13 height 13
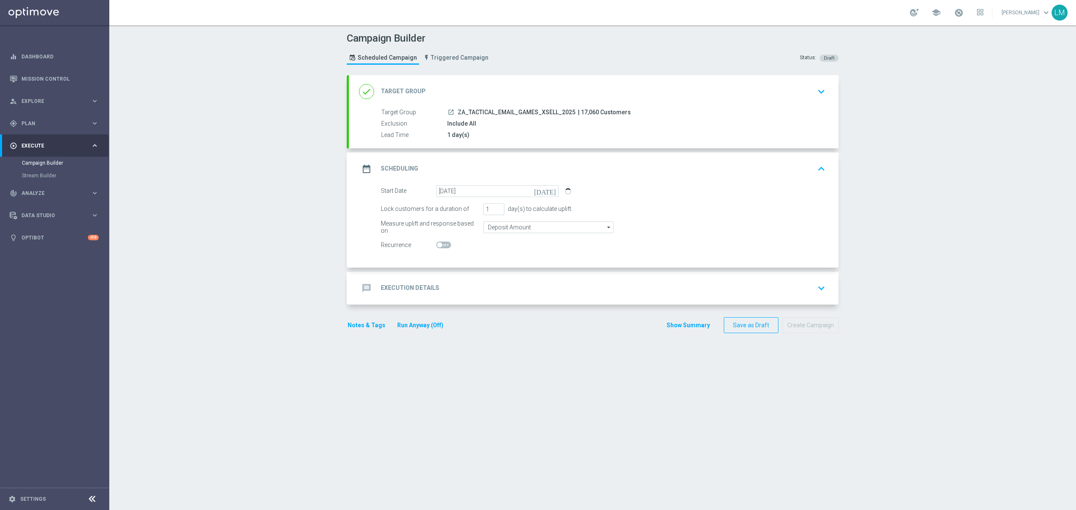
click at [517, 295] on div "message Execution Details keyboard_arrow_down" at bounding box center [593, 288] width 469 height 16
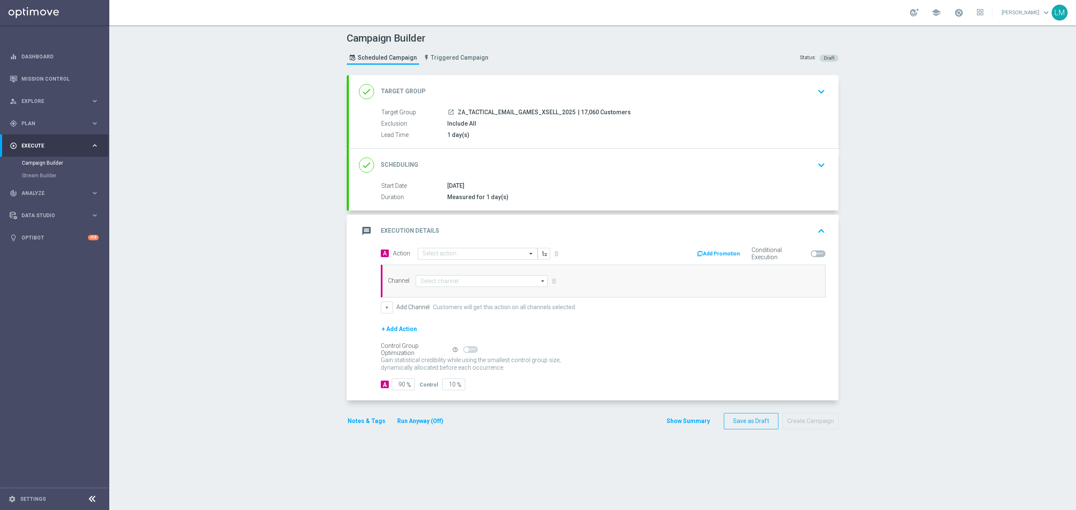
click at [519, 170] on div "done Scheduling keyboard_arrow_down" at bounding box center [593, 165] width 469 height 16
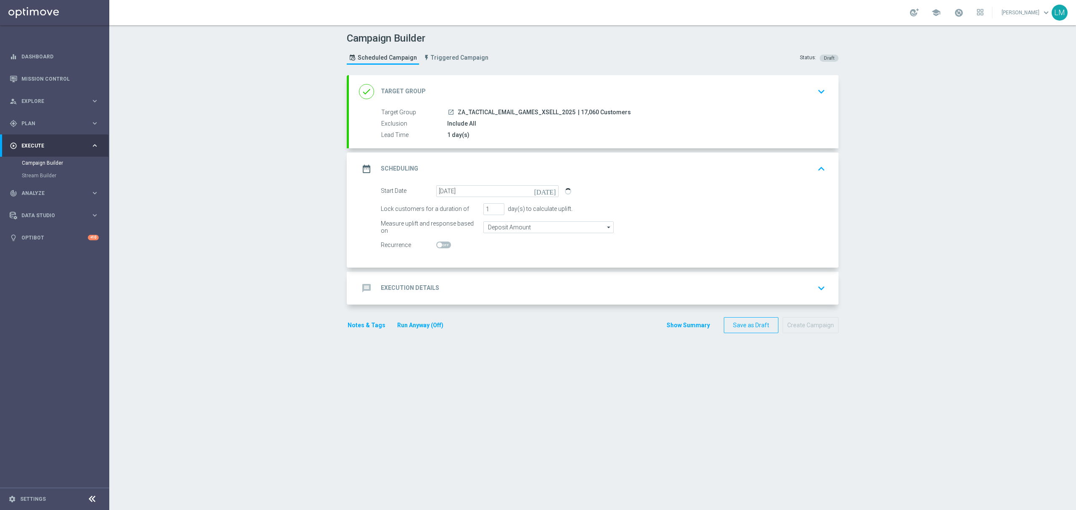
click at [544, 191] on icon "today" at bounding box center [546, 189] width 25 height 9
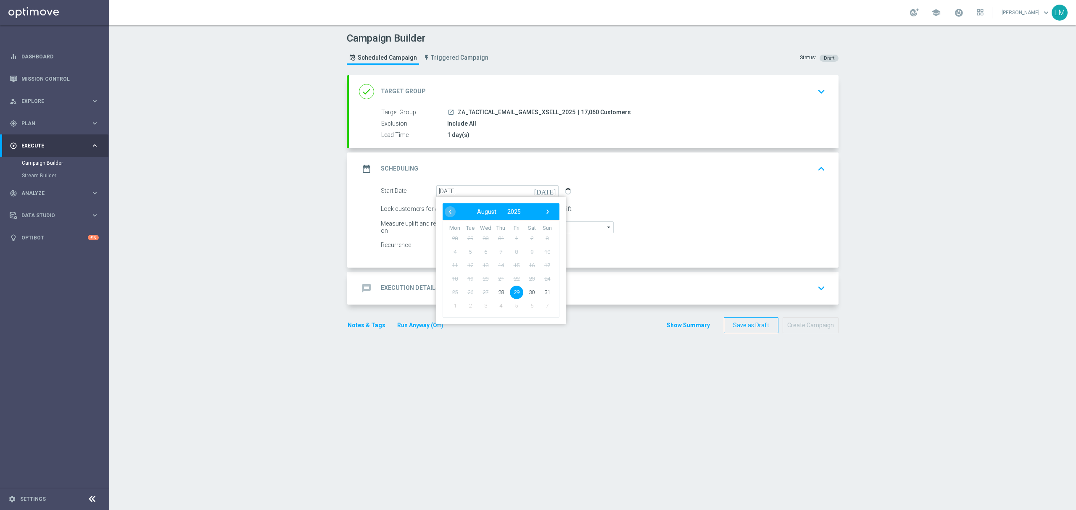
type input "30 Aug 2025"
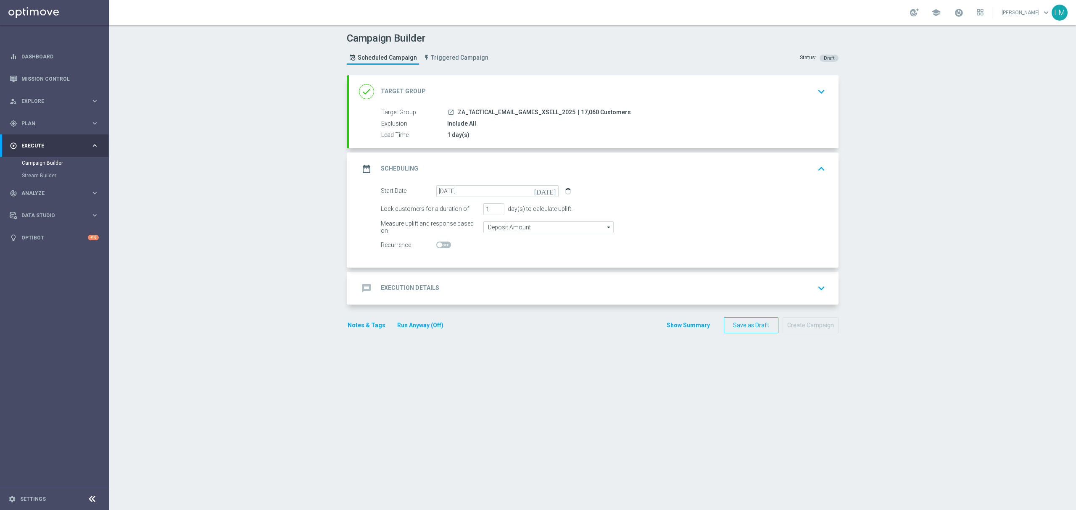
click at [528, 289] on div "message Execution Details keyboard_arrow_down" at bounding box center [593, 288] width 469 height 16
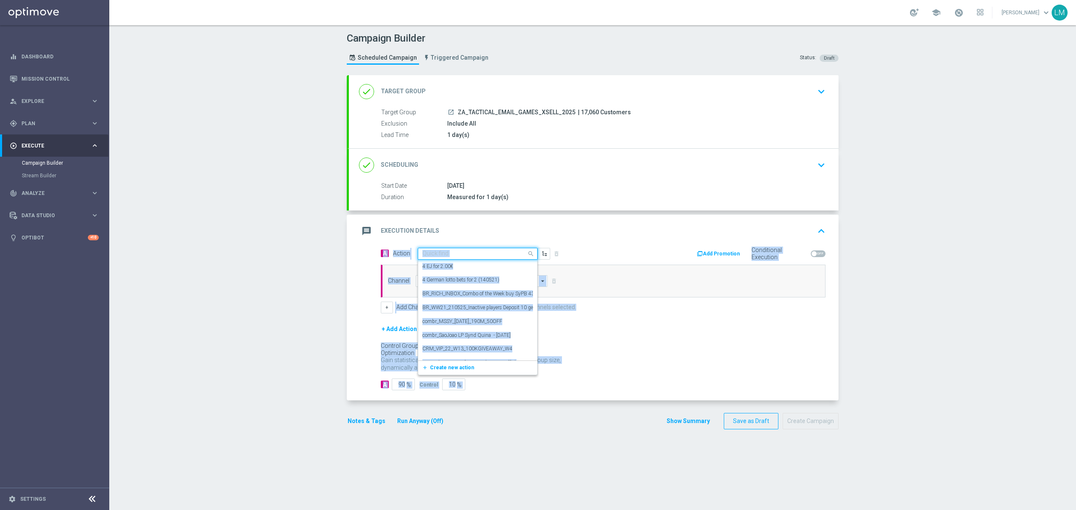
click at [515, 251] on div at bounding box center [477, 253] width 119 height 7
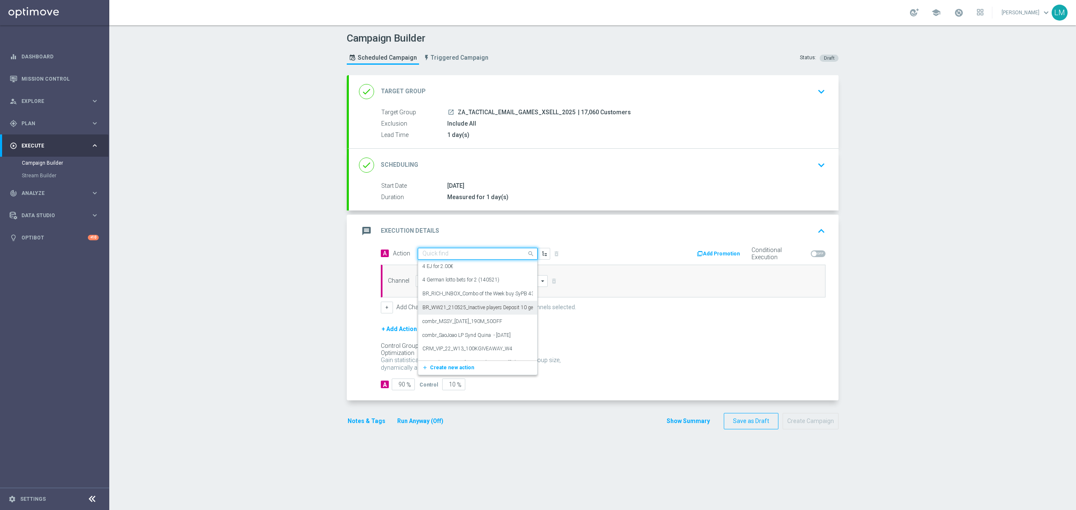
paste input "en_ZA__GAMES_XSELL_FREE_SPINS_DROP_HONEY_HONEY_HONEY_LAST_CHANCE_REMINDER__EMT_…"
type input "en_ZA__GAMES_XSELL_FREE_SPINS_DROP_HONEY_HONEY_HONEY_LAST_CHANCE_REMINDER__EMT_…"
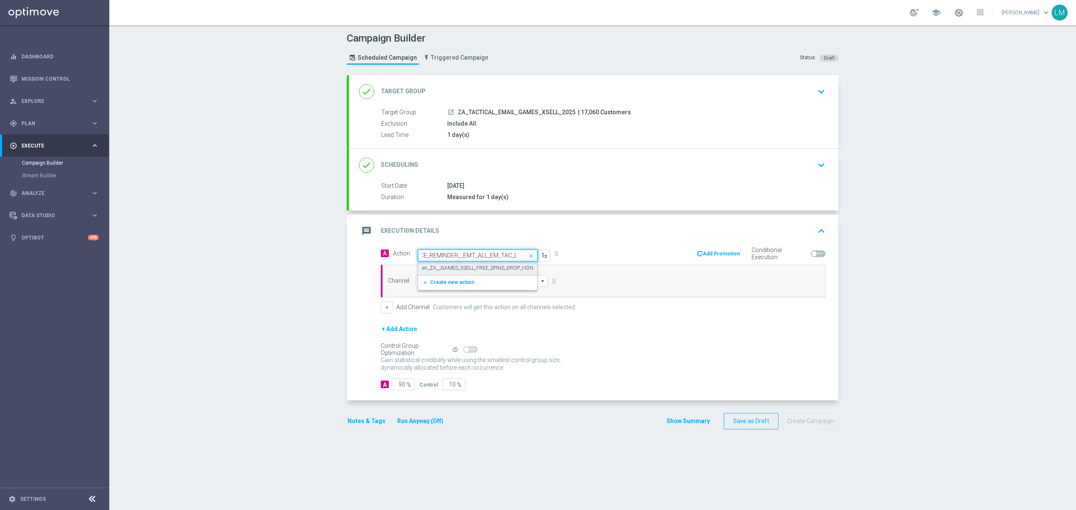
click at [456, 270] on label "en_ZA__GAMES_XSELL_FREE_SPINS_DROP_HONEY_HONEY_HONEY_LAST_CHANCE_REMINDER__EMT_…" at bounding box center [558, 268] width 273 height 7
click at [451, 279] on input at bounding box center [482, 281] width 132 height 12
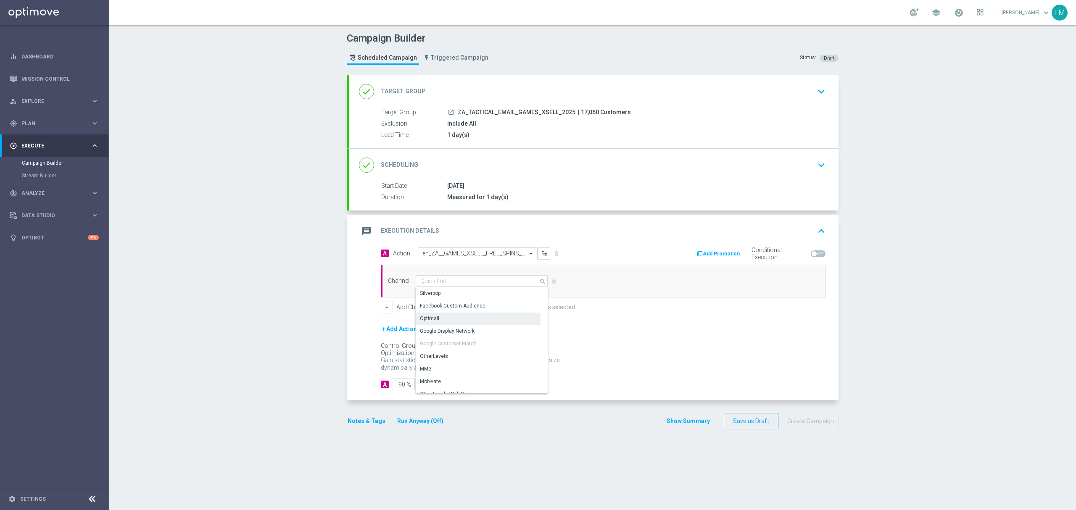
click at [433, 315] on div "Optimail" at bounding box center [478, 319] width 125 height 12
type input "Optimail"
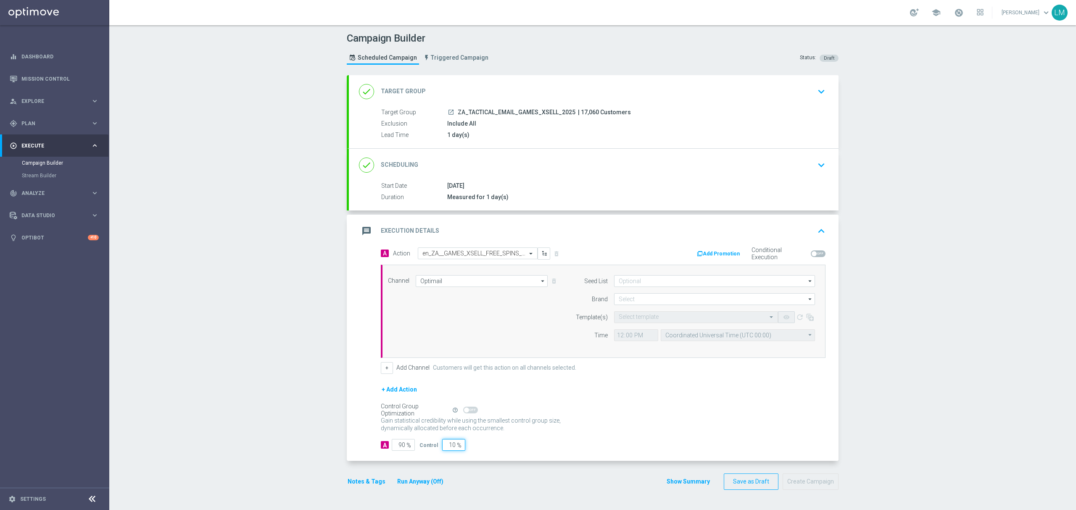
click at [444, 451] on input "10" at bounding box center [453, 445] width 23 height 12
type input "5"
type input "95"
type input "5"
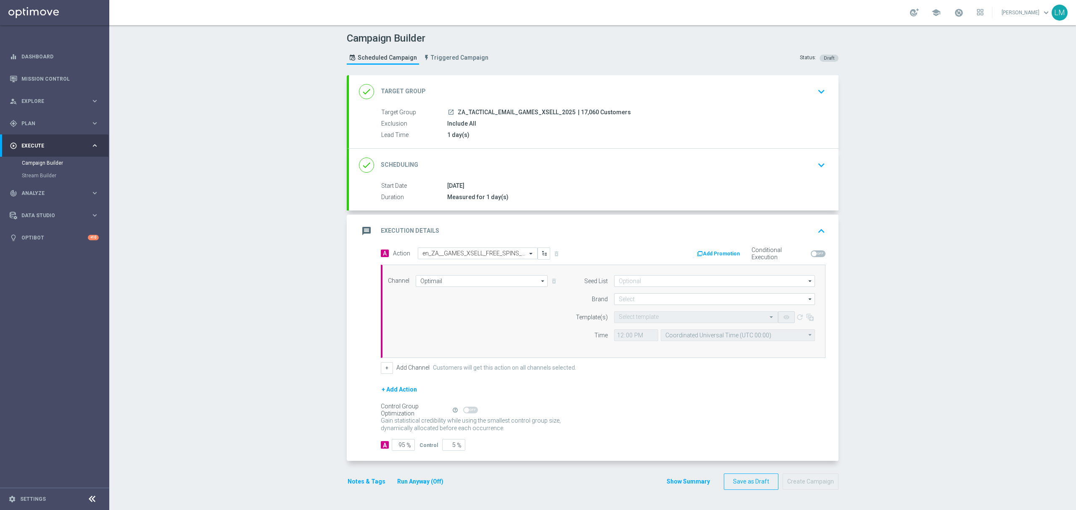
click at [627, 429] on div "Gain statistical credibility while using the smallest control group size, dynam…" at bounding box center [603, 425] width 444 height 20
click at [643, 301] on input at bounding box center [714, 299] width 201 height 12
click at [641, 321] on div "lottoland" at bounding box center [714, 324] width 201 height 13
type input "lottoland"
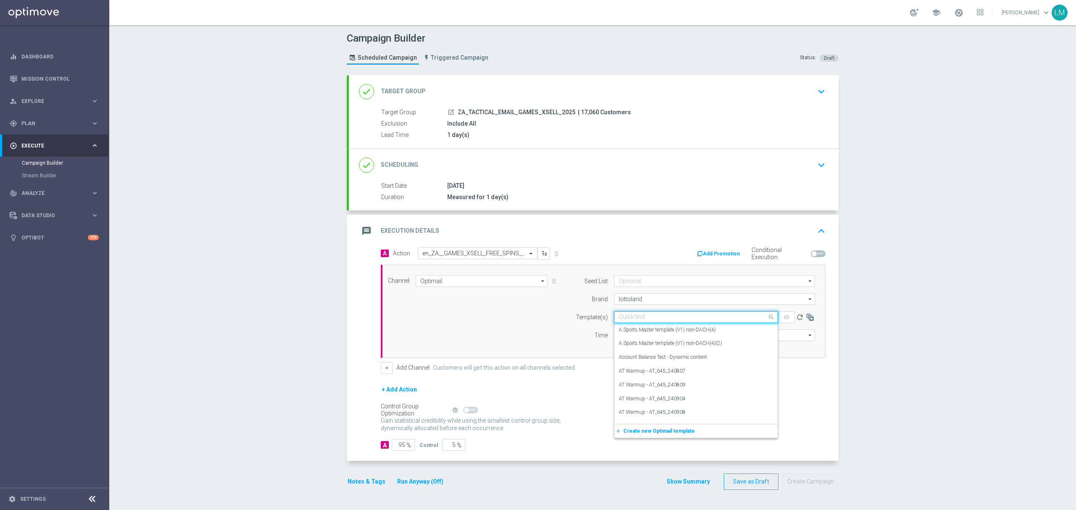
click at [642, 320] on input "text" at bounding box center [687, 317] width 138 height 7
paste input "en_ZA__GAMES_XSELL_FREE_SPINS_DROP_HONEY_HONEY_HONEY_LAST_CHANCE_REMINDER__EMT_…"
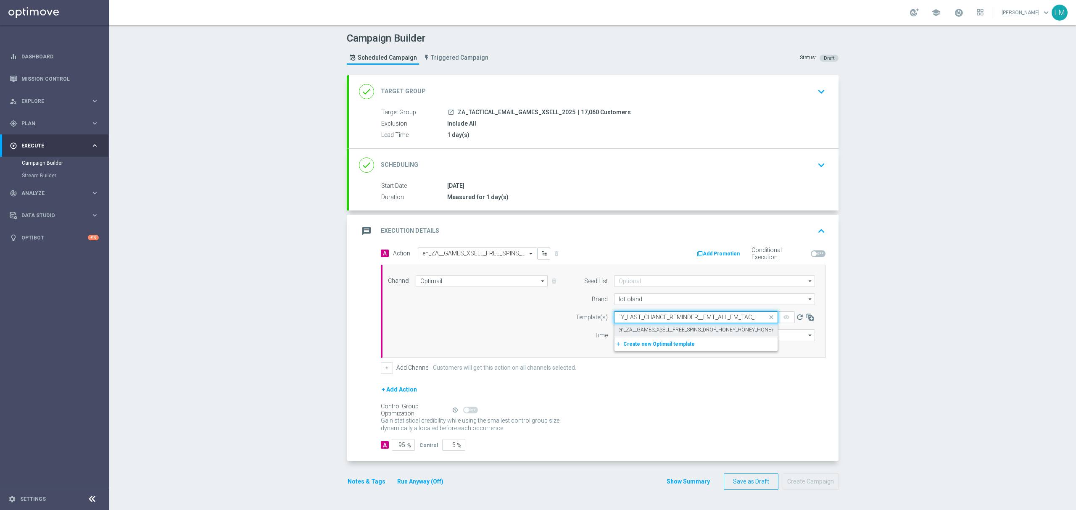
click at [644, 325] on div "en_ZA__GAMES_XSELL_FREE_SPINS_DROP_HONEY_HONEY_HONEY_LAST_CHANCE_REMINDER__EMT_…" at bounding box center [695, 330] width 155 height 14
type input "en_ZA__GAMES_XSELL_FREE_SPINS_DROP_HONEY_HONEY_HONEY_LAST_CHANCE_REMINDER__EMT_…"
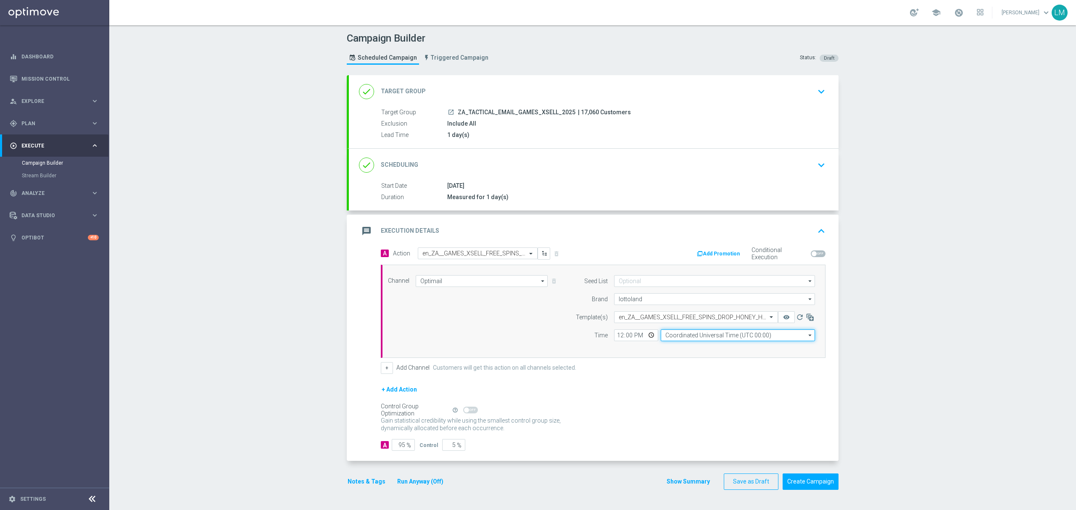
click at [671, 335] on input "Coordinated Universal Time (UTC 00:00)" at bounding box center [737, 335] width 154 height 12
click at [681, 344] on div "Central European Time (Berlin) (UTC +02:00)" at bounding box center [737, 348] width 155 height 12
type input "Central European Time (Berlin) (UTC +02:00)"
click at [287, 283] on div "Campaign Builder Scheduled Campaign Triggered Campaign Status: Draft done Targe…" at bounding box center [592, 267] width 966 height 485
click at [797, 480] on button "Create Campaign" at bounding box center [810, 481] width 56 height 16
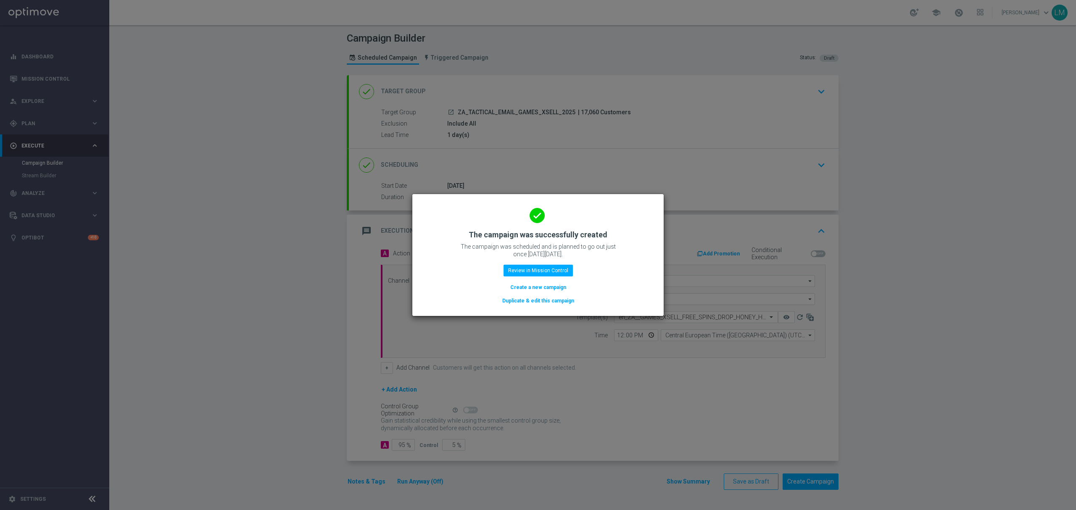
click at [526, 288] on button "Create a new campaign" at bounding box center [538, 287] width 58 height 9
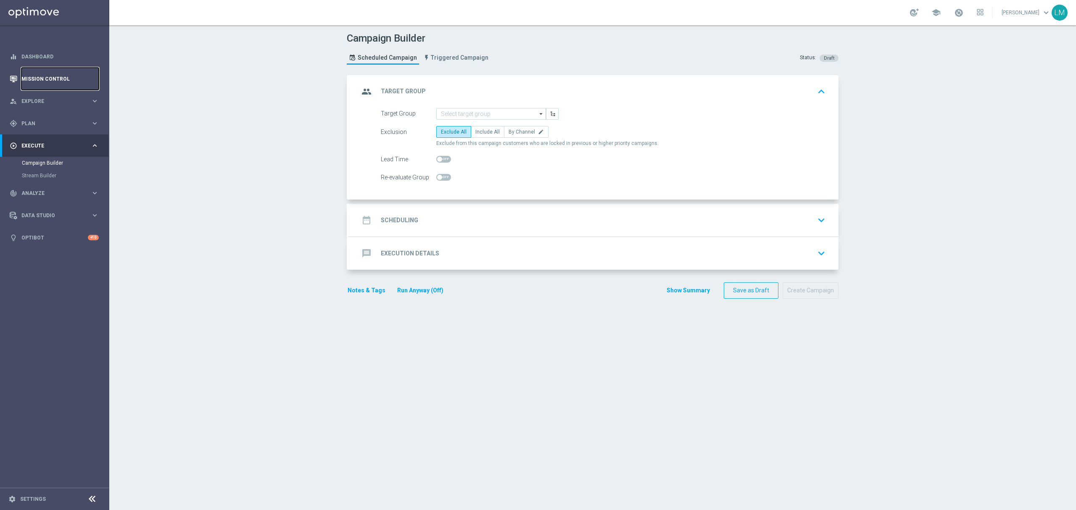
click at [75, 80] on link "Mission Control" at bounding box center [59, 79] width 77 height 22
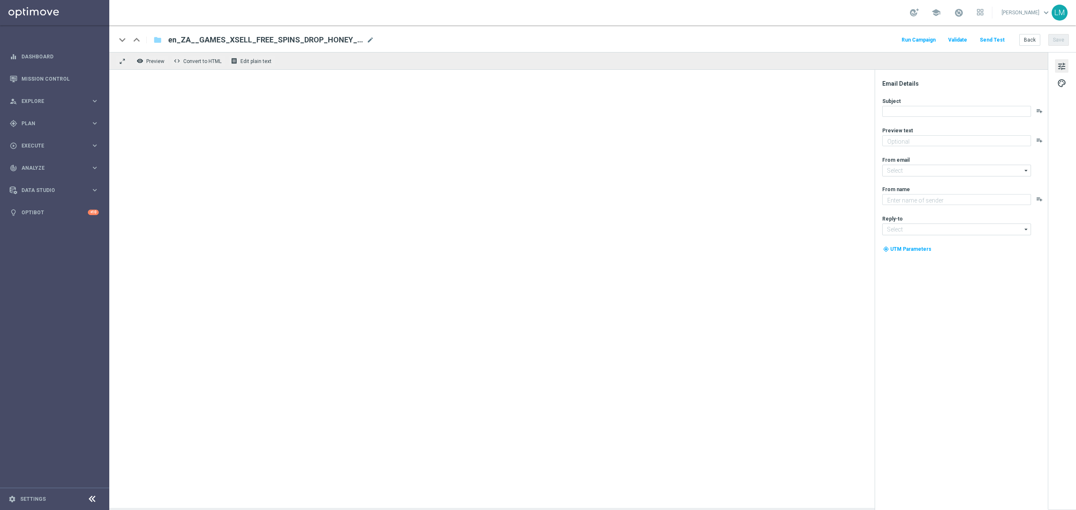
type textarea "Games are here to stay!"
type input "[EMAIL_ADDRESS][DOMAIN_NAME]"
type textarea "Lottoland"
type input "support@lottoland.co.za"
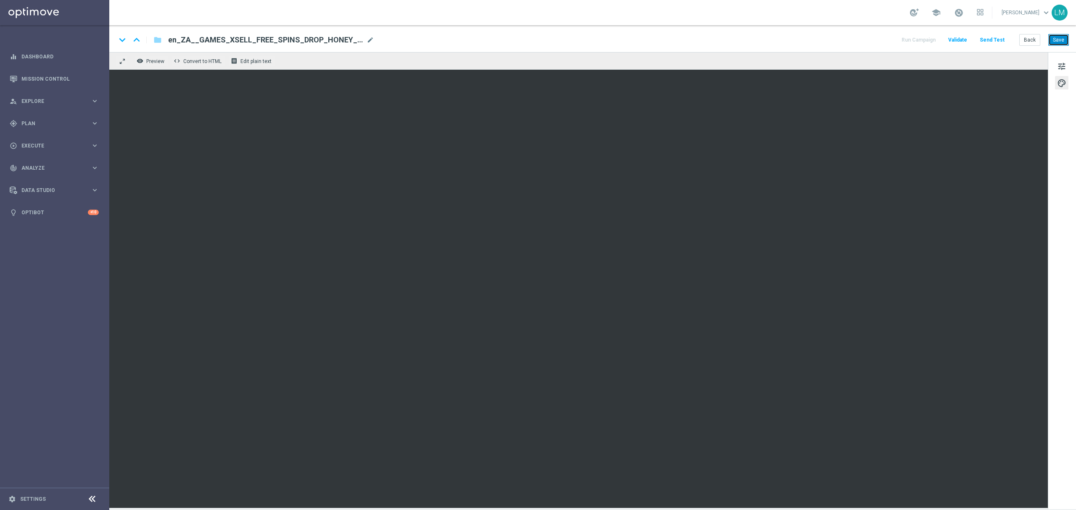
click at [1054, 34] on button "Save" at bounding box center [1058, 40] width 21 height 12
click at [1000, 41] on button "Send Test" at bounding box center [991, 39] width 27 height 11
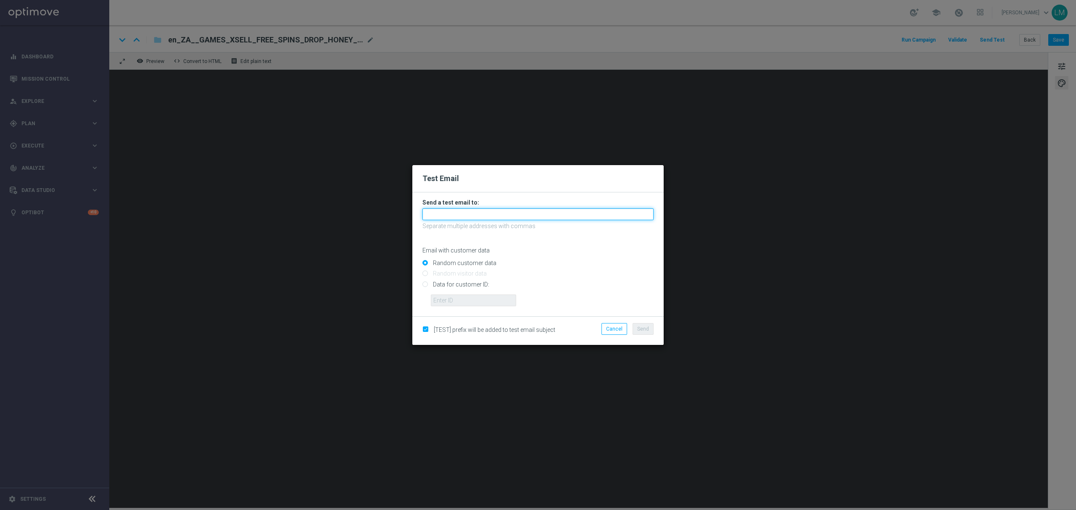
click at [506, 211] on input "text" at bounding box center [537, 214] width 231 height 12
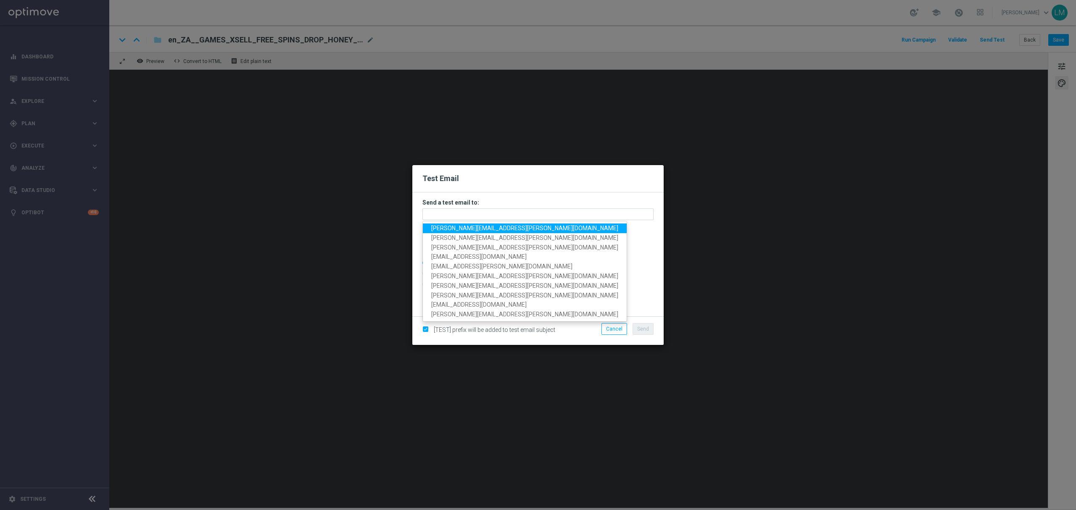
click at [494, 229] on span "leslie.martinez@lottoland.com" at bounding box center [524, 228] width 187 height 7
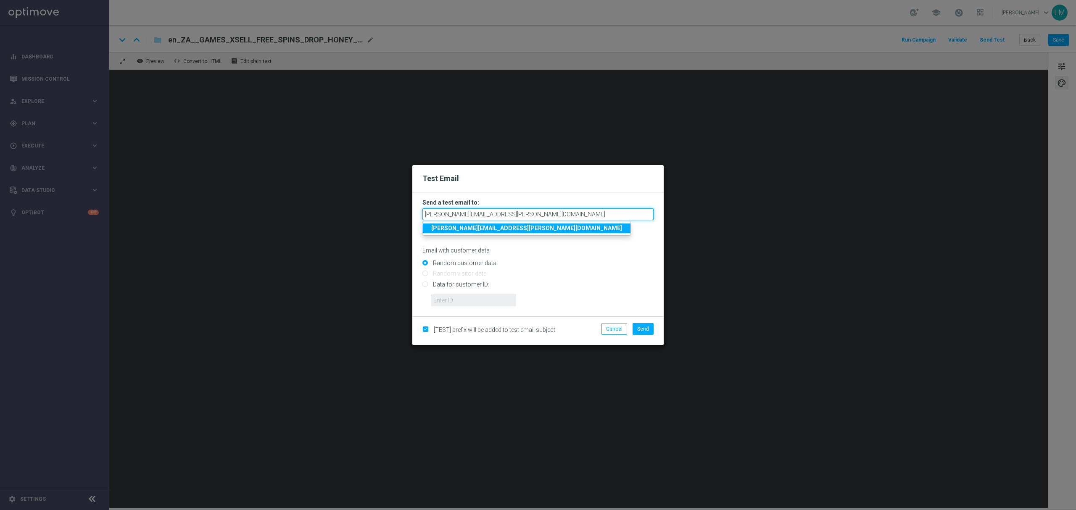
click at [541, 213] on input "leslie.martinez@lottoland.com" at bounding box center [537, 214] width 231 height 12
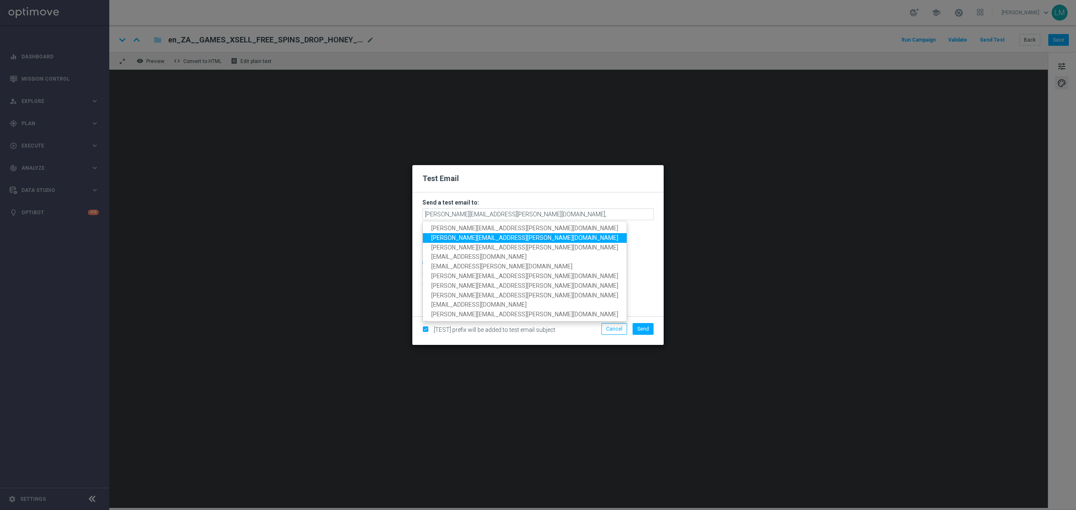
click at [500, 235] on span "ricky.hubbard@lottoland.com" at bounding box center [524, 237] width 187 height 7
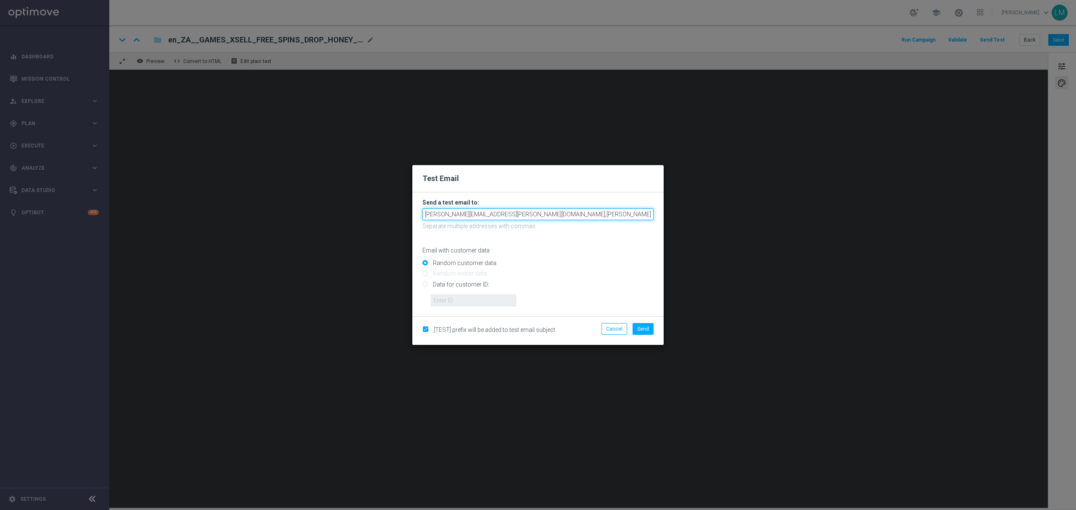
click at [584, 215] on input "leslie.martinez@lottoland.com,ricky.hubbard@lottoland.com" at bounding box center [537, 214] width 231 height 12
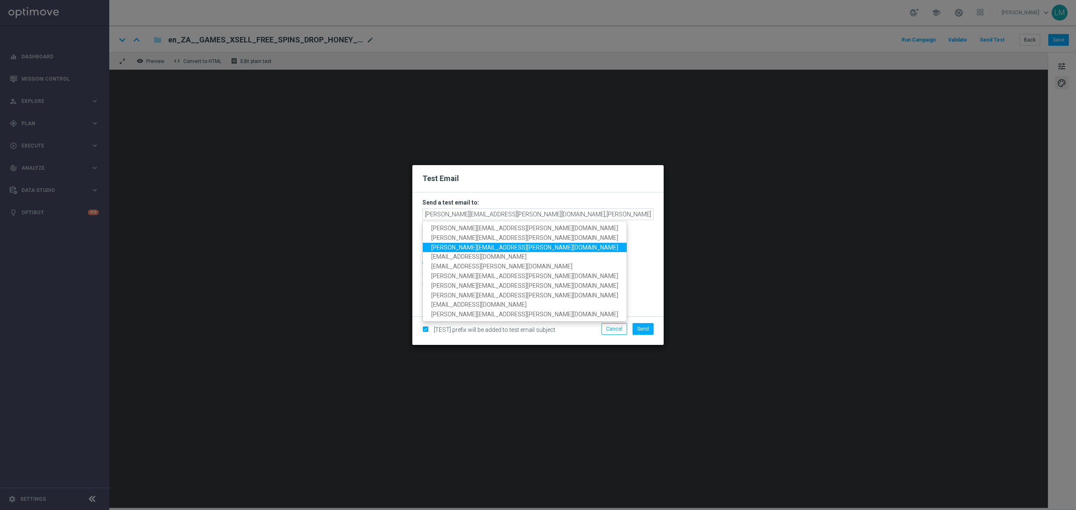
click at [476, 244] on span "millie.purcell@lottoland.com" at bounding box center [524, 247] width 187 height 7
type input "leslie.martinez@lottoland.com,ricky.hubbard@lottoland.com,millie.purcell@lottol…"
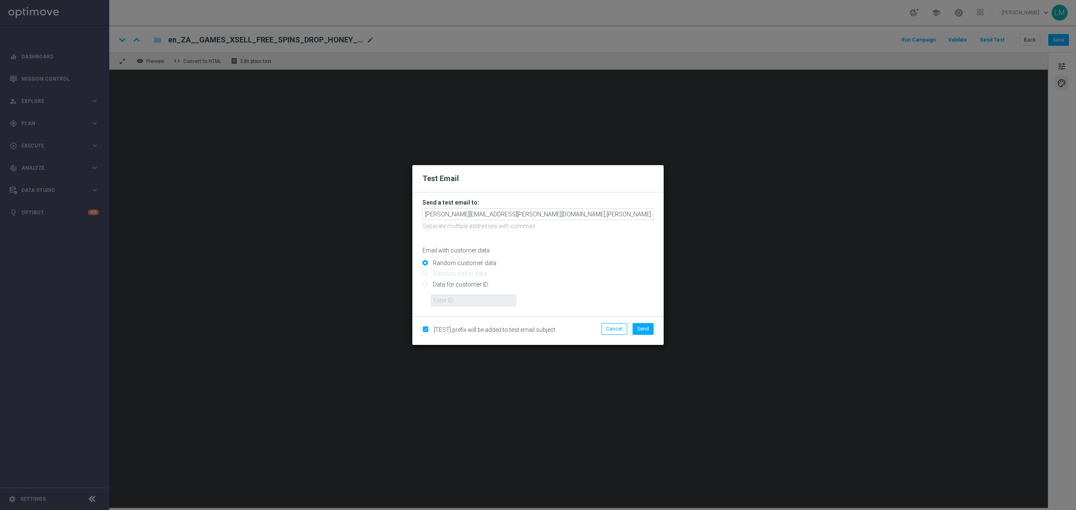
click at [471, 284] on input "Data for customer ID:" at bounding box center [537, 288] width 231 height 12
radio input "true"
click at [465, 261] on input "Random customer data" at bounding box center [537, 267] width 231 height 12
radio input "true"
click at [640, 330] on span "Send" at bounding box center [643, 329] width 12 height 6
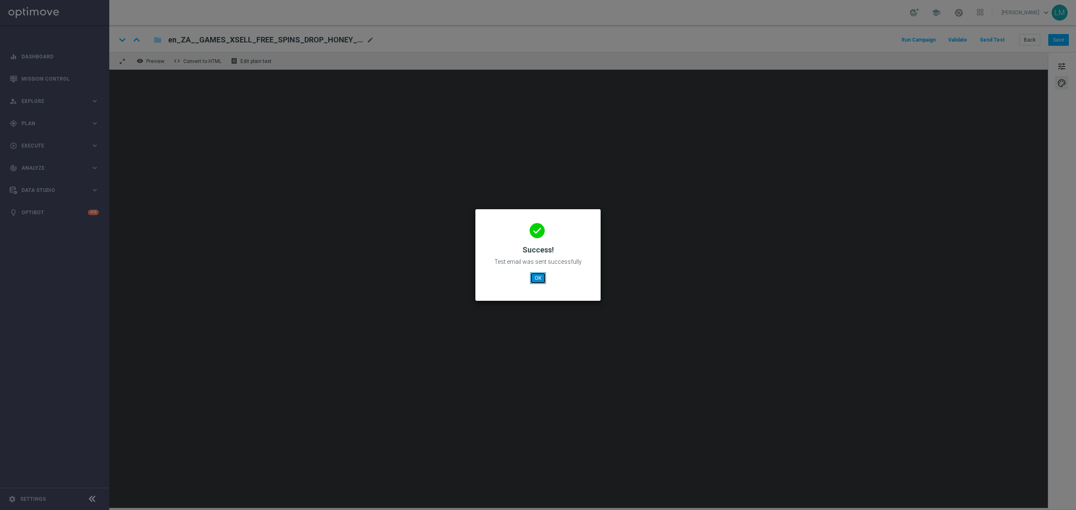
click at [537, 278] on button "OK" at bounding box center [538, 278] width 16 height 12
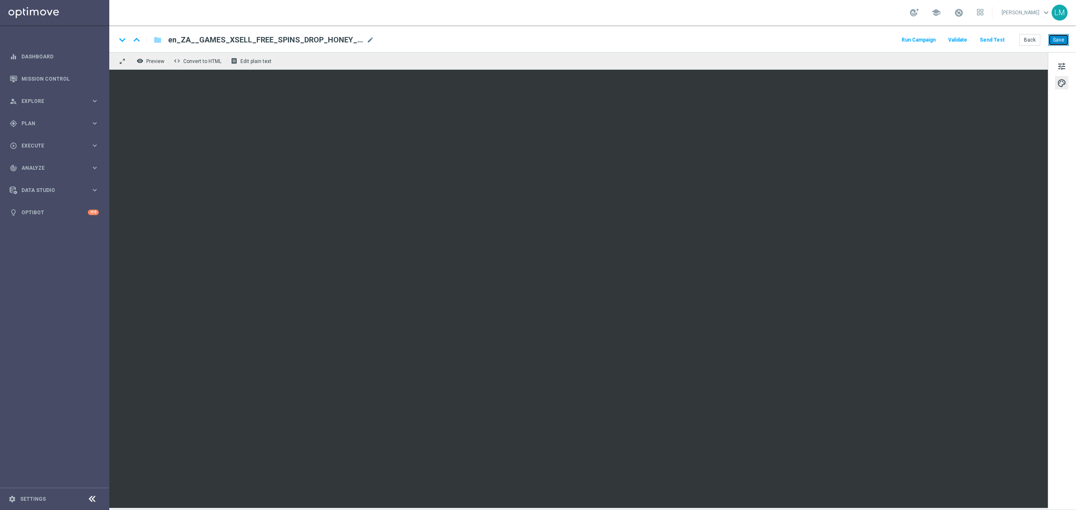
click at [1059, 36] on button "Save" at bounding box center [1058, 40] width 21 height 12
click at [1061, 37] on button "Save" at bounding box center [1058, 40] width 21 height 12
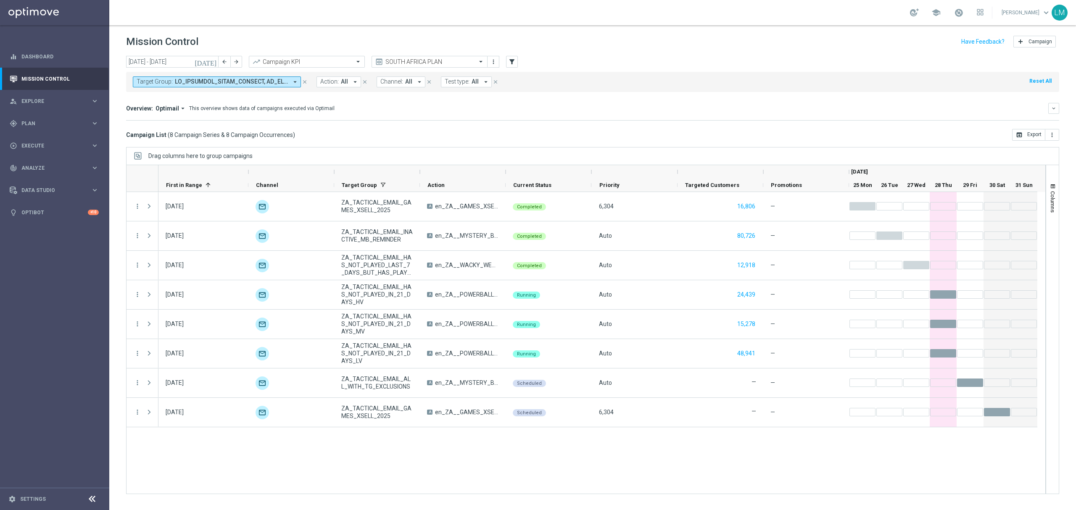
click at [478, 155] on div "Drag columns here to group campaigns" at bounding box center [592, 156] width 933 height 18
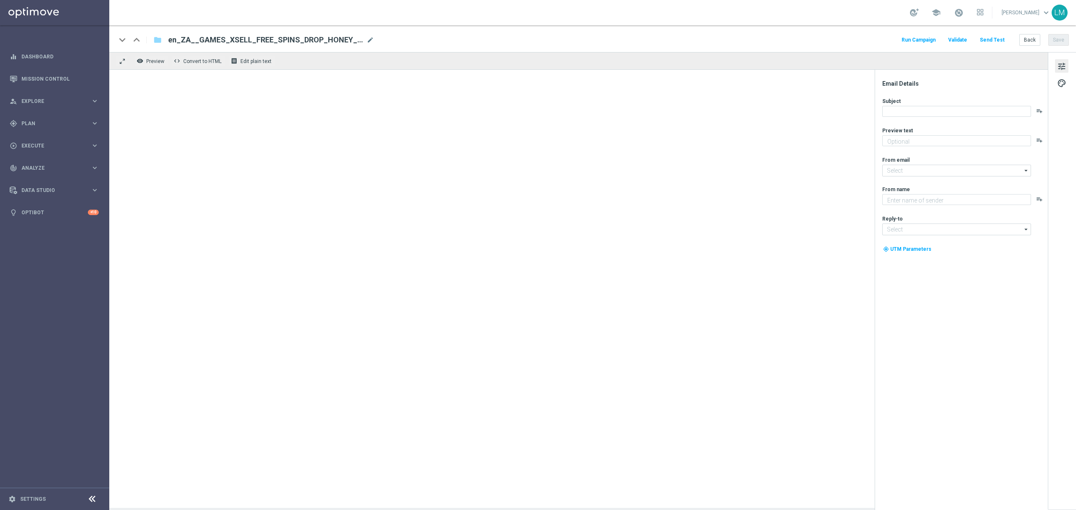
type textarea "Games are here to stay!"
type textarea "Lottoland"
type input "[EMAIL_ADDRESS][DOMAIN_NAME]"
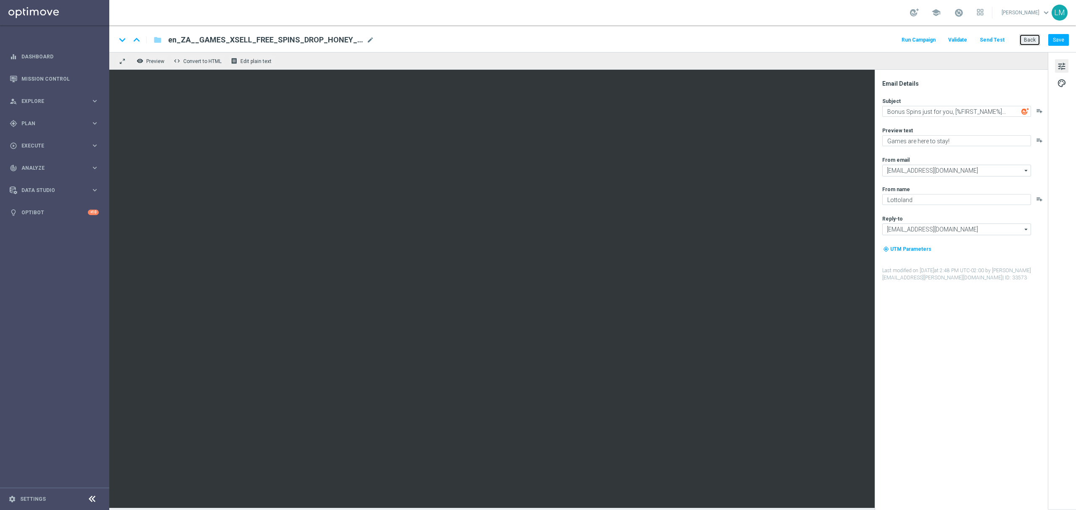
click at [1022, 35] on button "Back" at bounding box center [1029, 40] width 21 height 12
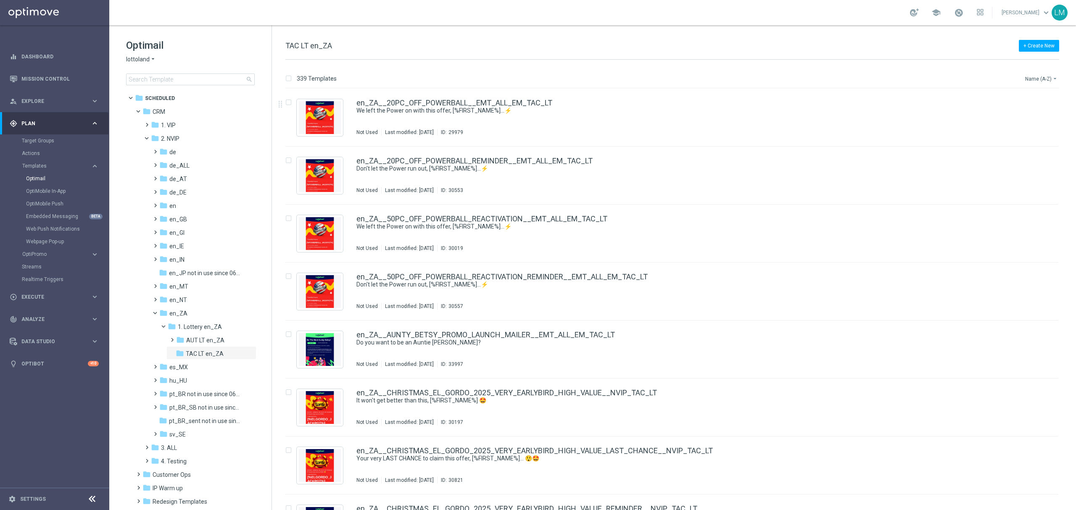
click at [1037, 80] on button "Name (A-Z) arrow_drop_down" at bounding box center [1041, 79] width 35 height 10
click at [1034, 114] on span "Date Modified (Newest)" at bounding box center [1026, 116] width 56 height 6
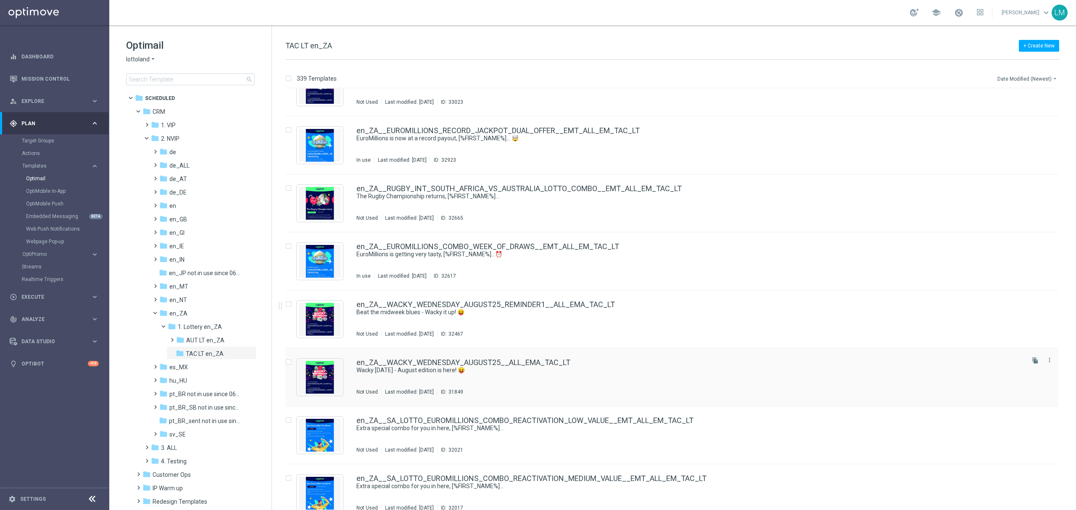
scroll to position [840, 0]
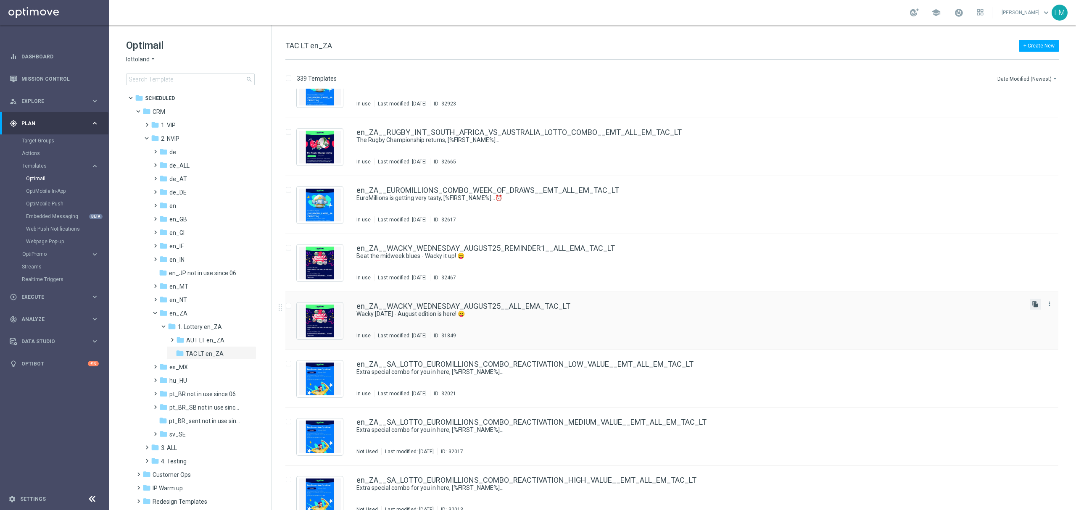
click at [1034, 305] on icon "file_copy" at bounding box center [1034, 304] width 7 height 7
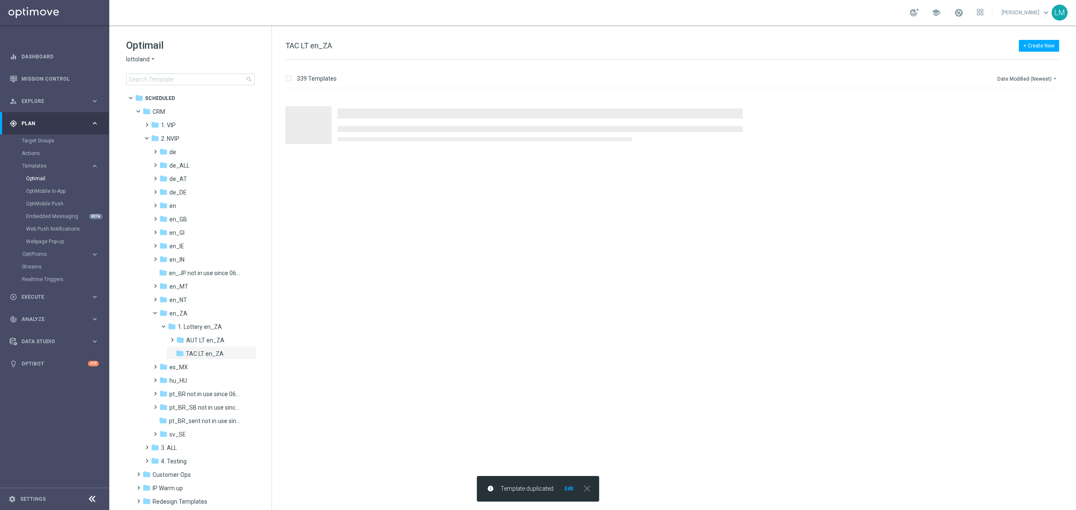
scroll to position [0, 0]
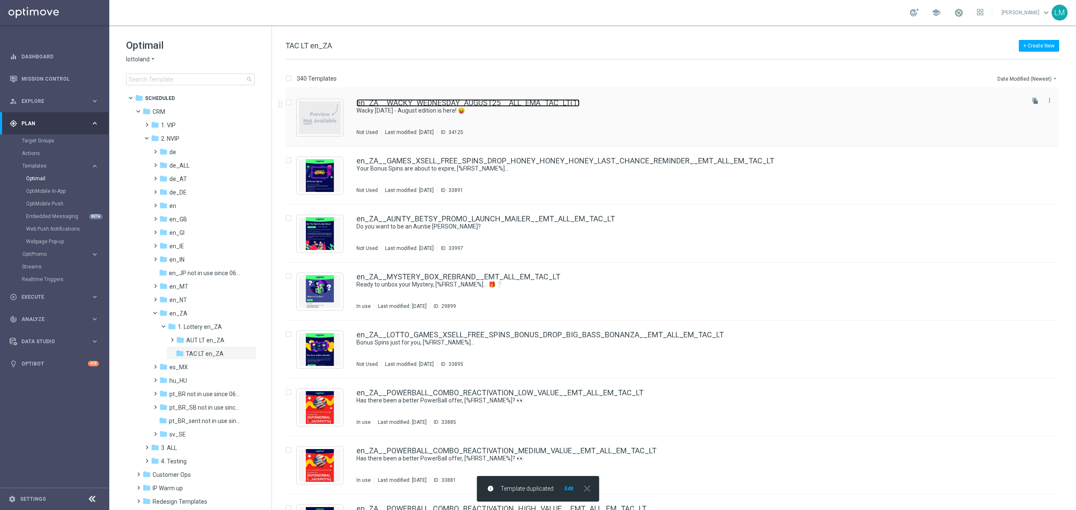
click at [496, 101] on link "en_ZA__WACKY_WEDNESDAY_AUGUST25__ALL_EMA_TAC_LT(1)" at bounding box center [467, 103] width 223 height 8
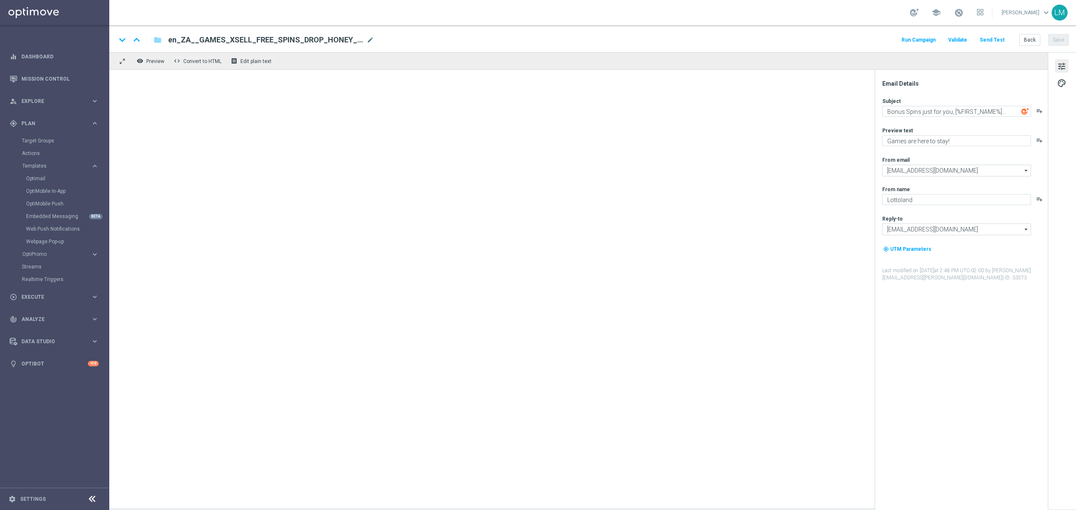
type textarea "Wacky [DATE] - August edition is here! 😝"
type textarea "Midweek madness as it's best..."
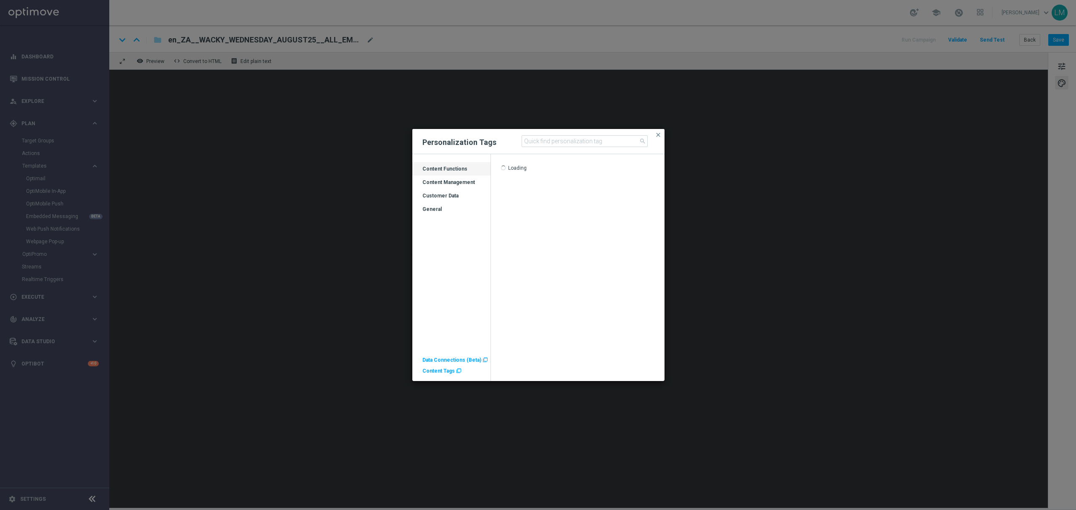
click at [445, 197] on div "Customer Data" at bounding box center [451, 198] width 78 height 13
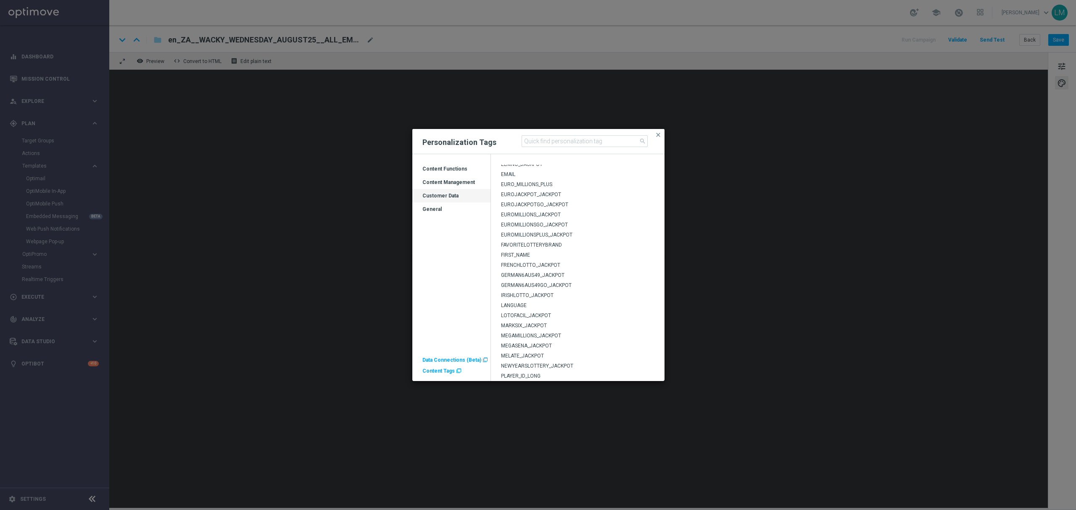
scroll to position [69, 0]
click at [538, 291] on span "GERMAN6AUS49_JACKPOT" at bounding box center [532, 292] width 63 height 6
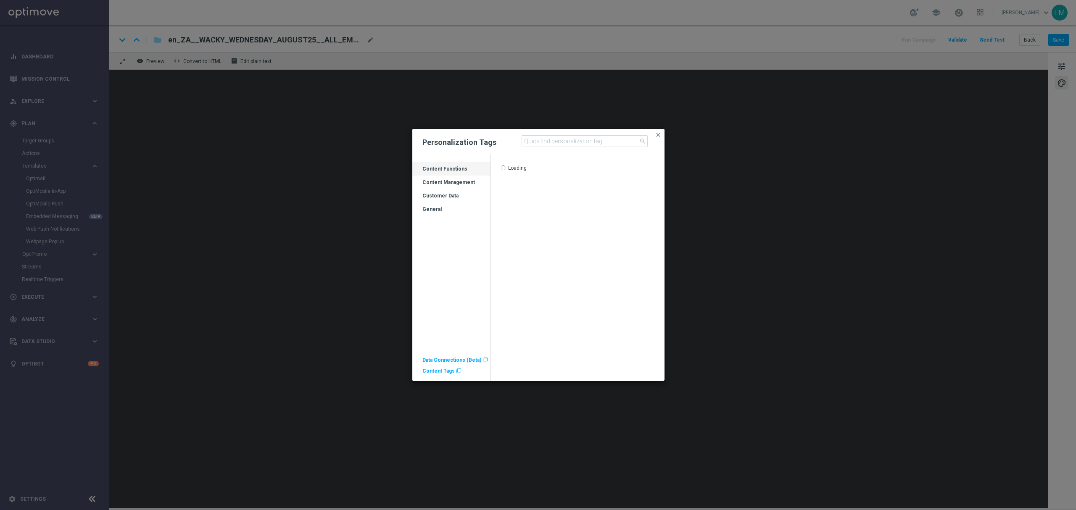
click at [452, 192] on div "Customer Data" at bounding box center [451, 195] width 78 height 13
click at [448, 185] on div "Content Management" at bounding box center [451, 185] width 78 height 13
click at [449, 197] on div "Customer Data" at bounding box center [451, 198] width 78 height 13
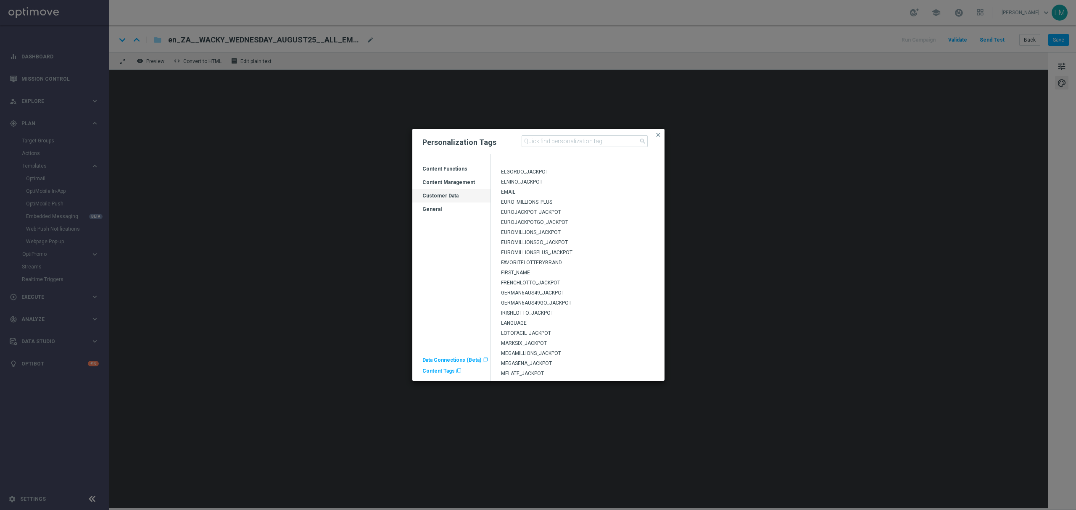
scroll to position [237, 0]
click at [533, 325] on span "SUPERENALOTTO_JACKPOT" at bounding box center [534, 325] width 66 height 6
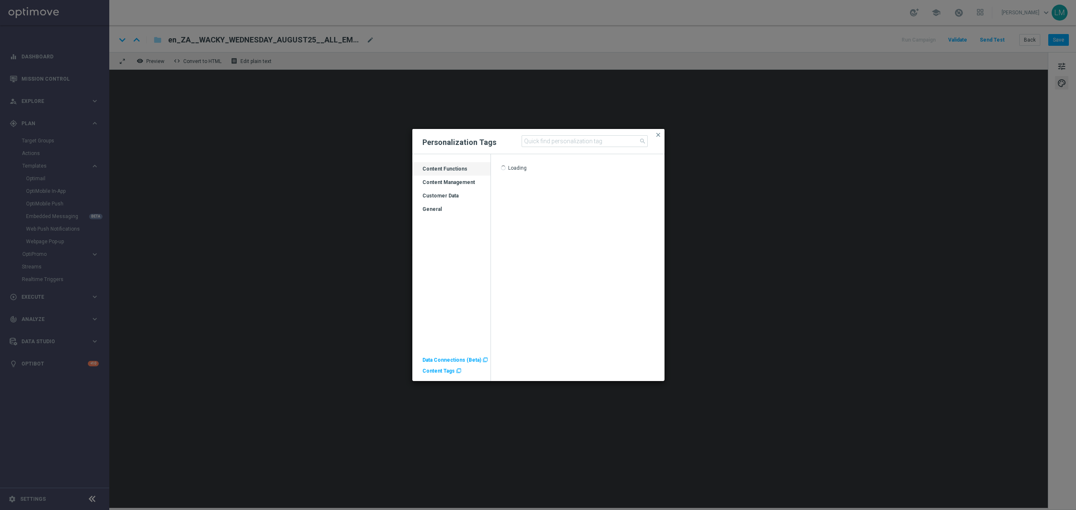
click at [655, 140] on div "Personalization Tags search close" at bounding box center [538, 141] width 252 height 25
click at [657, 136] on span "close" at bounding box center [658, 134] width 7 height 7
click at [450, 196] on div "Customer Data" at bounding box center [451, 198] width 78 height 13
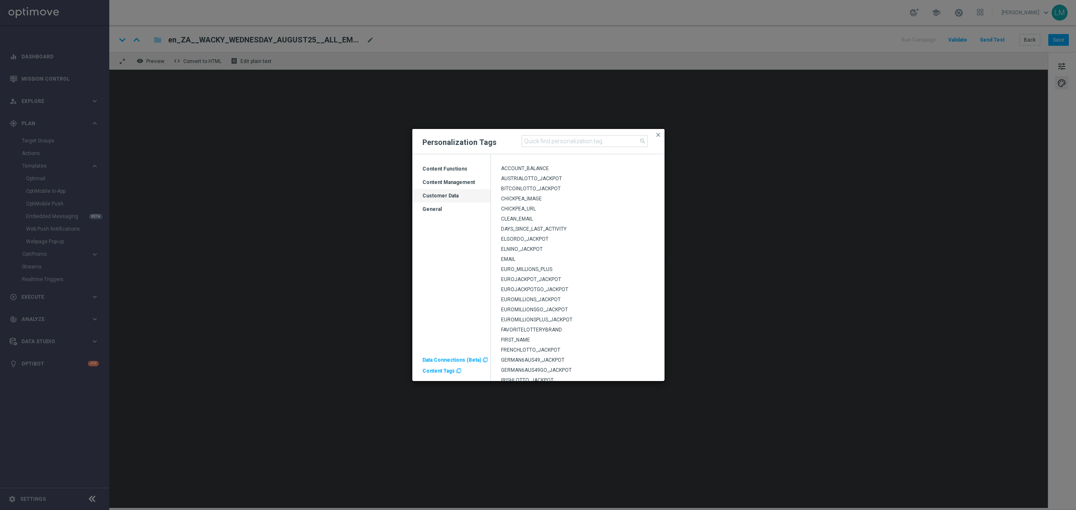
scroll to position [0, 0]
click at [529, 282] on span "EUROJACKPOT_JACKPOT" at bounding box center [531, 280] width 60 height 6
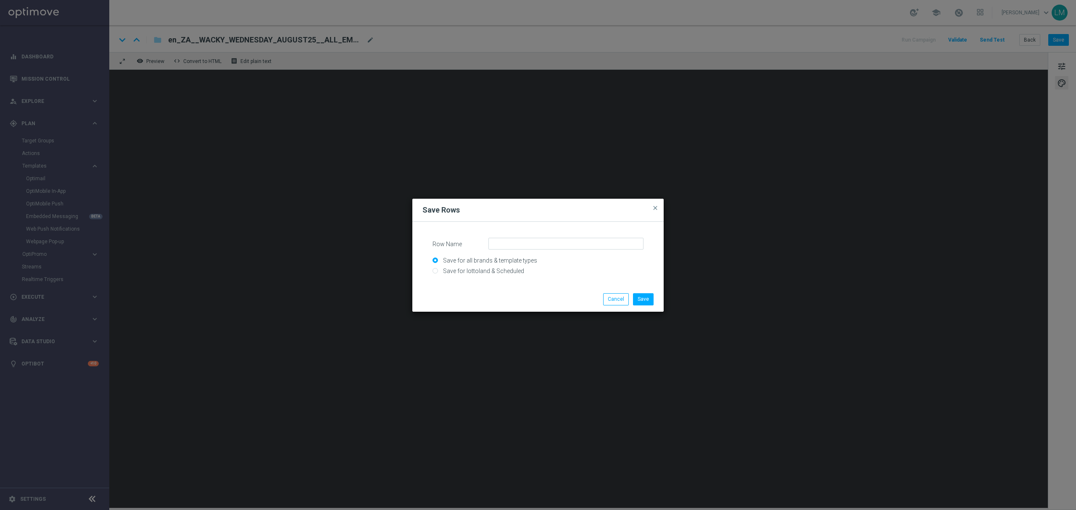
click at [498, 275] on input "Save for lottoland & Scheduled" at bounding box center [537, 275] width 211 height 12
radio input "true"
click at [522, 247] on input "Row Name" at bounding box center [565, 244] width 155 height 12
drag, startPoint x: 531, startPoint y: 244, endPoint x: 581, endPoint y: 239, distance: 50.6
click at [581, 239] on input "ZA_REBRAND_JACKPOT_ROW" at bounding box center [565, 244] width 155 height 12
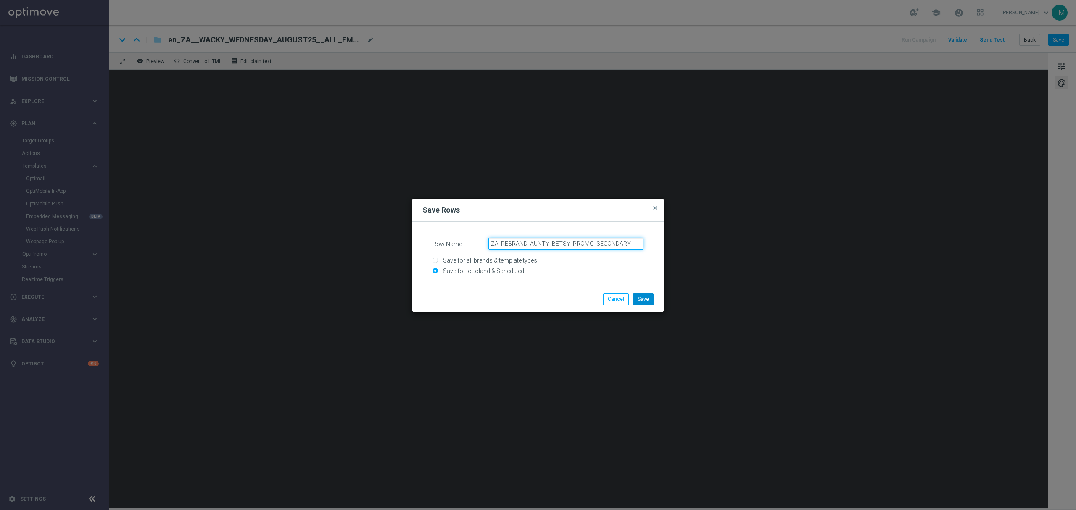
type input "ZA_REBRAND_AUNTY_BETSY_PROMO_SECONDARY"
click at [647, 301] on button "Save" at bounding box center [643, 299] width 21 height 12
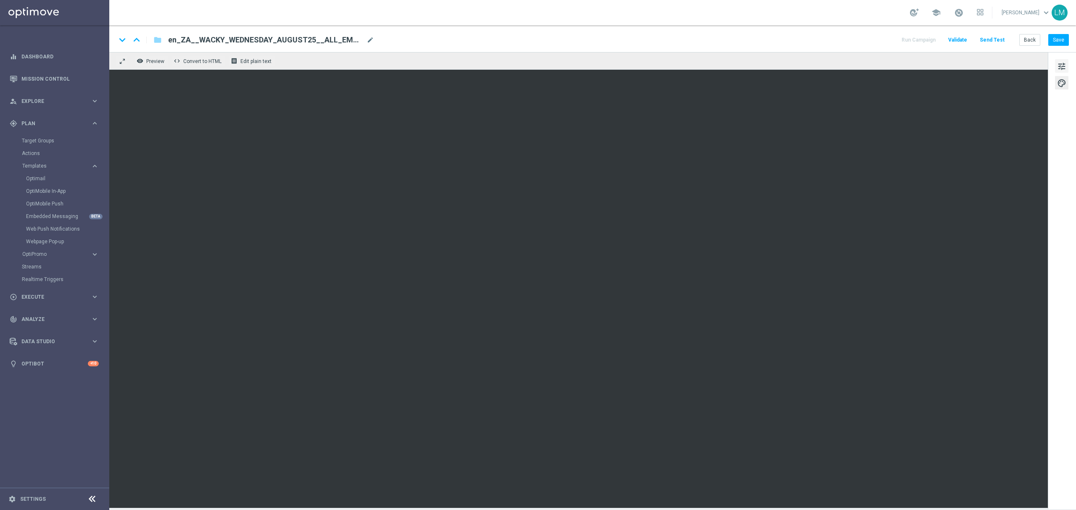
click at [1059, 63] on span "tune" at bounding box center [1061, 66] width 9 height 11
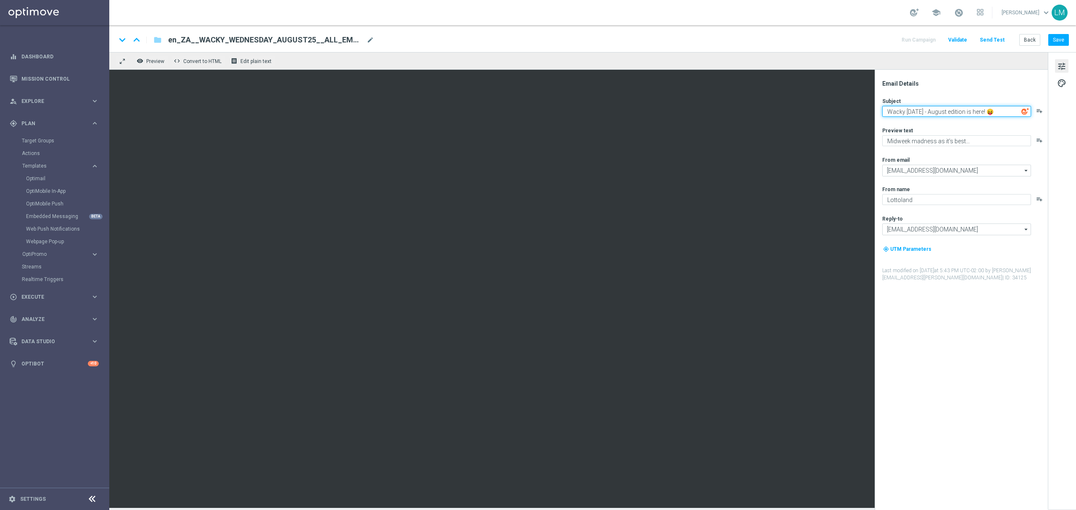
drag, startPoint x: 996, startPoint y: 113, endPoint x: 878, endPoint y: 121, distance: 117.9
click at [878, 121] on div "Email Details Subject Wacky [DATE] - August edition is here! 😝 playlist_add Pre…" at bounding box center [960, 290] width 173 height 440
click at [928, 116] on textarea "September is here and so is this month's Wacky [DATE]! 😝" at bounding box center [956, 113] width 149 height 14
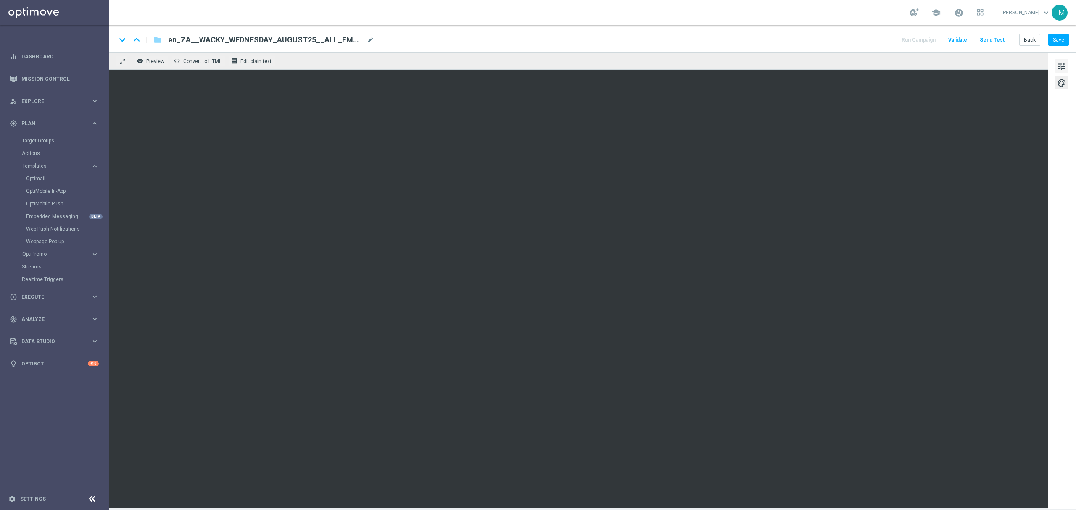
click at [1056, 68] on button "tune" at bounding box center [1061, 65] width 13 height 13
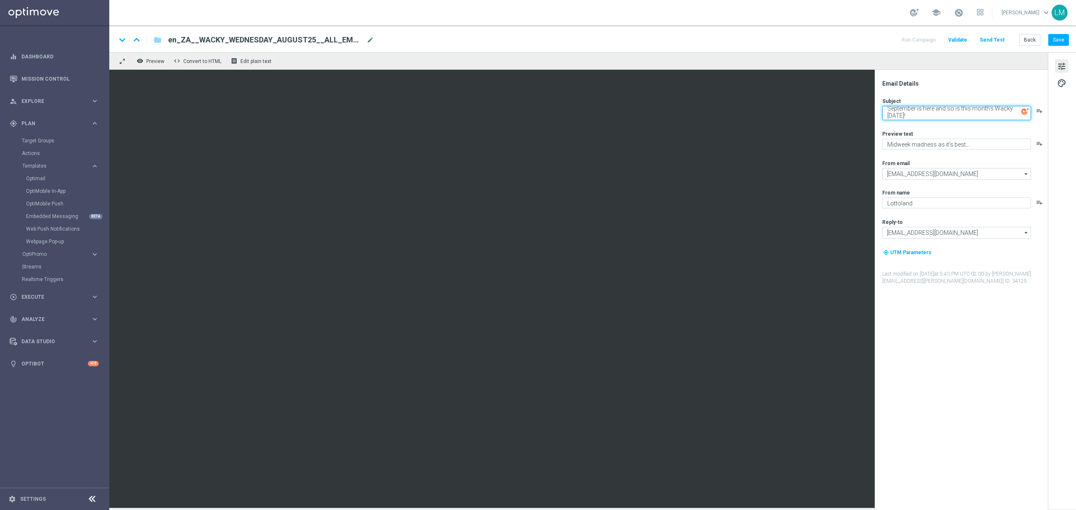
click at [959, 119] on textarea "September is here and so is this month's Wacky [DATE]!" at bounding box center [956, 113] width 149 height 14
paste textarea "🥳"
click at [989, 115] on textarea "September is here and so is this month's Wacky [DATE]! 🥳" at bounding box center [956, 113] width 149 height 14
type textarea "September is here and so is this month's Wacky [DATE]! 🥳"
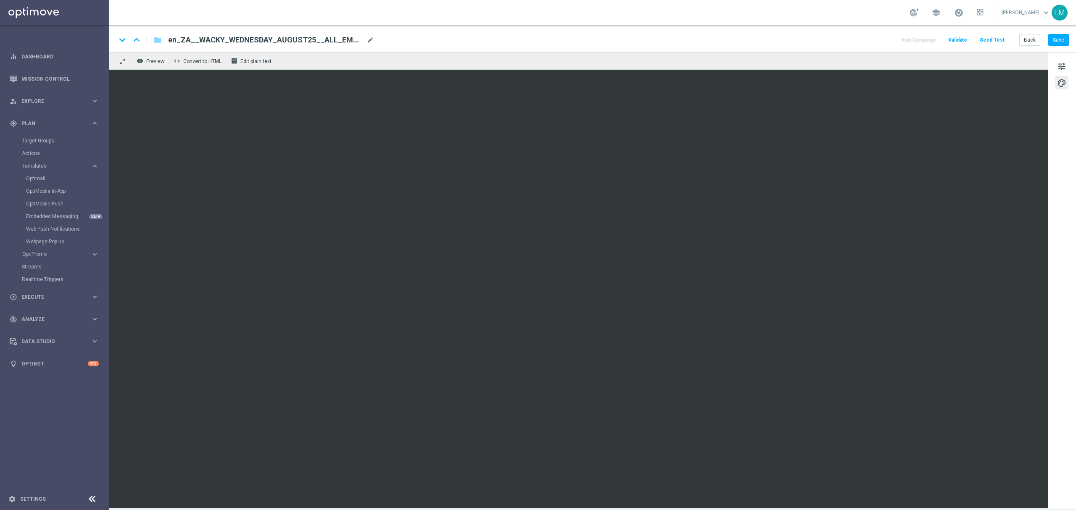
click at [289, 39] on span "en_ZA__WACKY_WEDNESDAY_AUGUST25__ALL_EMA_TAC_LT(1)" at bounding box center [265, 40] width 195 height 10
paste input "[DATE]__ALL_EMA_TAC_LT"
type input "en_ZA__WACKY_WEDNESDAY_SEPTEMBER25__ALL_EMA_TAC_LT"
click at [335, 46] on div "keyboard_arrow_down keyboard_arrow_up folder en_ZA__WACKY_WEDNESDAY_SEPTEMBER25…" at bounding box center [592, 38] width 966 height 27
click at [334, 41] on input "en_ZA__WACKY_WEDNESDAY_SEPTEMBER25__ALL_EMA_TAC_LT" at bounding box center [272, 39] width 208 height 11
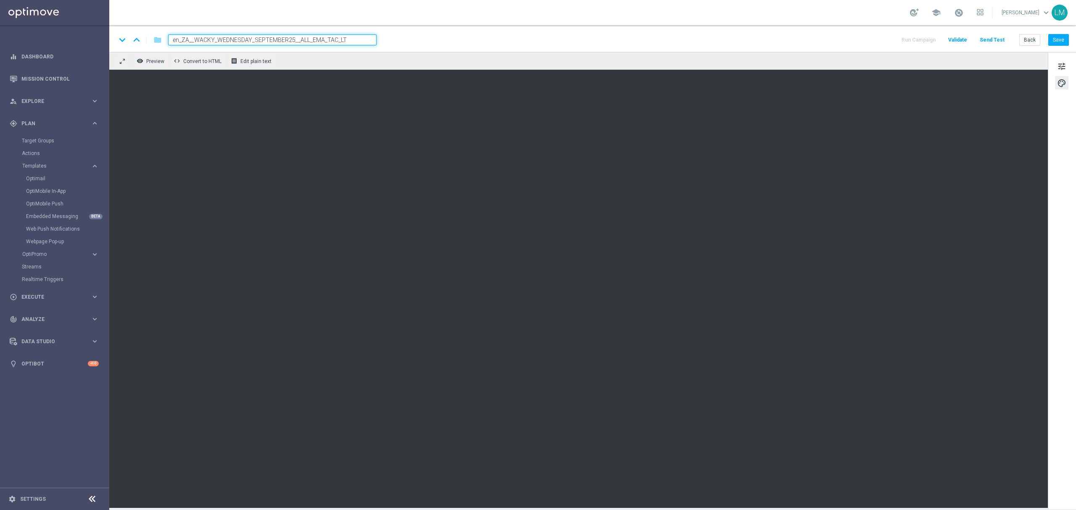
click at [326, 64] on div "remove_red_eye Preview code Convert to HTML receipt Edit plain text" at bounding box center [578, 61] width 938 height 18
click at [323, 44] on input "en_ZA__WACKY_WEDNESDAY_SEPTEMBER25__ALL_EMA_TAC_LT" at bounding box center [272, 39] width 208 height 11
click at [325, 49] on div "keyboard_arrow_down keyboard_arrow_up folder en_ZA__WACKY_WEDNESDAY_SEPTEMBER25…" at bounding box center [592, 38] width 966 height 27
click at [328, 59] on div "remove_red_eye Preview code Convert to HTML receipt Edit plain text" at bounding box center [578, 61] width 938 height 18
click at [326, 58] on div "remove_red_eye Preview code Convert to HTML receipt Edit plain text" at bounding box center [578, 61] width 938 height 18
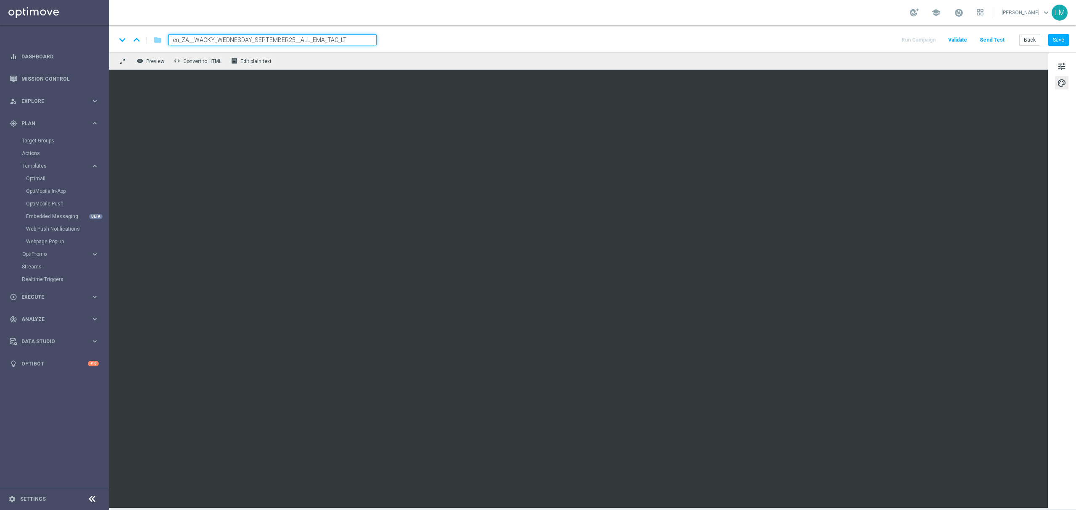
drag, startPoint x: 326, startPoint y: 46, endPoint x: 327, endPoint y: 40, distance: 5.5
click at [326, 45] on div "keyboard_arrow_down keyboard_arrow_up folder en_ZA__WACKY_WEDNESDAY_SEPTEMBER25…" at bounding box center [592, 38] width 966 height 27
click at [327, 39] on input "en_ZA__WACKY_WEDNESDAY_SEPTEMBER25__ALL_EMA_TAC_LT" at bounding box center [272, 39] width 208 height 11
click at [331, 58] on div "remove_red_eye Preview code Convert to HTML receipt Edit plain text" at bounding box center [578, 61] width 938 height 18
click at [1052, 35] on button "Save" at bounding box center [1058, 40] width 21 height 12
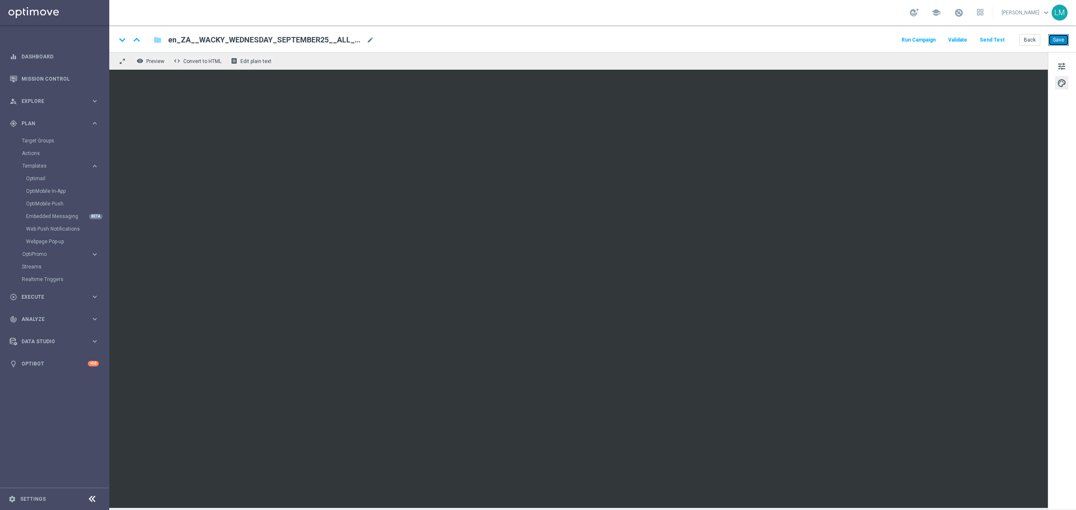
click at [1066, 39] on button "Save" at bounding box center [1058, 40] width 21 height 12
click at [997, 42] on button "Send Test" at bounding box center [991, 39] width 27 height 11
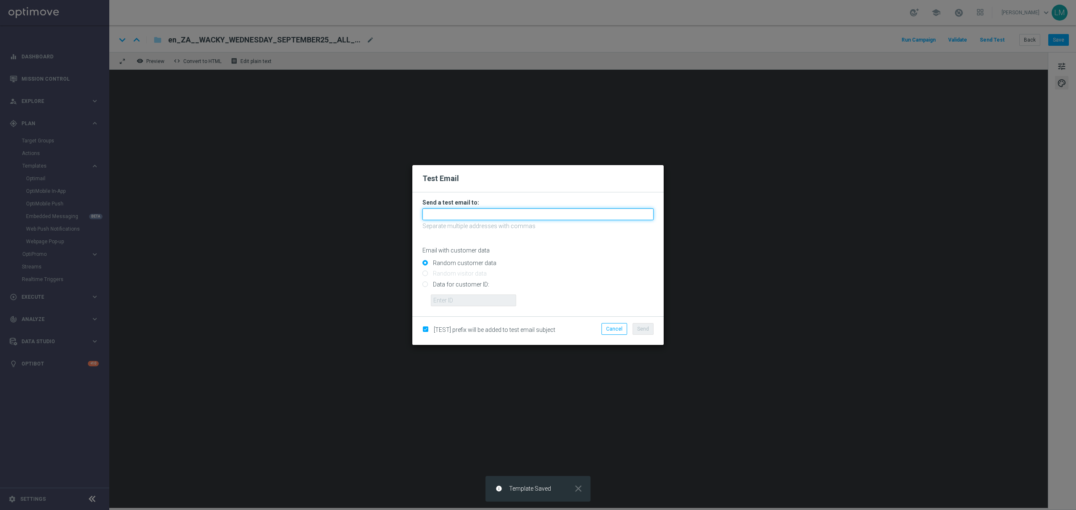
click at [429, 217] on input "text" at bounding box center [537, 214] width 231 height 12
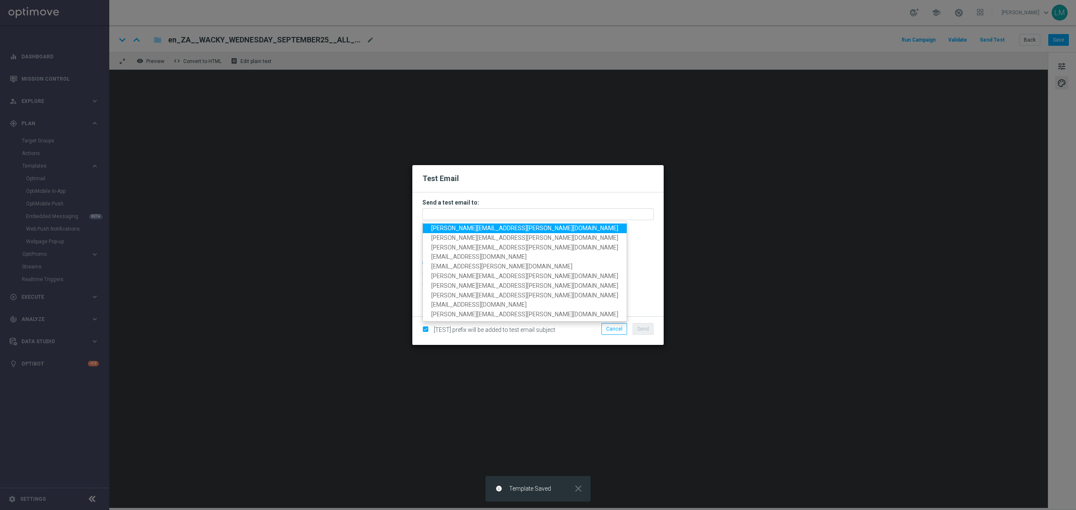
click at [444, 225] on span "[PERSON_NAME][EMAIL_ADDRESS][PERSON_NAME][DOMAIN_NAME]" at bounding box center [524, 228] width 187 height 7
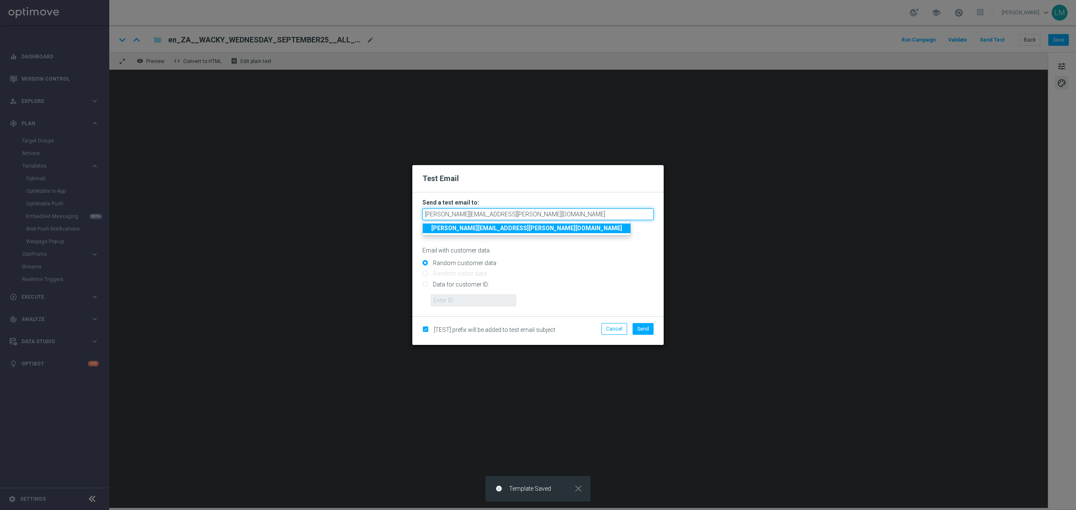
click at [522, 209] on input "[PERSON_NAME][EMAIL_ADDRESS][PERSON_NAME][DOMAIN_NAME]" at bounding box center [537, 214] width 231 height 12
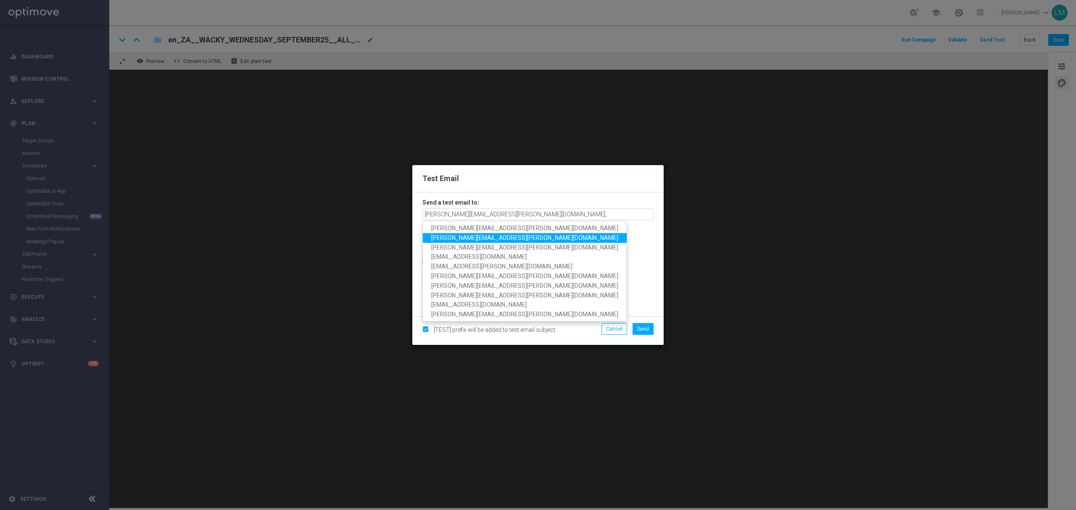
click at [486, 242] on link "[PERSON_NAME][EMAIL_ADDRESS][PERSON_NAME][DOMAIN_NAME]" at bounding box center [525, 238] width 204 height 10
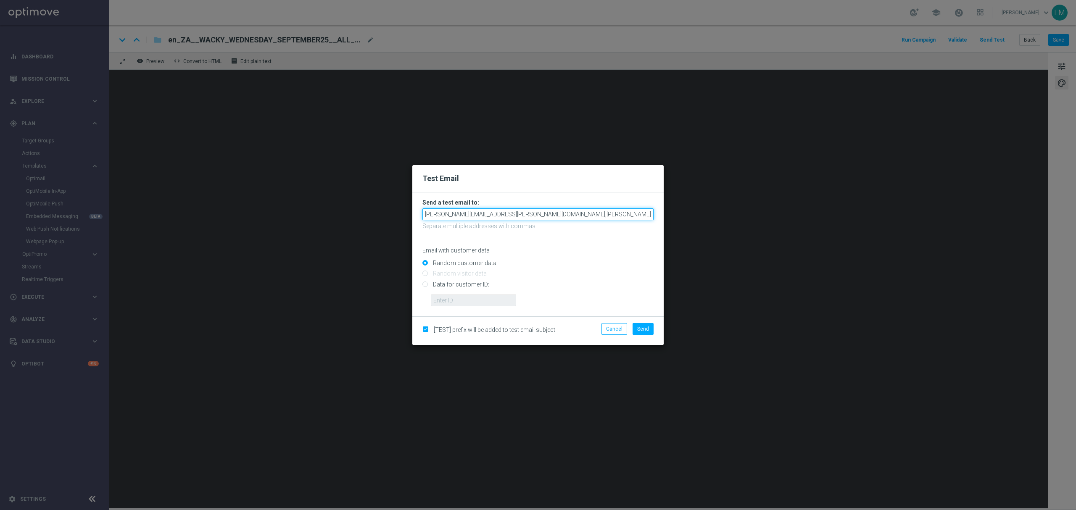
click at [586, 213] on input "[PERSON_NAME][EMAIL_ADDRESS][PERSON_NAME][DOMAIN_NAME],[PERSON_NAME][DOMAIN_NAM…" at bounding box center [537, 214] width 231 height 12
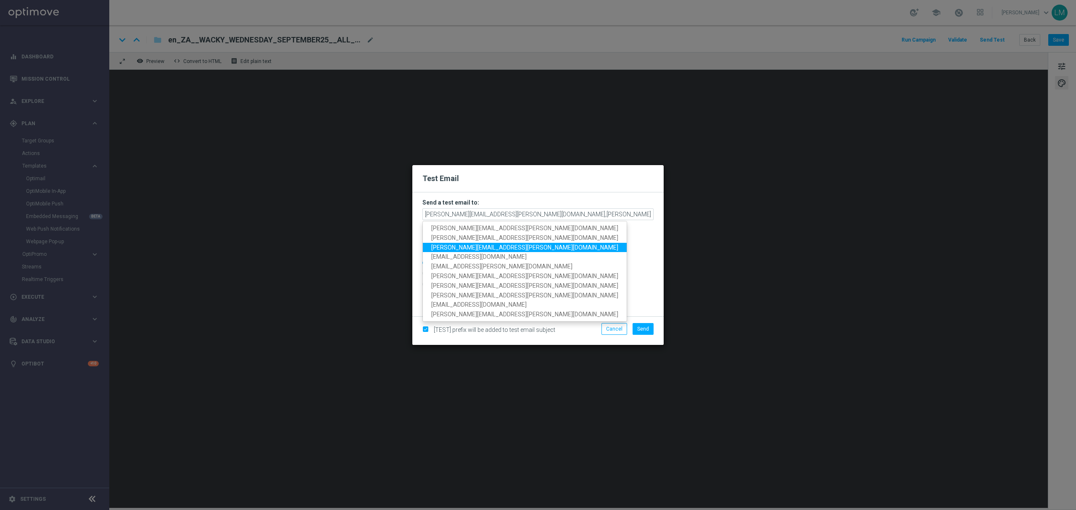
click at [464, 247] on span "[PERSON_NAME][EMAIL_ADDRESS][PERSON_NAME][DOMAIN_NAME]" at bounding box center [524, 247] width 187 height 7
type input "[PERSON_NAME][EMAIL_ADDRESS][PERSON_NAME][DOMAIN_NAME],[PERSON_NAME][DOMAIN_NAM…"
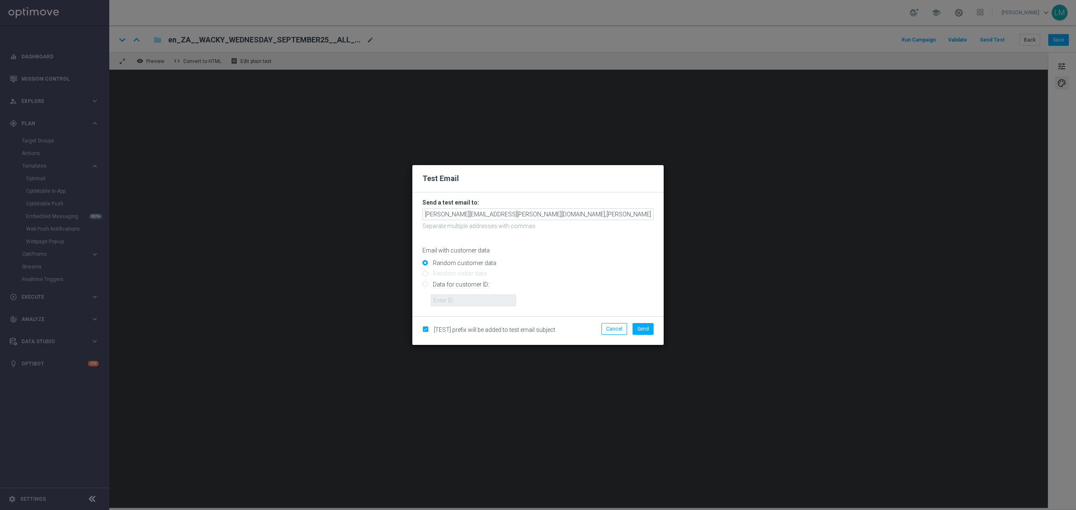
click at [452, 284] on input "Data for customer ID:" at bounding box center [537, 288] width 231 height 12
radio input "true"
drag, startPoint x: 455, startPoint y: 299, endPoint x: 458, endPoint y: 308, distance: 9.6
click at [455, 299] on input "text" at bounding box center [473, 301] width 85 height 12
type input "10505907"
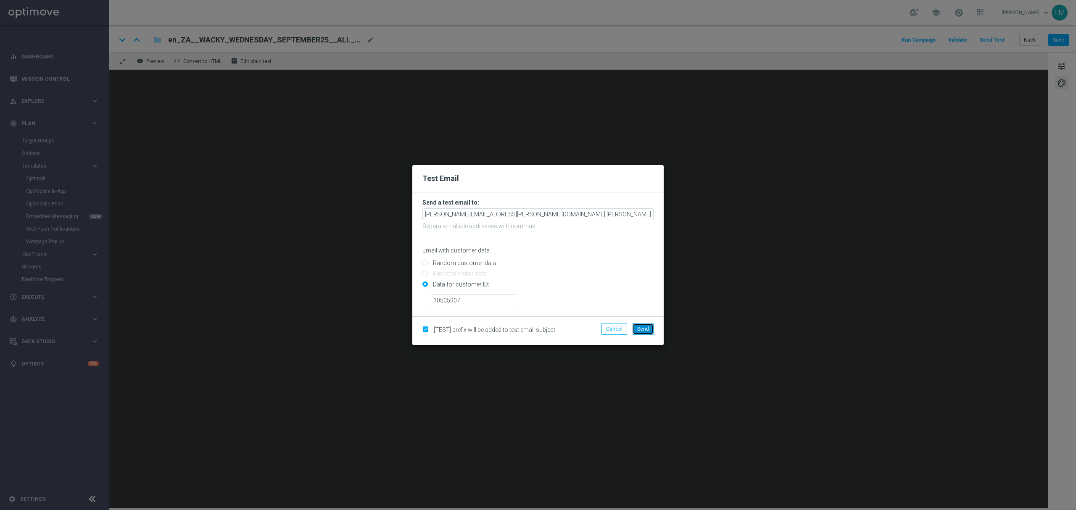
click at [641, 330] on span "Send" at bounding box center [643, 329] width 12 height 6
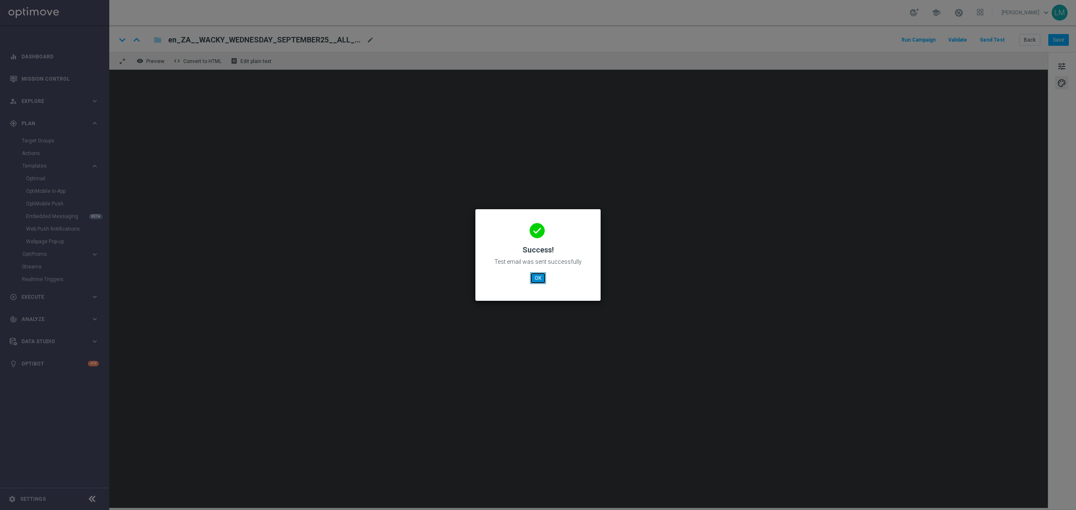
click at [542, 279] on button "OK" at bounding box center [538, 278] width 16 height 12
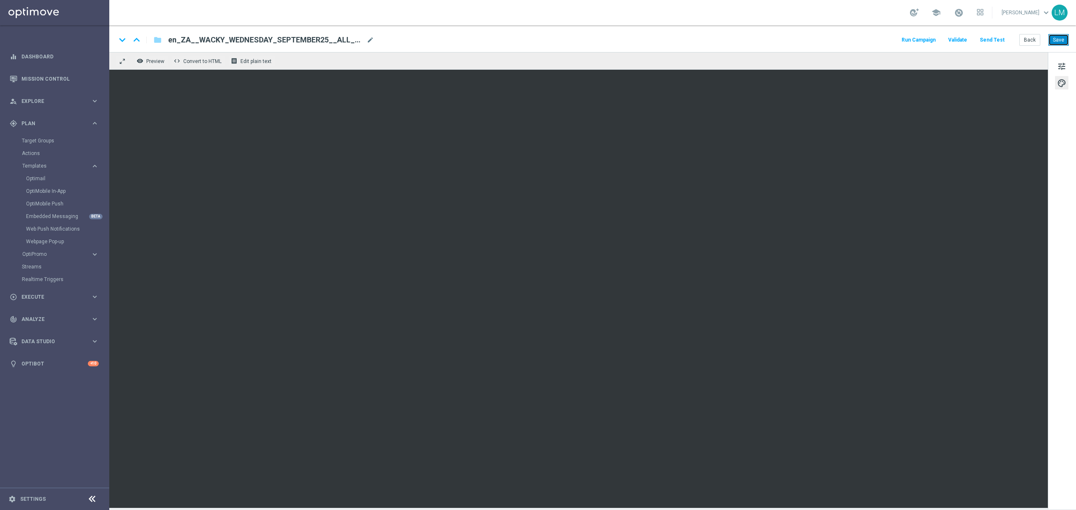
click at [1063, 37] on button "Save" at bounding box center [1058, 40] width 21 height 12
